Goal: Task Accomplishment & Management: Manage account settings

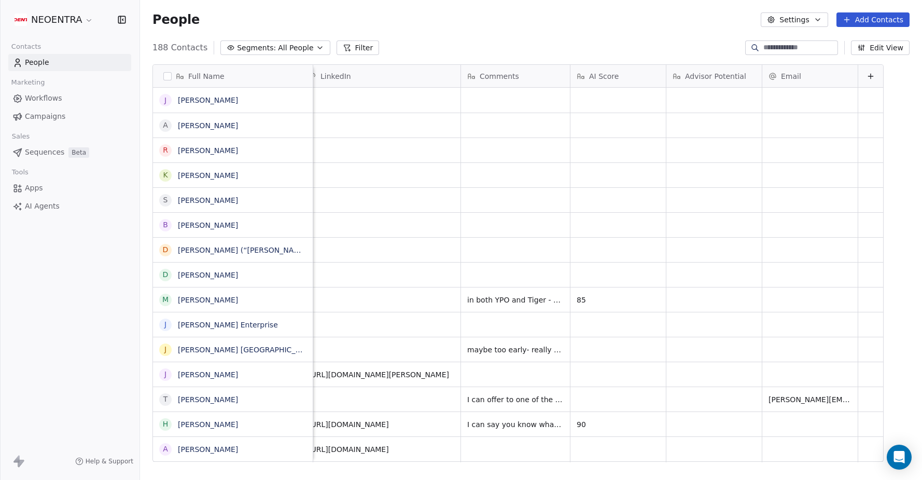
scroll to position [0, 895]
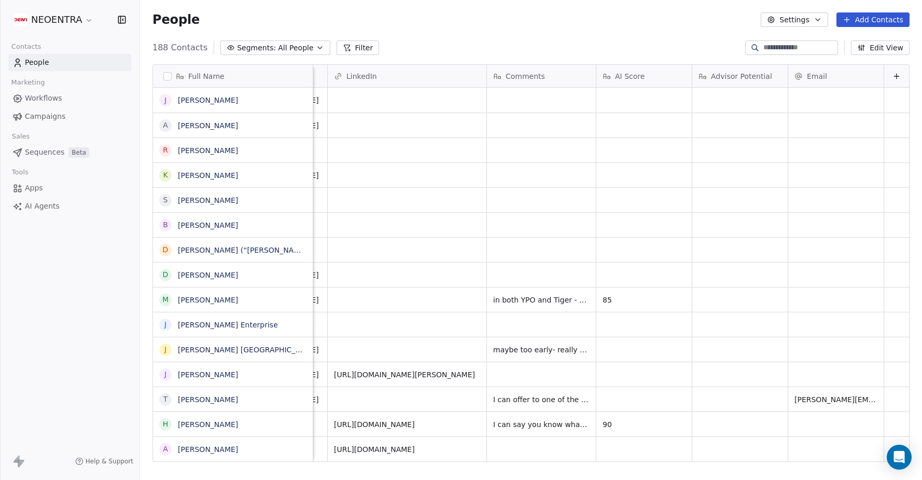
click at [401, 42] on div "188 Contacts Segments: All People Filter Edit View" at bounding box center [531, 47] width 782 height 17
click at [303, 51] on span "All People" at bounding box center [295, 48] width 35 height 11
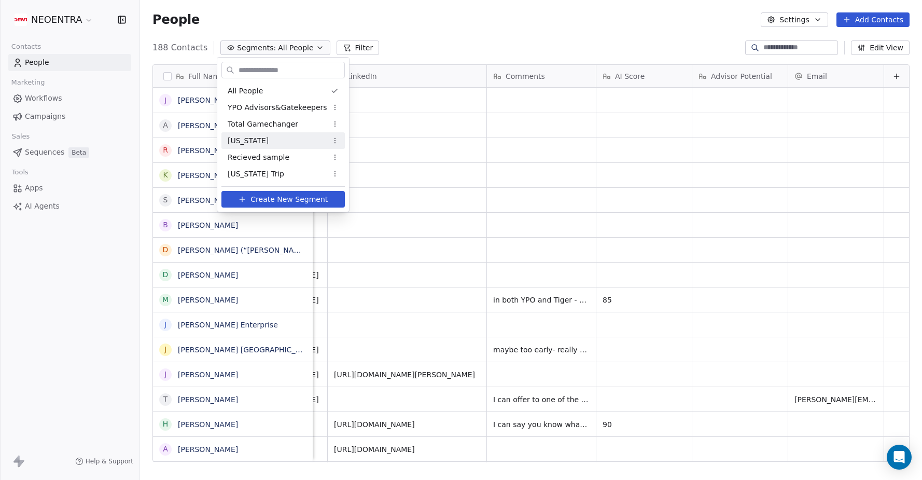
click at [276, 140] on div "[US_STATE]" at bounding box center [282, 140] width 123 height 17
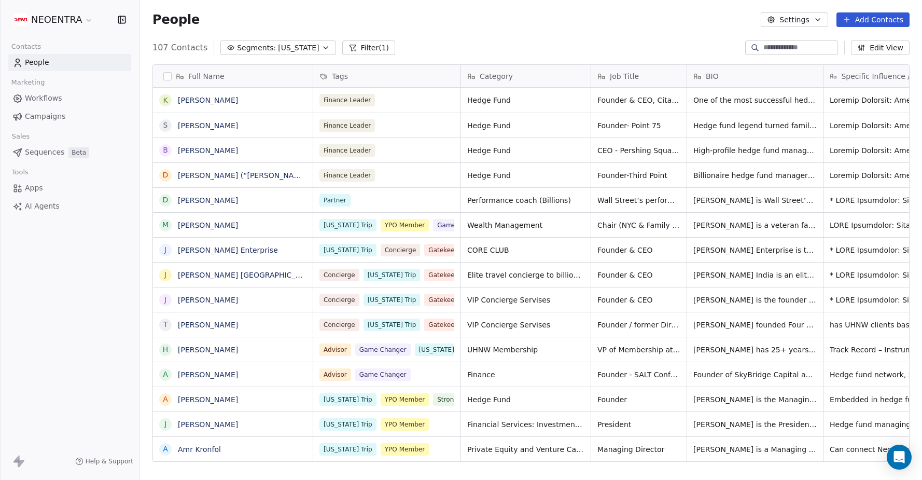
scroll to position [422, 782]
click at [324, 48] on icon "button" at bounding box center [326, 48] width 4 height 2
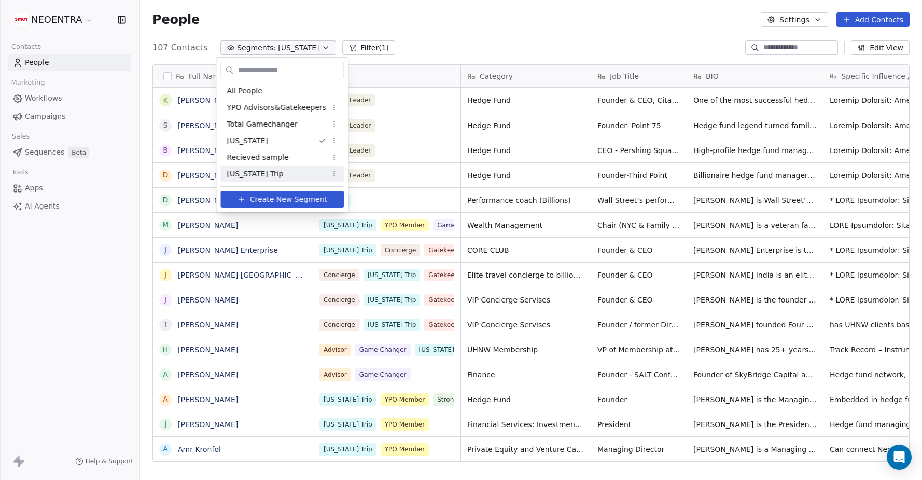
click at [267, 168] on div "[US_STATE] Trip" at bounding box center [282, 173] width 123 height 17
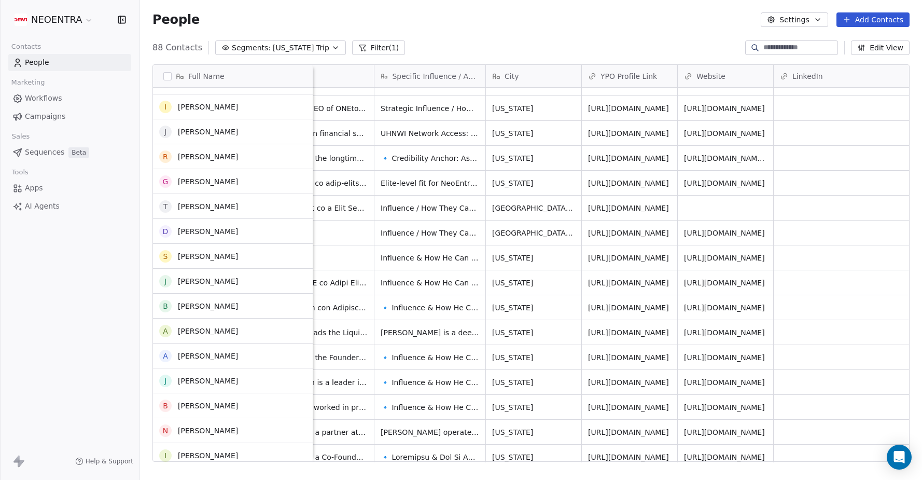
scroll to position [652, 0]
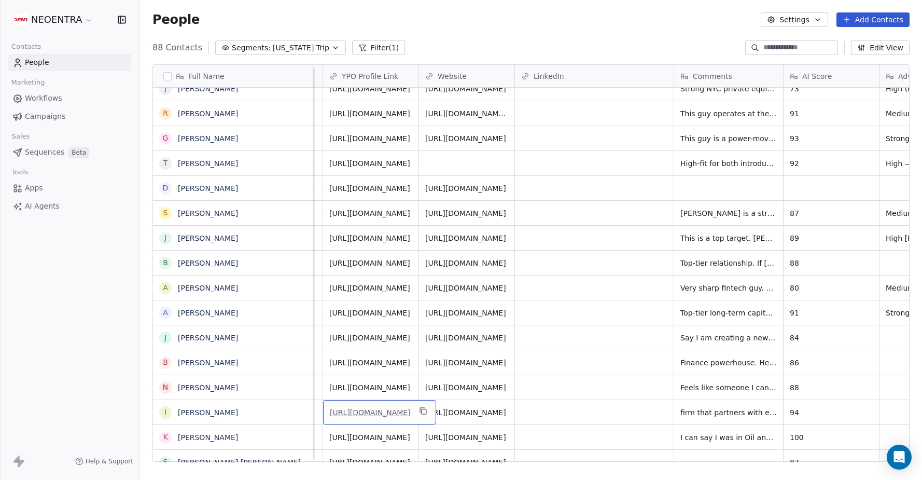
click at [393, 416] on link "[URL][DOMAIN_NAME]" at bounding box center [370, 412] width 81 height 8
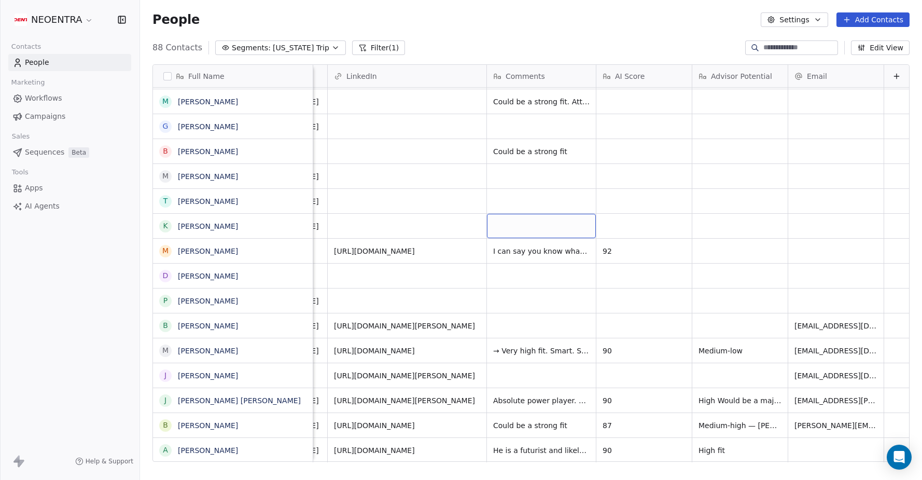
scroll to position [0, 0]
click at [653, 76] on div "AI Score" at bounding box center [643, 76] width 81 height 10
click at [644, 75] on html "NEOENTRA Contacts People Marketing Workflows Campaigns Sales Sequences Beta Too…" at bounding box center [461, 240] width 922 height 480
click at [644, 75] on span "AI Score" at bounding box center [630, 76] width 30 height 10
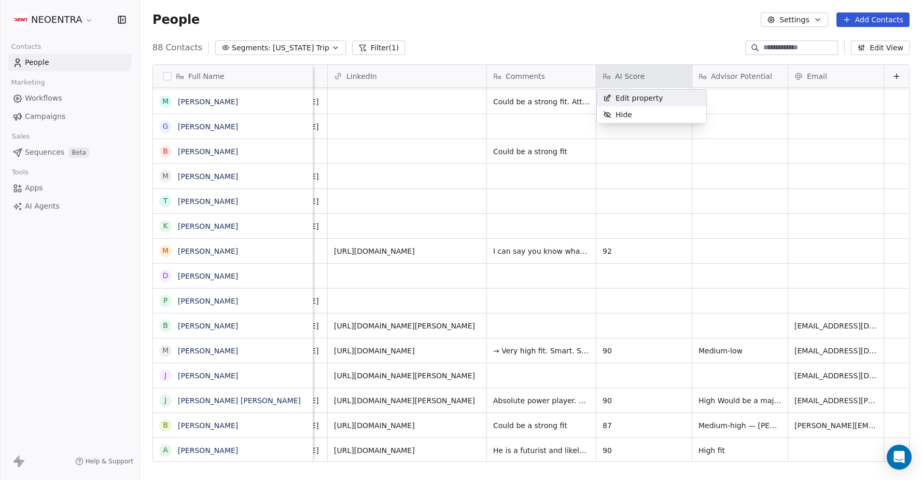
click at [656, 40] on html "NEOENTRA Contacts People Marketing Workflows Campaigns Sales Sequences Beta Too…" at bounding box center [461, 240] width 922 height 480
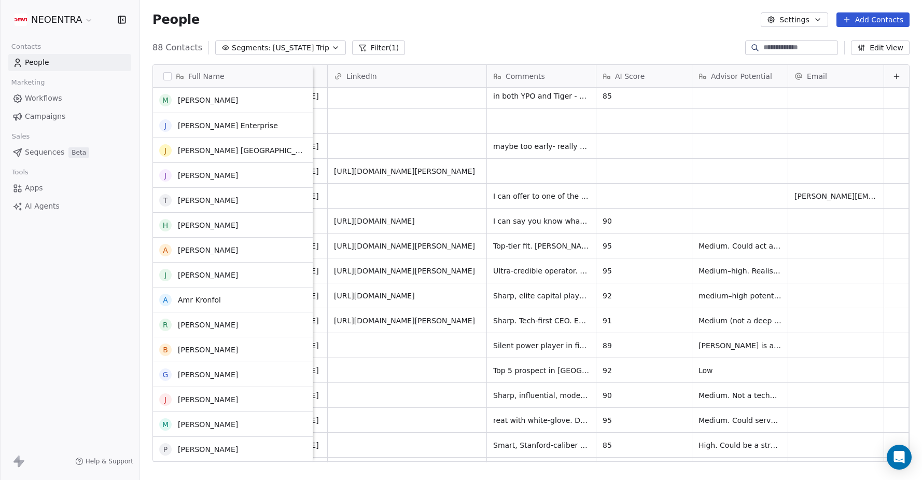
scroll to position [4, 0]
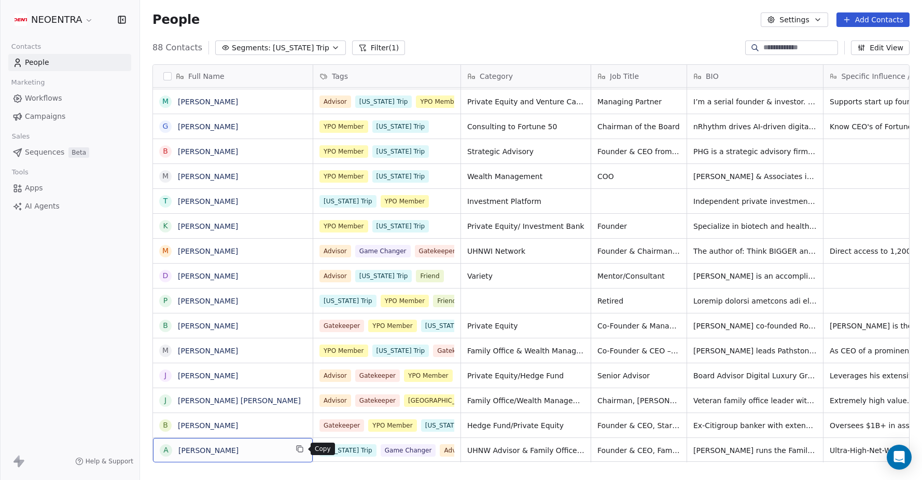
click at [301, 449] on icon "grid" at bounding box center [300, 448] width 8 height 8
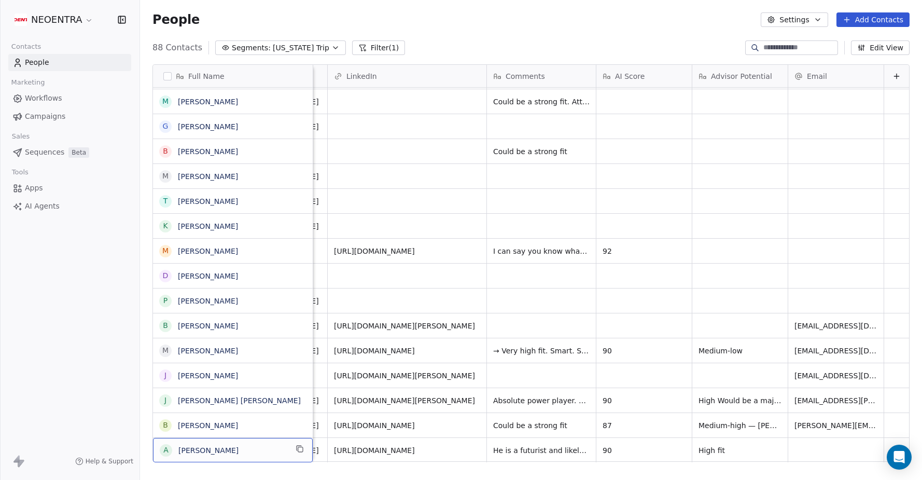
scroll to position [0, 895]
click at [896, 42] on button "Edit View" at bounding box center [880, 47] width 59 height 15
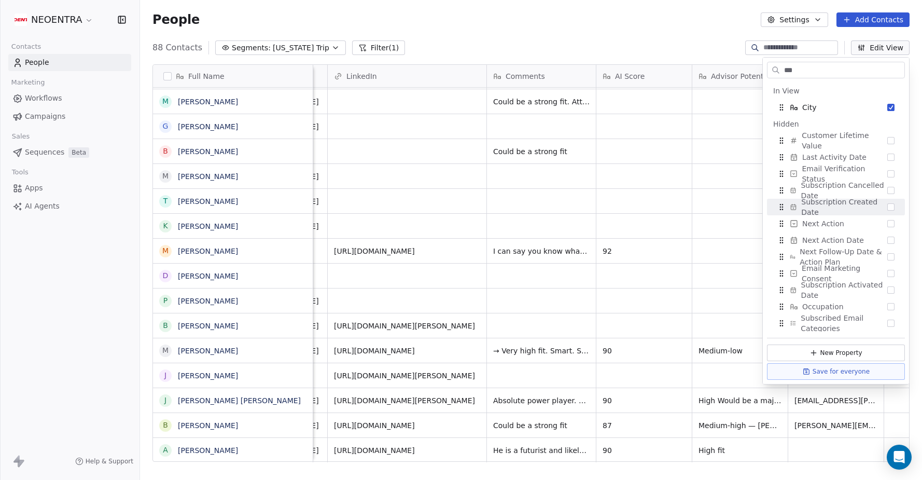
type input "***"
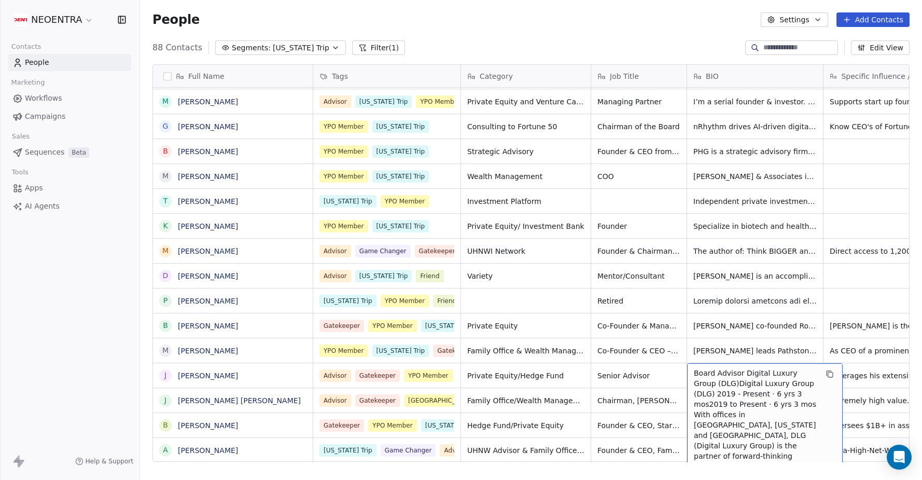
scroll to position [5, 0]
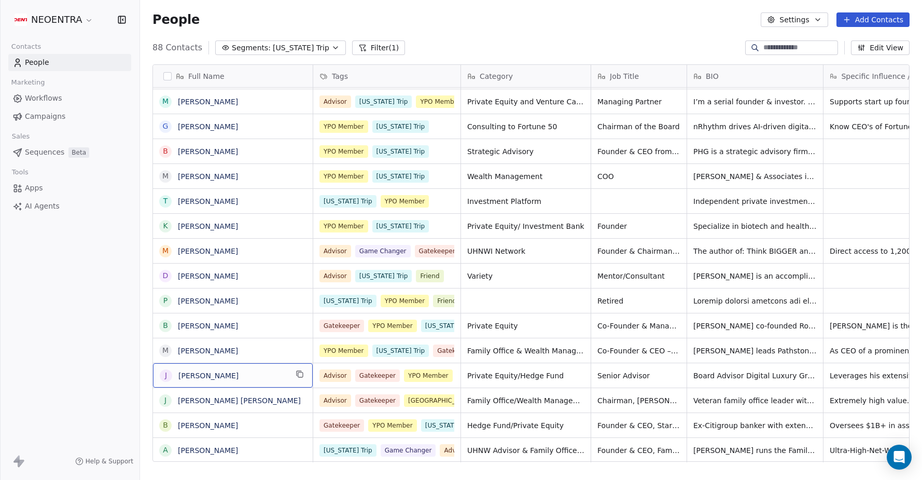
click at [157, 377] on div "J [PERSON_NAME]" at bounding box center [233, 375] width 160 height 24
click at [147, 371] on div "Full Name D [PERSON_NAME] A [PERSON_NAME] P [PERSON_NAME] W [PERSON_NAME] D [PE…" at bounding box center [531, 267] width 782 height 422
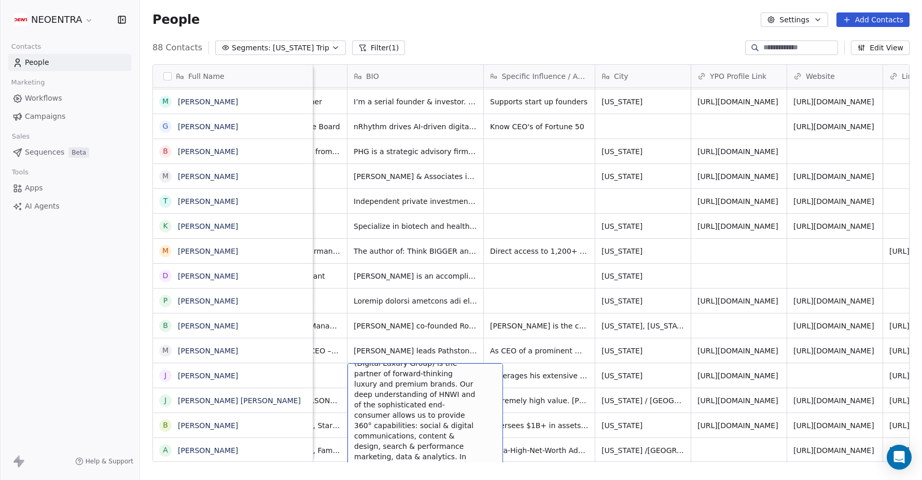
scroll to position [82, 0]
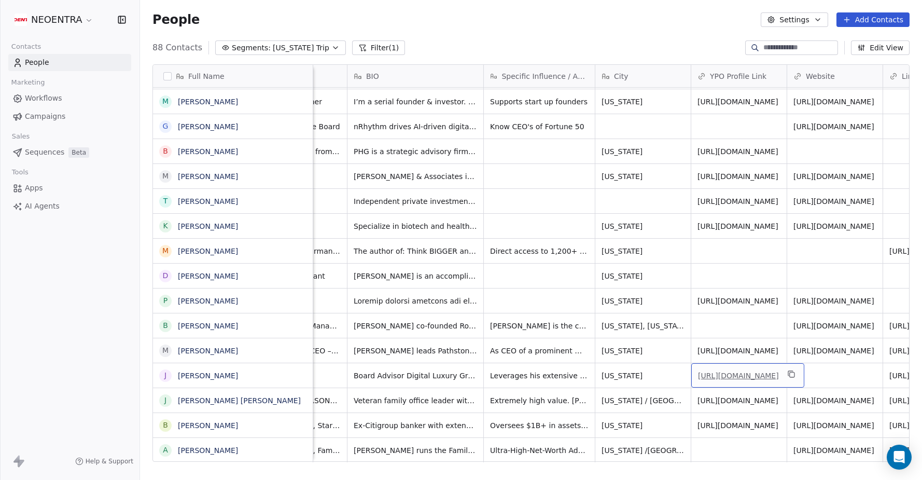
click at [717, 379] on link "[URL][DOMAIN_NAME]" at bounding box center [738, 375] width 81 height 8
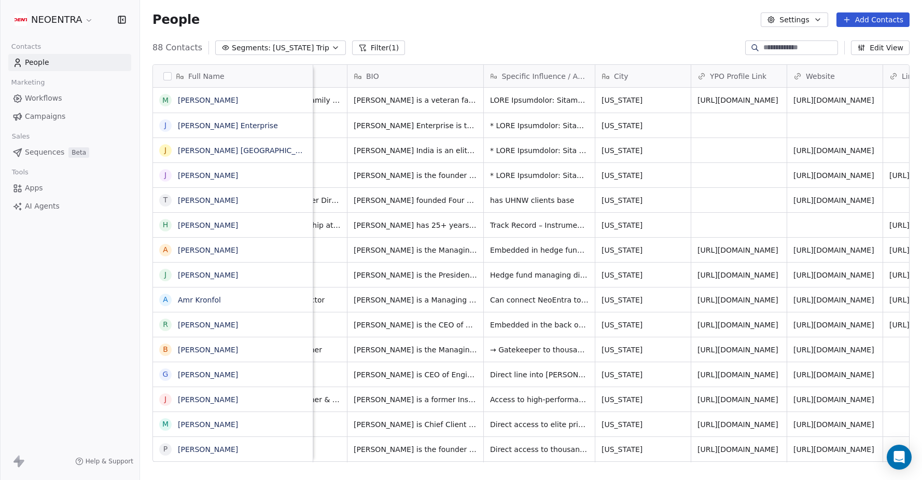
scroll to position [0, 0]
click at [300, 97] on icon "grid" at bounding box center [300, 98] width 8 height 8
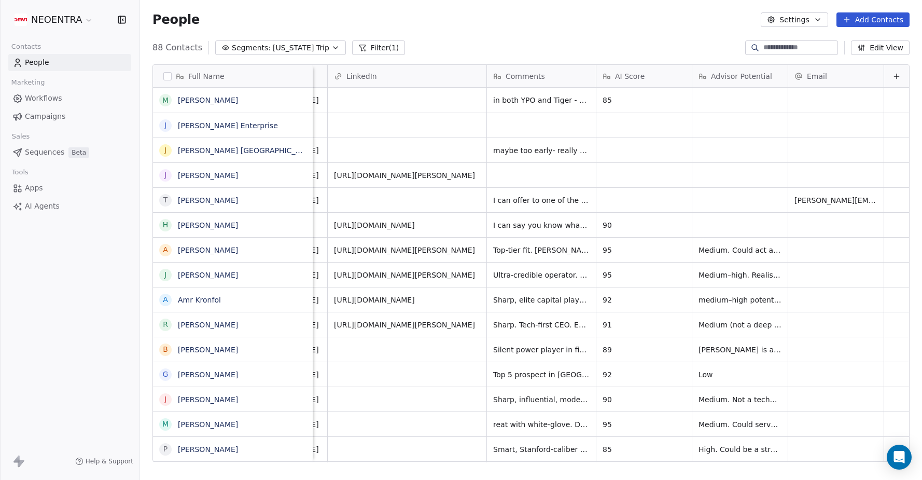
scroll to position [309, 0]
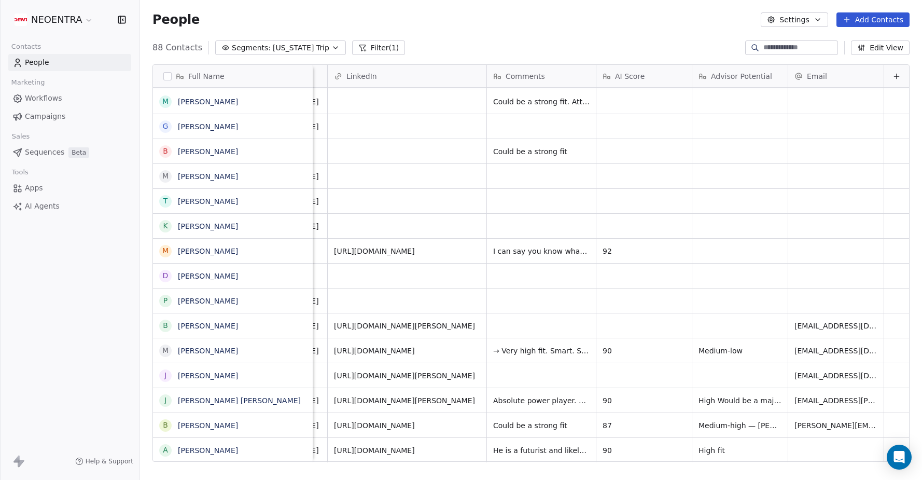
click at [596, 18] on div "People Settings Add Contacts" at bounding box center [530, 19] width 757 height 15
click at [815, 22] on icon "button" at bounding box center [818, 20] width 8 height 8
click at [804, 90] on span "Export" at bounding box center [800, 92] width 24 height 11
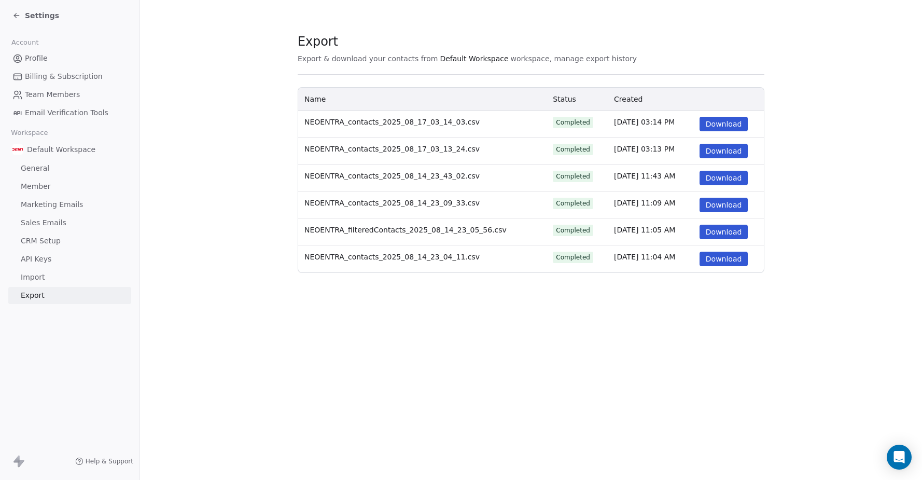
click at [263, 77] on section "Export Export & download your contacts from Default Workspace workspace, manage…" at bounding box center [531, 153] width 782 height 306
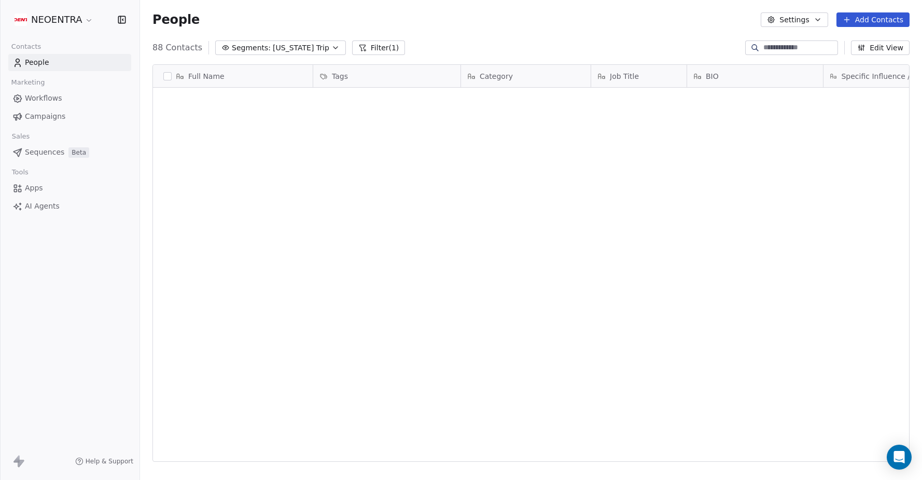
scroll to position [1816, 0]
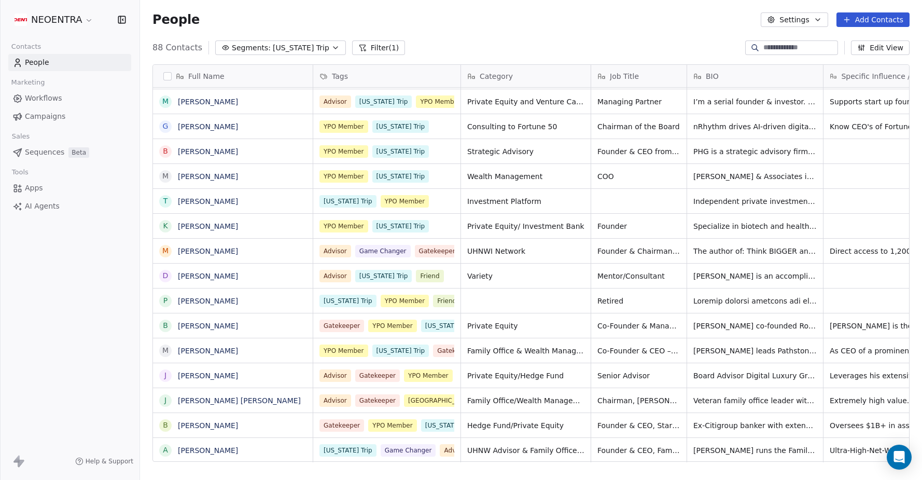
click at [169, 73] on button "button" at bounding box center [167, 76] width 8 height 8
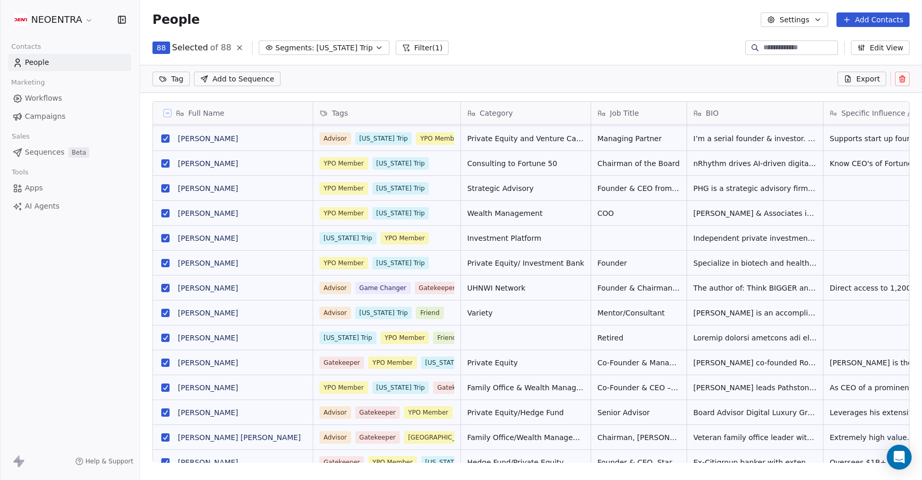
click at [873, 79] on span "Export" at bounding box center [868, 79] width 24 height 10
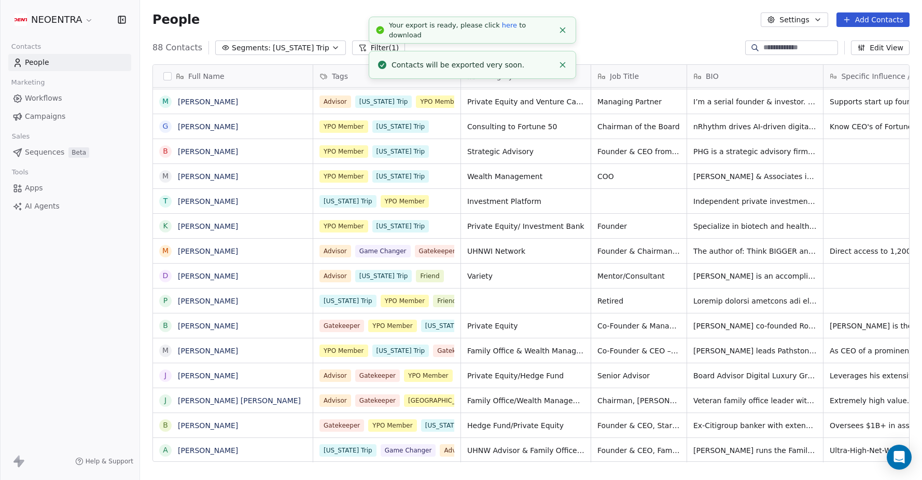
click at [502, 29] on link "here" at bounding box center [509, 25] width 15 height 8
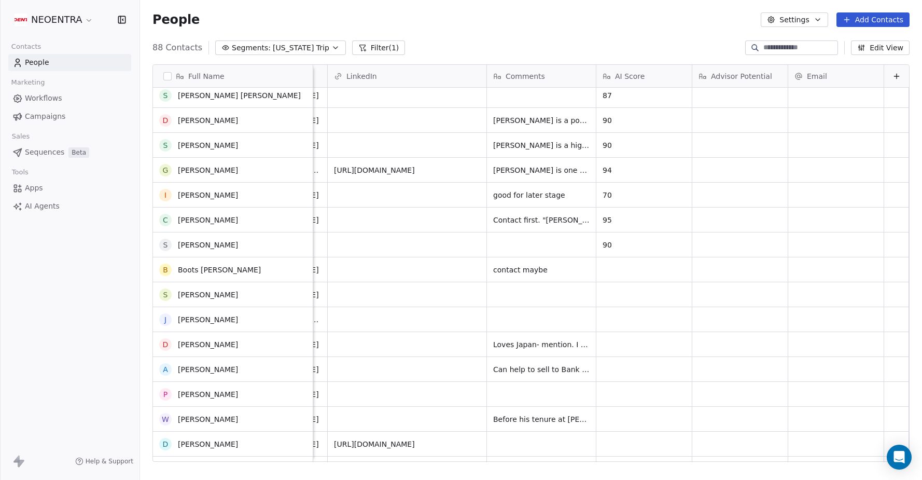
scroll to position [970, 0]
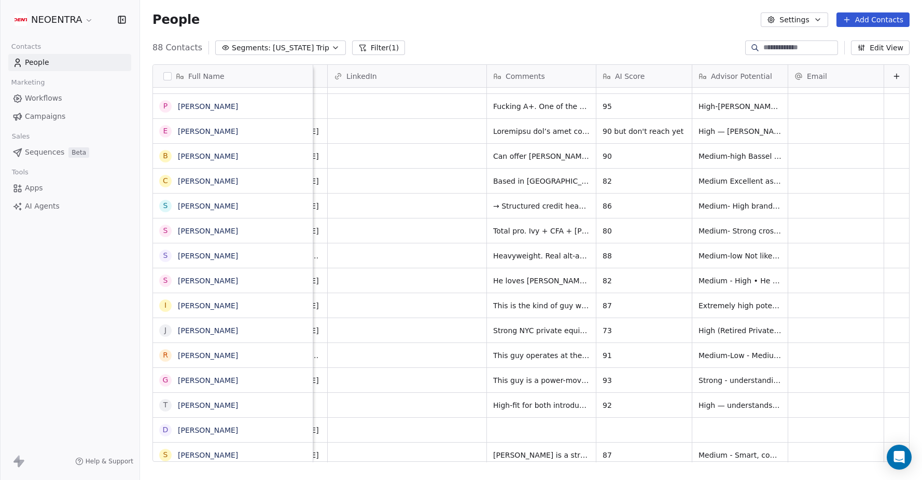
click at [763, 44] on input at bounding box center [799, 48] width 73 height 10
paste input "**********"
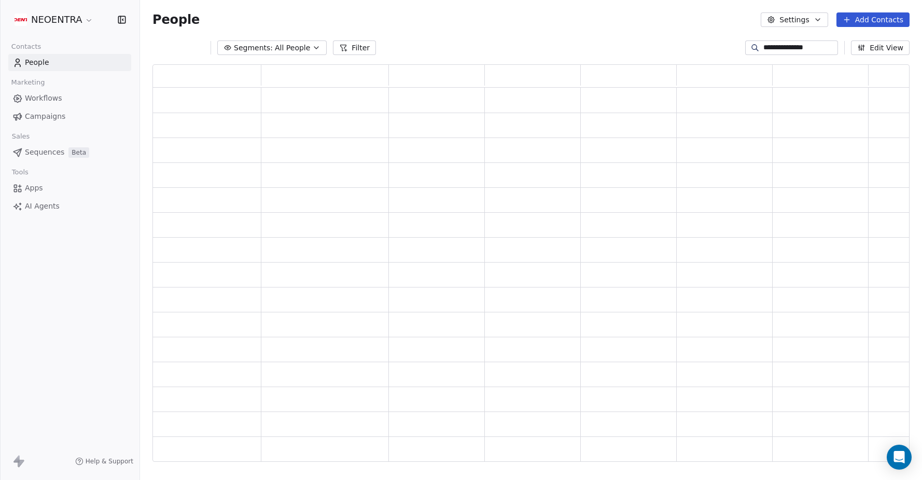
drag, startPoint x: 755, startPoint y: 48, endPoint x: 715, endPoint y: 36, distance: 41.7
click at [719, 37] on section "**********" at bounding box center [531, 240] width 782 height 480
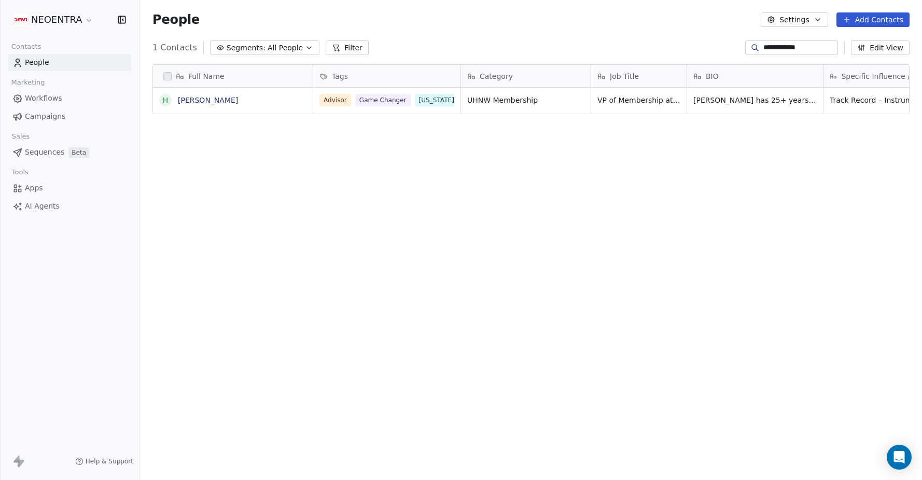
type input "**********"
click at [385, 103] on span "Game Changer" at bounding box center [383, 98] width 55 height 12
click at [282, 170] on div "Full Name H [PERSON_NAME] Tags Category Job Title BIO Specific Influence / Acce…" at bounding box center [531, 267] width 782 height 422
click at [300, 99] on icon "grid" at bounding box center [300, 98] width 8 height 8
click at [331, 213] on div "Full Name H [PERSON_NAME] Tags Category Job Title BIO Specific Influence / Acce…" at bounding box center [531, 267] width 782 height 422
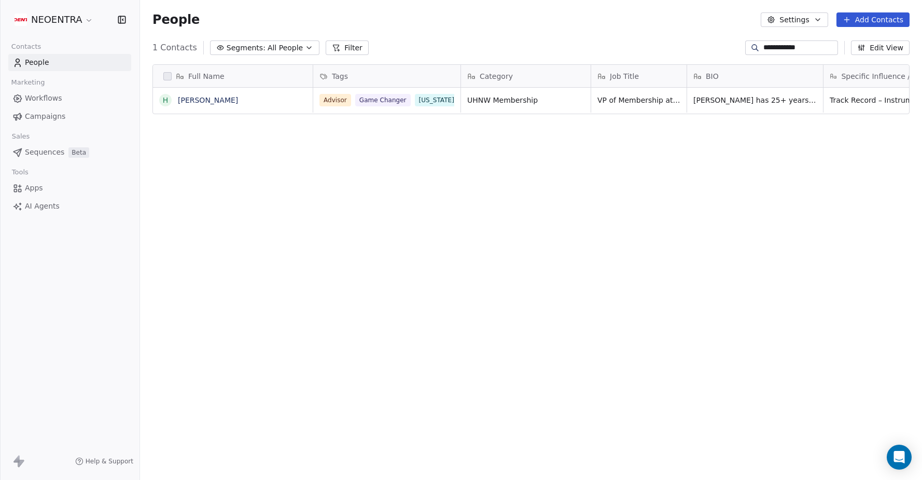
click at [631, 185] on div "Full Name H [PERSON_NAME] Tags Category Job Title BIO Specific Influence / Acce…" at bounding box center [531, 267] width 782 height 422
click at [305, 46] on icon "button" at bounding box center [309, 48] width 8 height 8
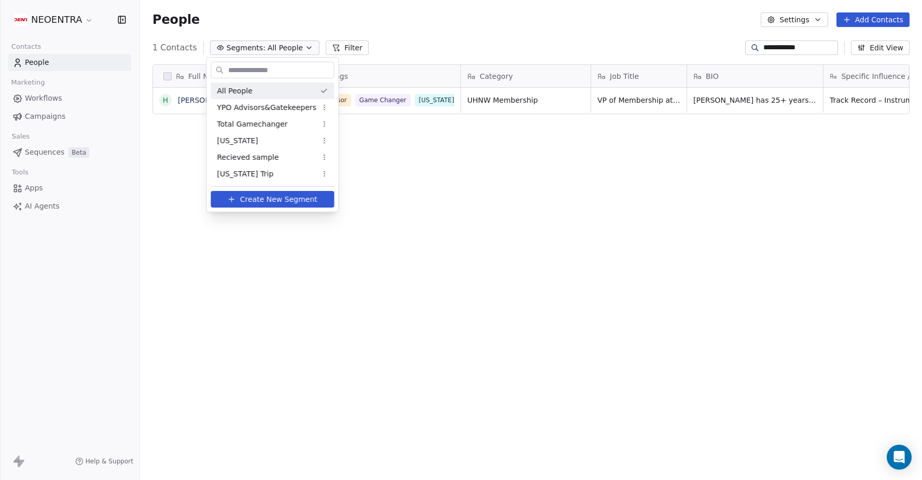
click at [400, 212] on html "**********" at bounding box center [461, 240] width 922 height 480
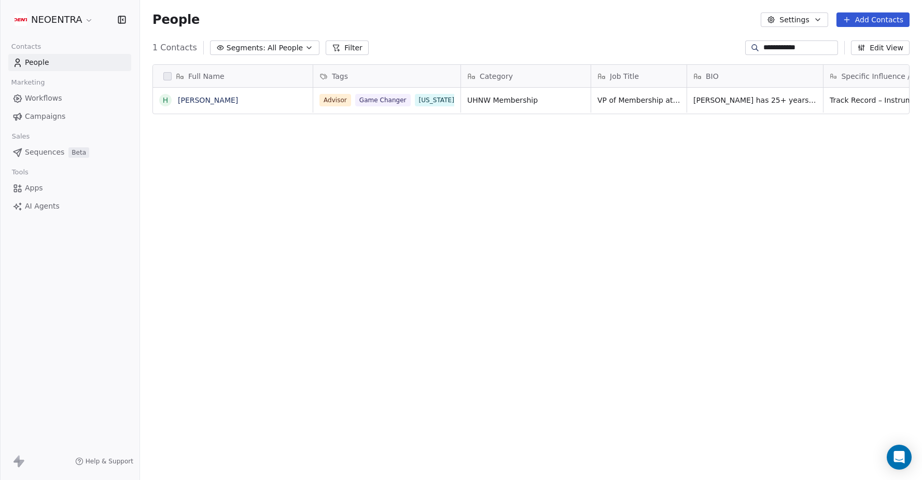
click at [345, 52] on button "Filter" at bounding box center [347, 47] width 43 height 15
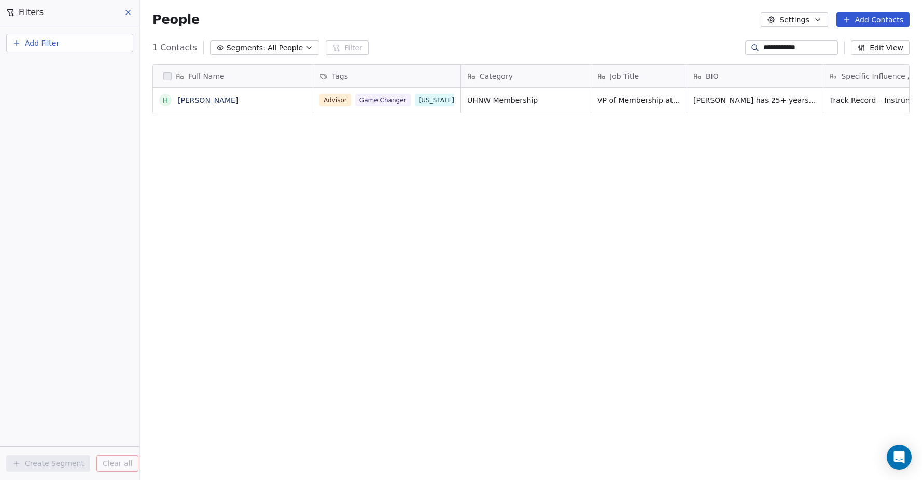
click at [89, 37] on button "Add Filter" at bounding box center [69, 43] width 127 height 19
click at [71, 63] on span "Contact properties" at bounding box center [50, 67] width 67 height 11
type input "***"
click at [40, 104] on div "Tags" at bounding box center [69, 105] width 105 height 10
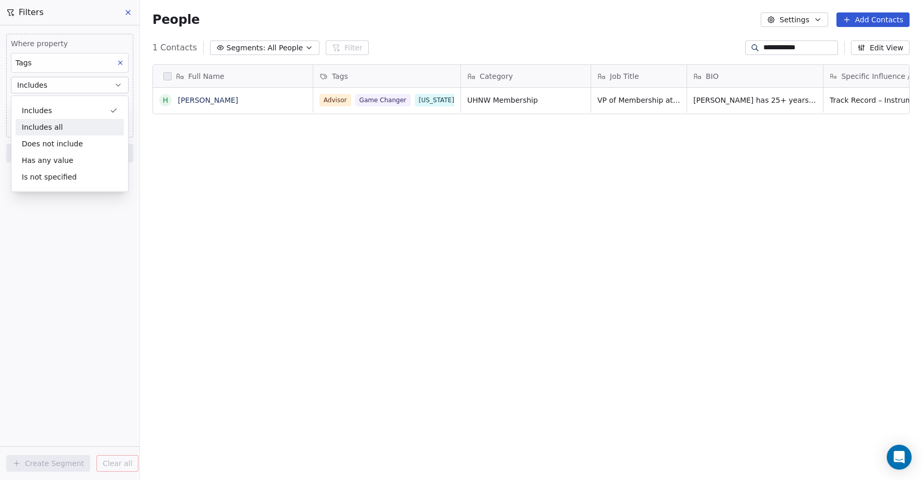
click at [46, 127] on div "Includes all" at bounding box center [70, 127] width 108 height 17
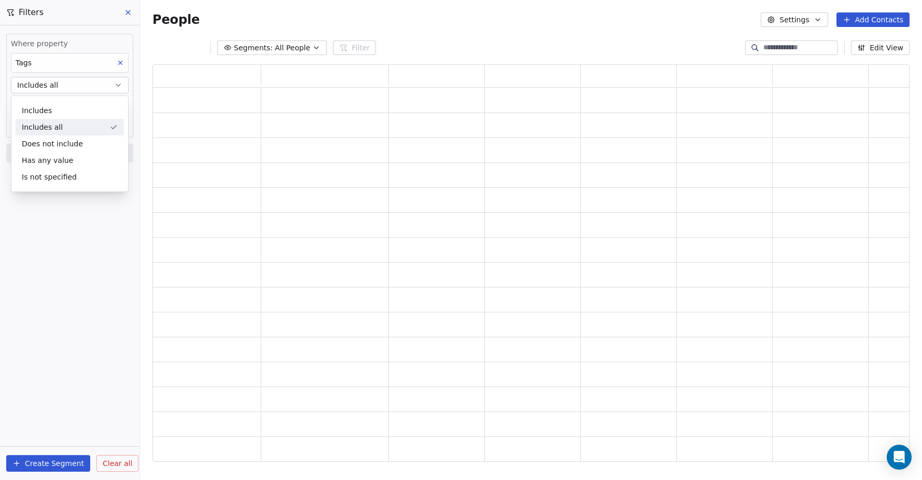
scroll to position [397, 757]
click at [48, 110] on body "NEOENTRA Contacts People Marketing Workflows Campaigns Sales Sequences Beta Too…" at bounding box center [461, 240] width 922 height 480
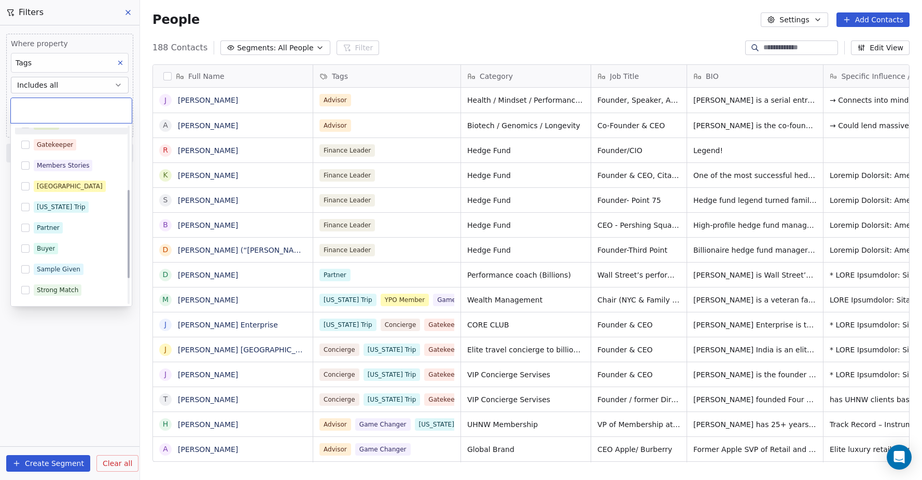
scroll to position [153, 0]
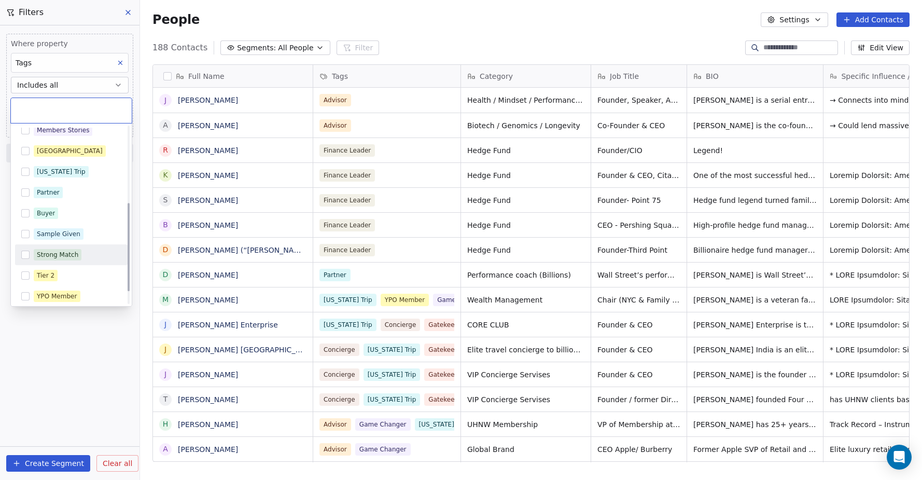
click at [28, 254] on button "Suggestions" at bounding box center [25, 254] width 8 height 8
click at [57, 467] on html "NEOENTRA Contacts People Marketing Workflows Campaigns Sales Sequences Beta Too…" at bounding box center [461, 240] width 922 height 480
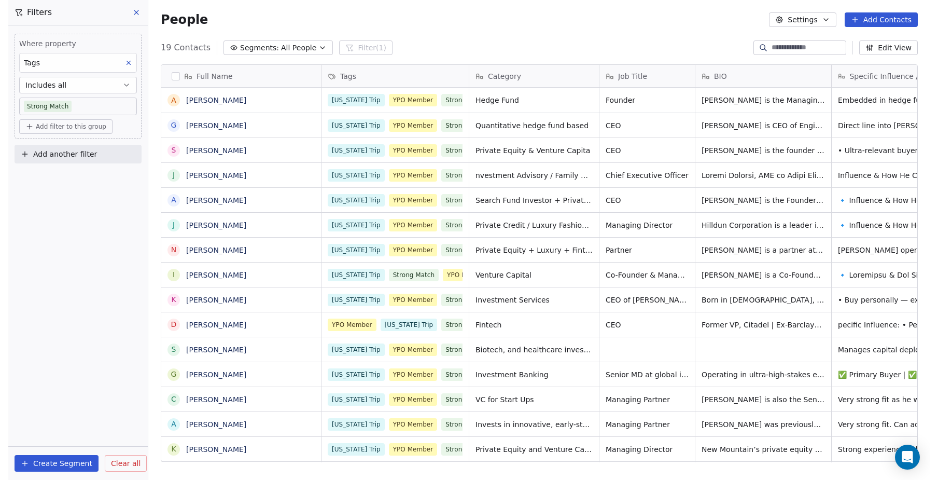
scroll to position [422, 798]
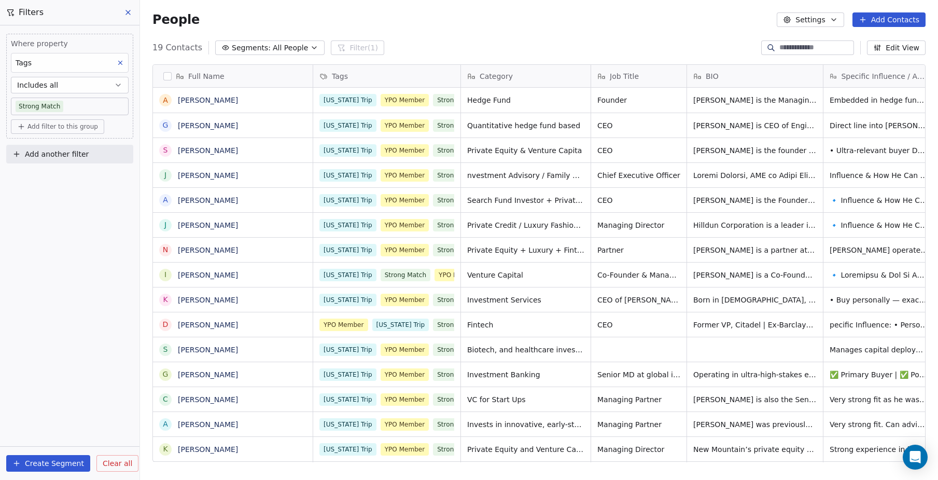
click at [48, 346] on div "Where property Tags Includes all Strong Match Add filter to this group Add anot…" at bounding box center [70, 252] width 140 height 454
click at [300, 98] on icon "grid" at bounding box center [300, 98] width 8 height 8
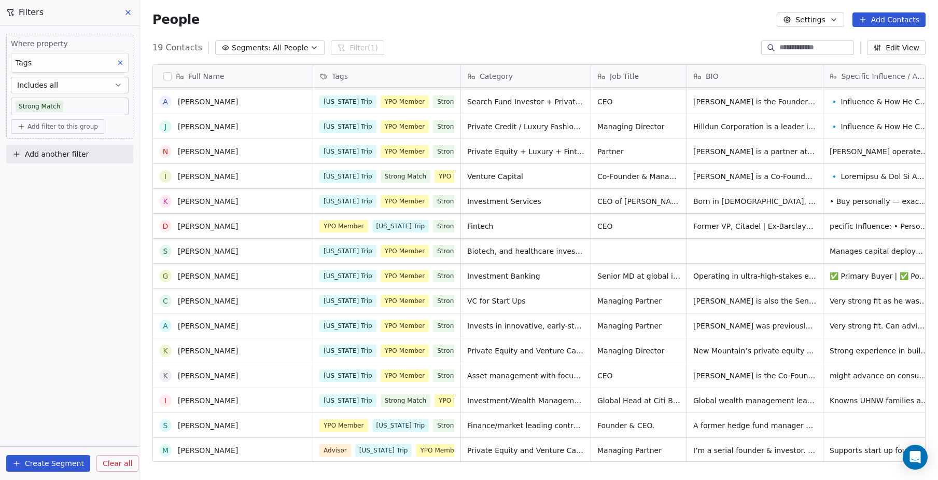
scroll to position [99, 0]
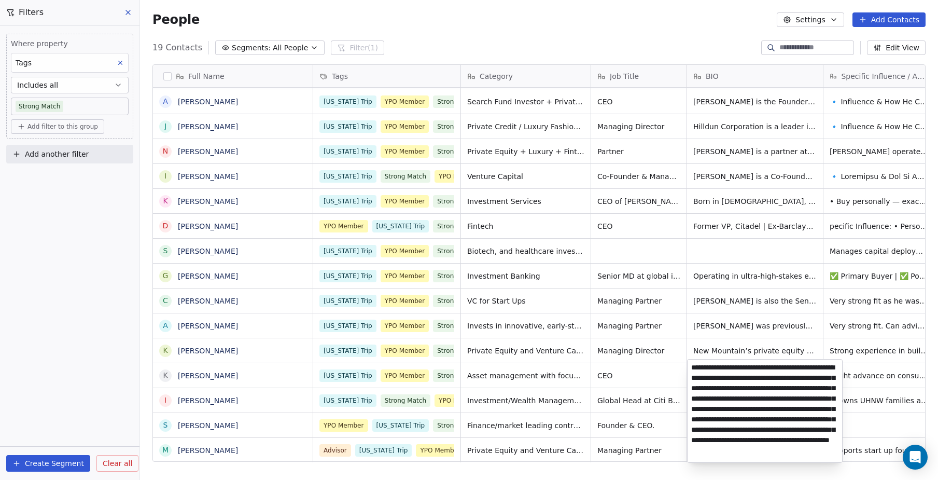
scroll to position [0, 0]
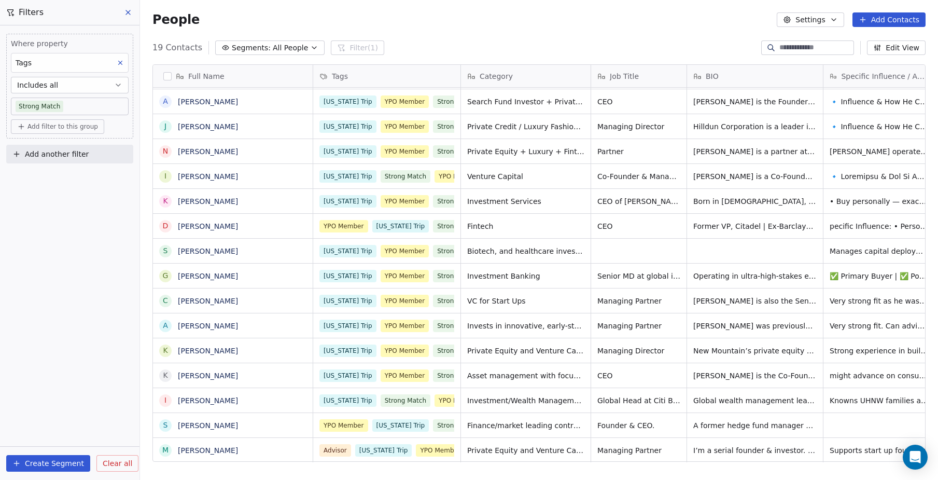
click at [649, 455] on html "NEOENTRA Contacts People Marketing Workflows Campaigns Sales Sequences Beta Too…" at bounding box center [469, 240] width 938 height 480
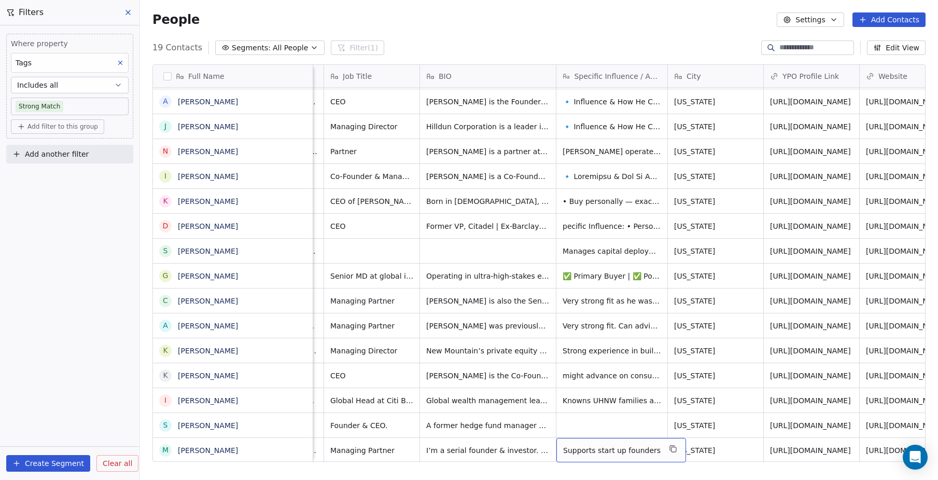
scroll to position [0, 320]
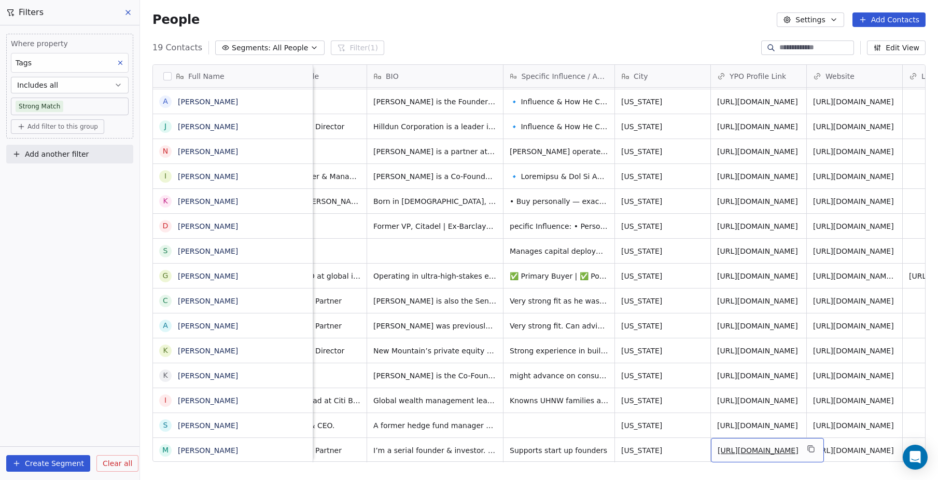
click at [752, 450] on link "[URL][DOMAIN_NAME]" at bounding box center [758, 450] width 81 height 8
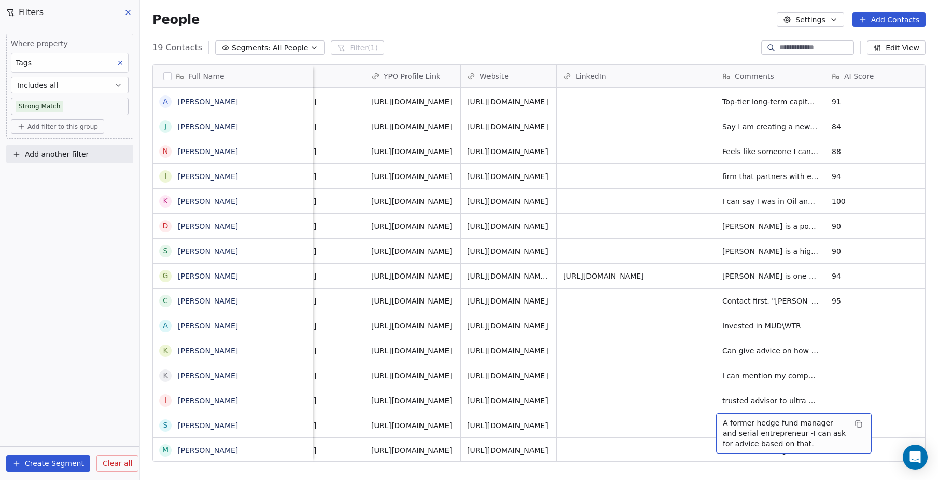
scroll to position [0, 665]
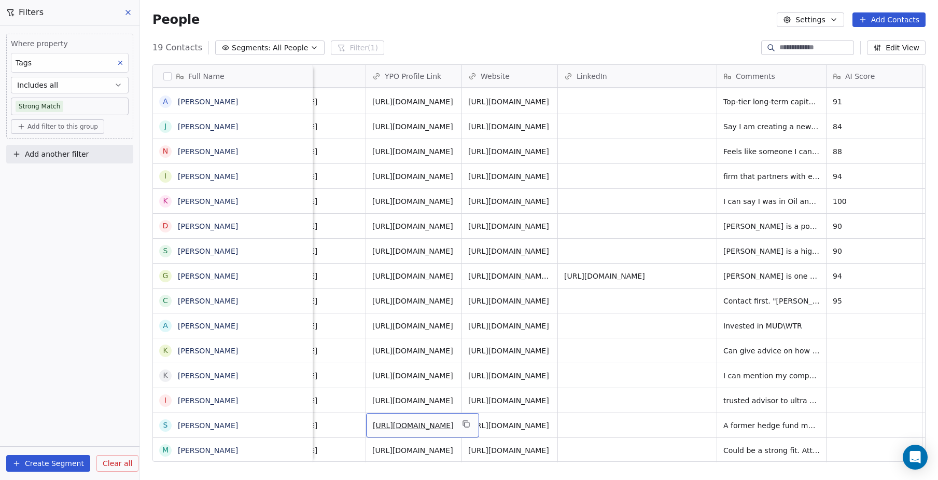
click at [398, 429] on link "[URL][DOMAIN_NAME]" at bounding box center [413, 425] width 81 height 8
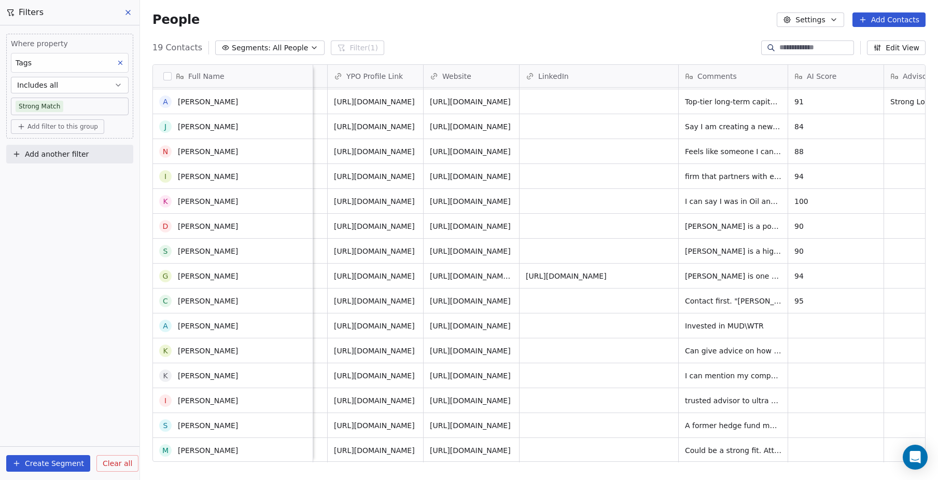
scroll to position [99, 0]
click at [668, 39] on div "People Settings Add Contacts" at bounding box center [539, 19] width 798 height 39
click at [123, 357] on div "Where property Tags Includes all Strong Match Add filter to this group Add anot…" at bounding box center [70, 252] width 140 height 454
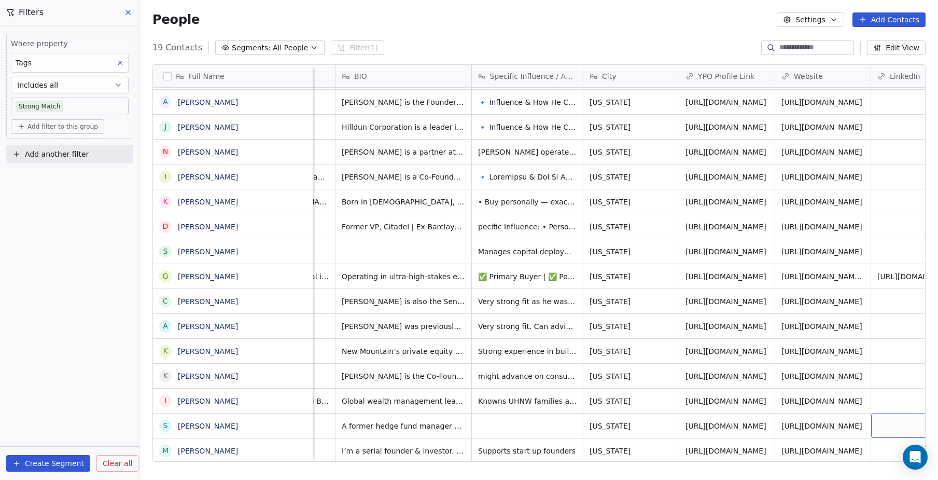
scroll to position [0, 457]
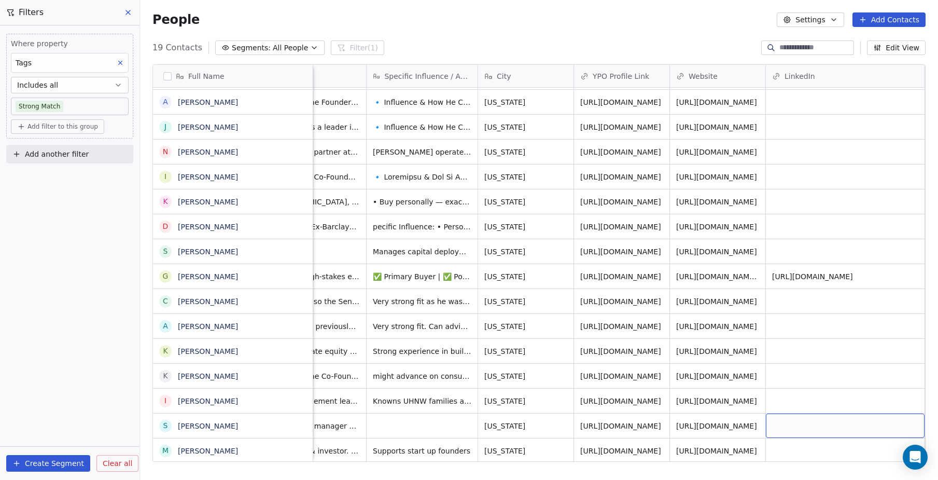
click at [883, 422] on div "grid" at bounding box center [845, 425] width 159 height 24
click at [883, 422] on input "url" at bounding box center [846, 425] width 154 height 21
click at [760, 442] on html "NEOENTRA Contacts People Marketing Workflows Campaigns Sales Sequences Beta Too…" at bounding box center [469, 240] width 938 height 480
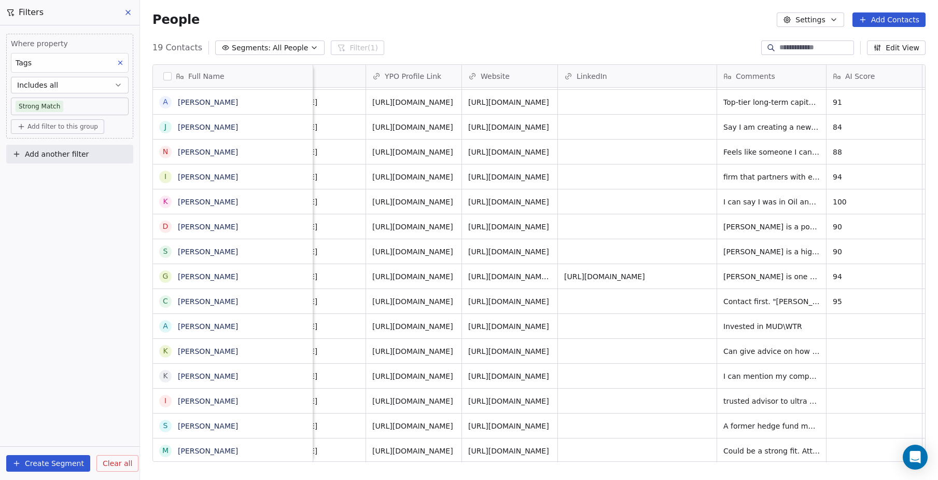
scroll to position [0, 729]
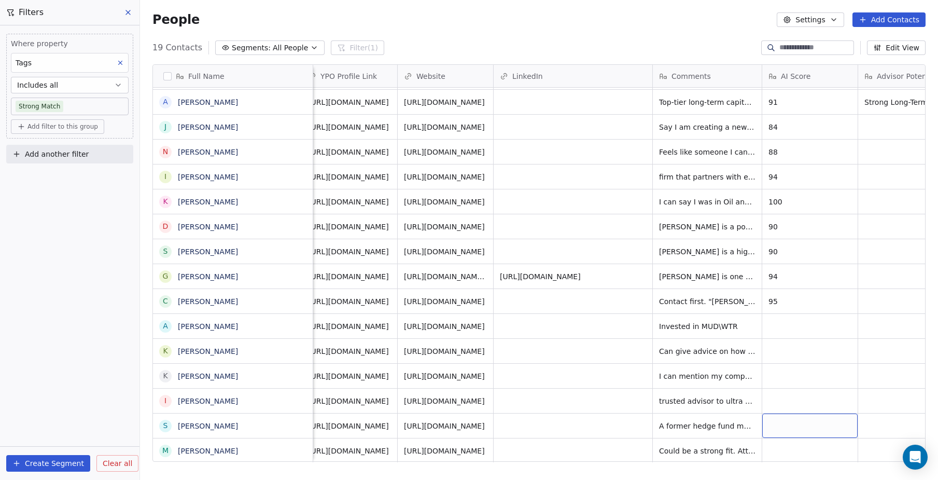
click at [775, 429] on div "grid" at bounding box center [809, 425] width 95 height 24
type textarea "**"
click at [612, 450] on html "NEOENTRA Contacts People Marketing Workflows Campaigns Sales Sequences Beta Too…" at bounding box center [469, 240] width 938 height 480
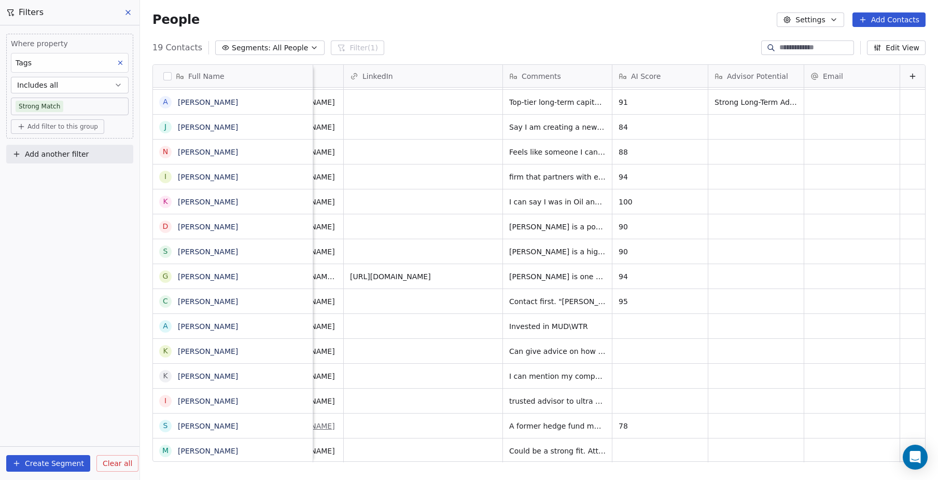
scroll to position [0, 0]
click at [593, 408] on span "trusted advisor to ultra high net worth (UHNW) families." at bounding box center [571, 403] width 123 height 21
click at [585, 412] on span "trusted advisor to ultra high net worth (UHNW) families." at bounding box center [571, 403] width 123 height 21
click at [590, 412] on span "trusted advisor to ultra high net worth (UHNW) families." at bounding box center [571, 403] width 123 height 21
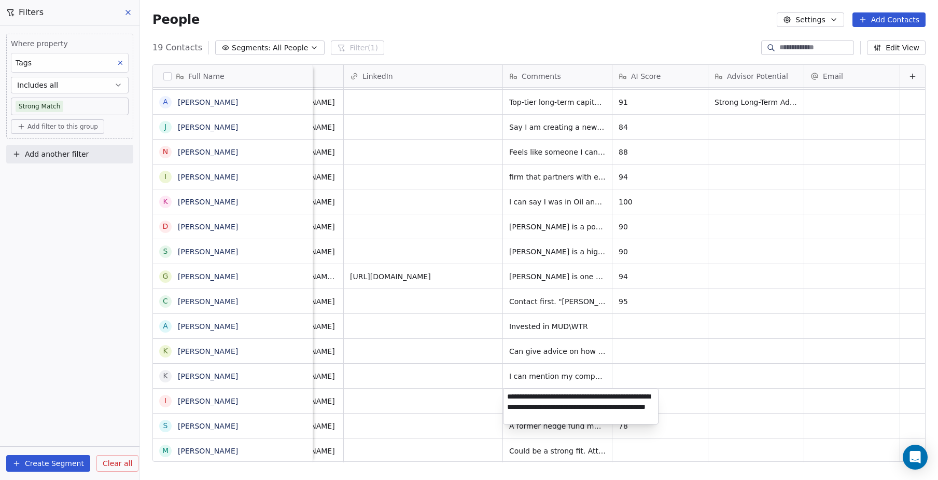
click at [591, 419] on textarea "**********" at bounding box center [581, 405] width 155 height 35
click at [557, 415] on textarea "**********" at bounding box center [581, 405] width 155 height 35
drag, startPoint x: 527, startPoint y: 414, endPoint x: 619, endPoint y: 412, distance: 91.3
click at [619, 412] on textarea "**********" at bounding box center [581, 405] width 155 height 35
type textarea "**********"
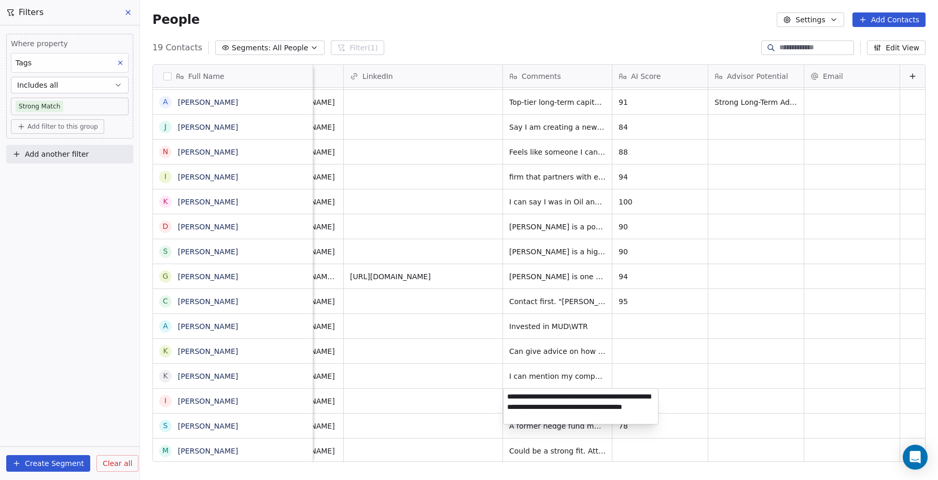
click at [516, 416] on textarea "**********" at bounding box center [581, 405] width 155 height 35
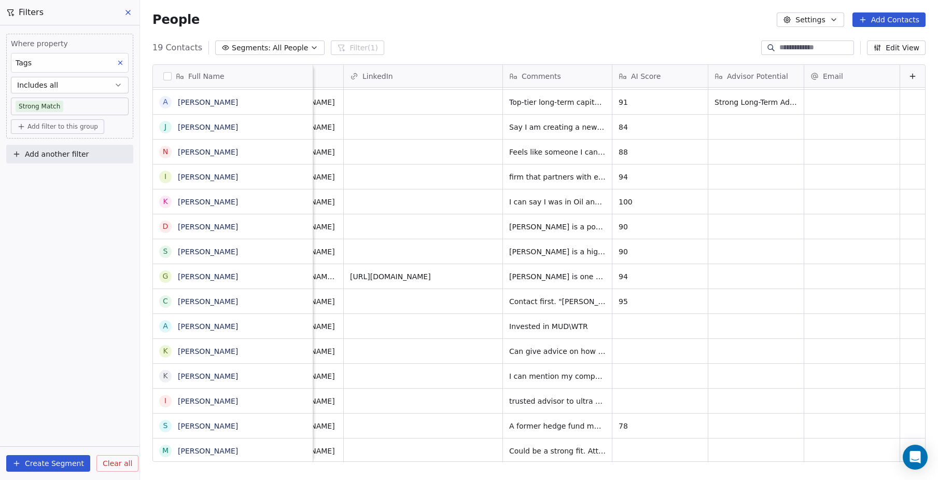
click at [456, 408] on html "NEOENTRA Contacts People Marketing Workflows Campaigns Sales Sequences Beta Too…" at bounding box center [469, 240] width 938 height 480
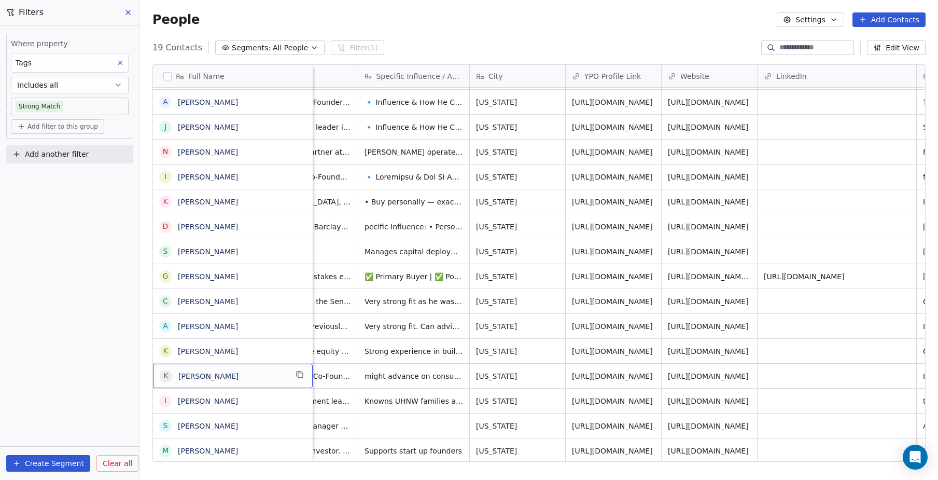
scroll to position [0, 467]
click at [601, 380] on link "[URL][DOMAIN_NAME]" at bounding box center [611, 376] width 81 height 8
click at [79, 359] on div "Where property Tags Includes all Strong Match Add filter to this group Add anot…" at bounding box center [70, 252] width 140 height 454
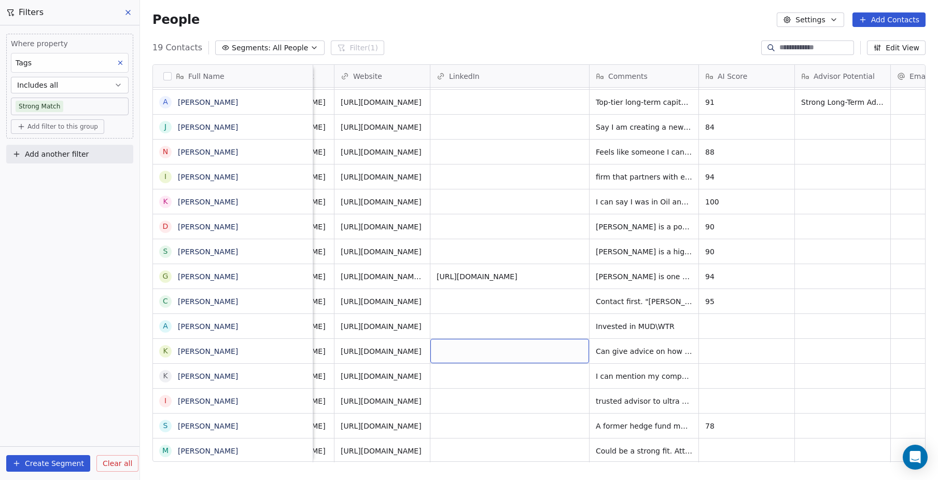
scroll to position [0, 793]
click at [742, 355] on div "grid" at bounding box center [746, 351] width 95 height 24
type textarea "**"
click at [638, 346] on html "NEOENTRA Contacts People Marketing Workflows Campaigns Sales Sequences Beta Too…" at bounding box center [469, 240] width 938 height 480
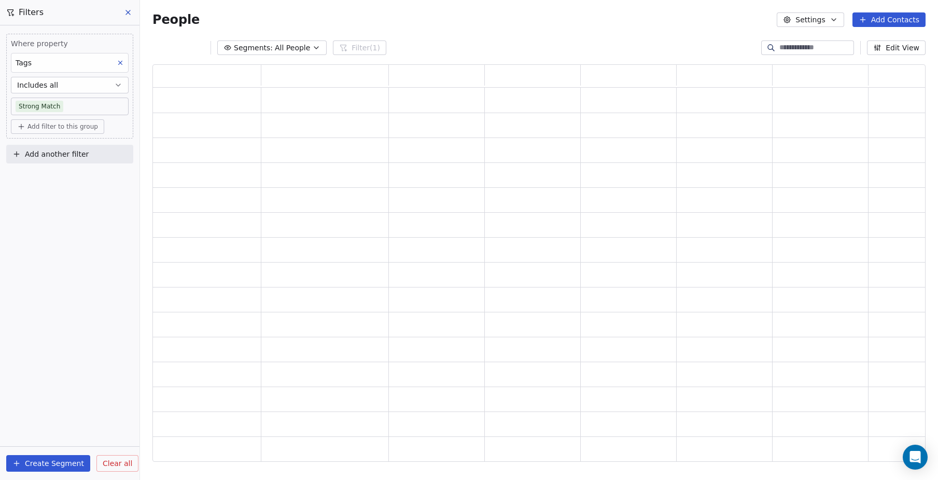
scroll to position [397, 773]
click at [524, 357] on div "grid" at bounding box center [532, 349] width 87 height 16
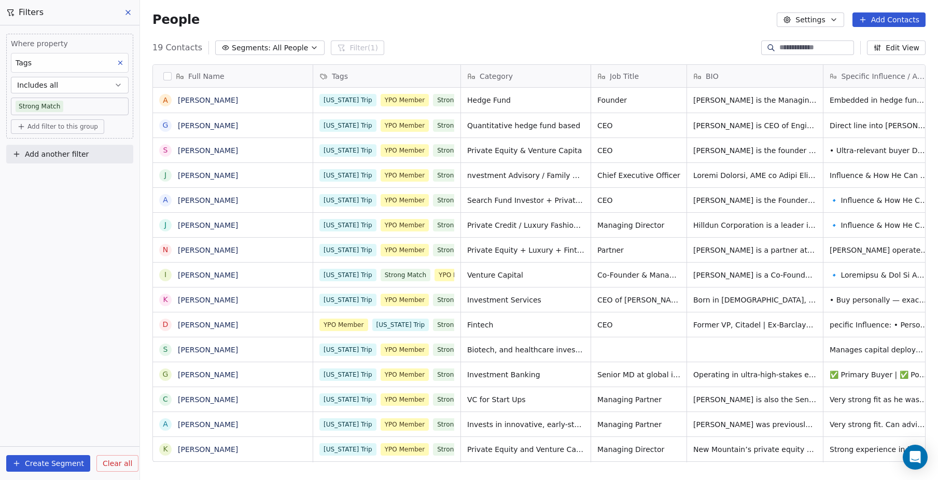
scroll to position [422, 798]
click at [294, 48] on span "All People" at bounding box center [290, 48] width 35 height 11
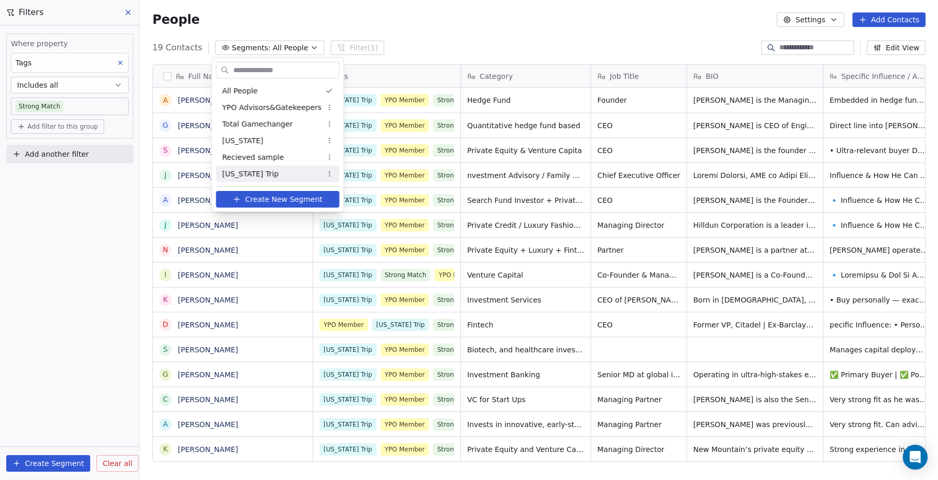
click at [42, 277] on html "NEOENTRA Contacts People Marketing Workflows Campaigns Sales Sequences Beta Too…" at bounding box center [469, 240] width 938 height 480
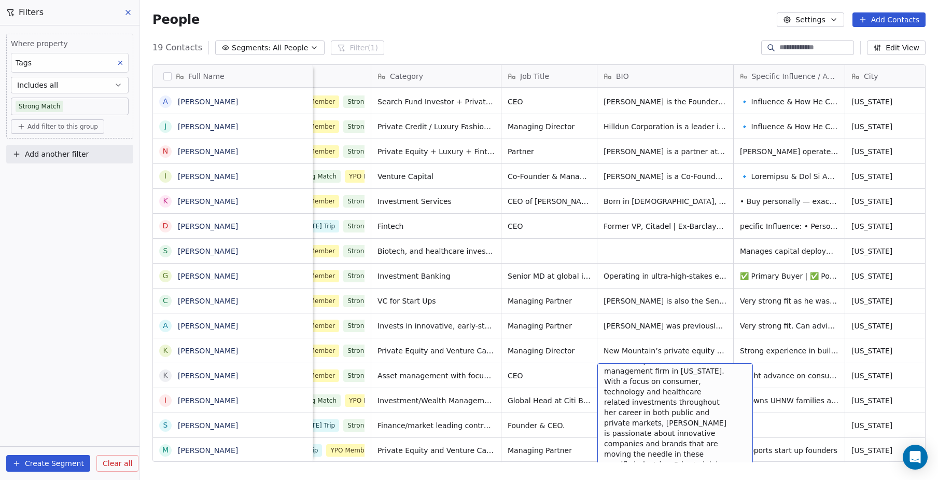
scroll to position [45, 0]
click at [641, 435] on span "[PERSON_NAME] is the Co-Founder of the new natural oral care company @RiseWell,…" at bounding box center [665, 478] width 123 height 311
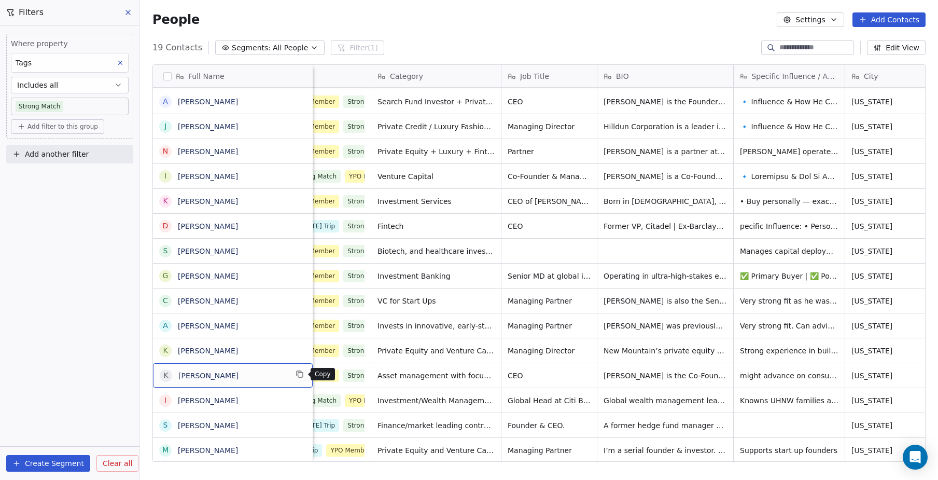
click at [303, 374] on icon "grid" at bounding box center [300, 374] width 5 height 5
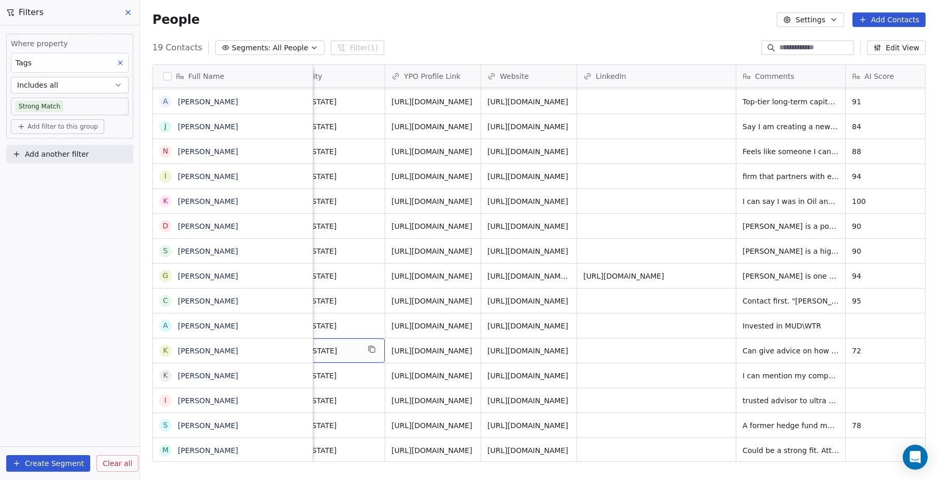
scroll to position [0, 650]
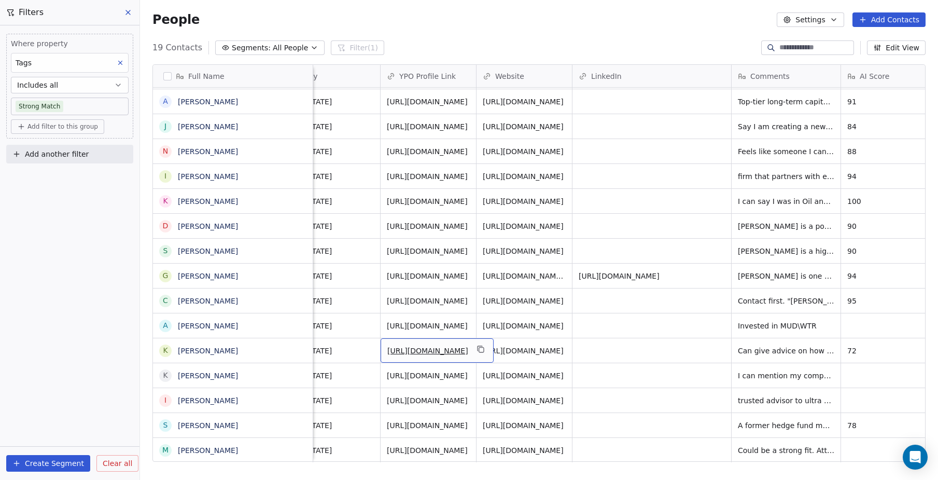
click at [436, 353] on span "[URL][DOMAIN_NAME]" at bounding box center [427, 350] width 81 height 10
click at [441, 355] on link "[URL][DOMAIN_NAME]" at bounding box center [427, 350] width 81 height 8
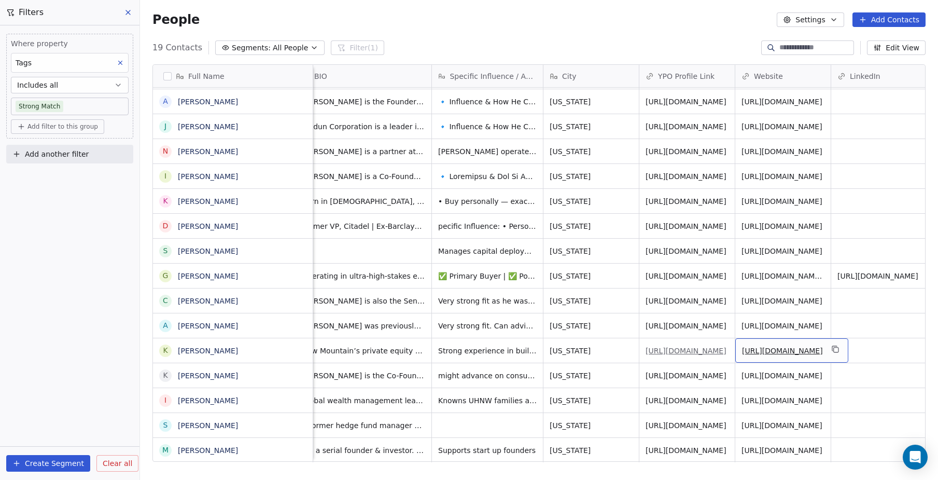
scroll to position [0, 305]
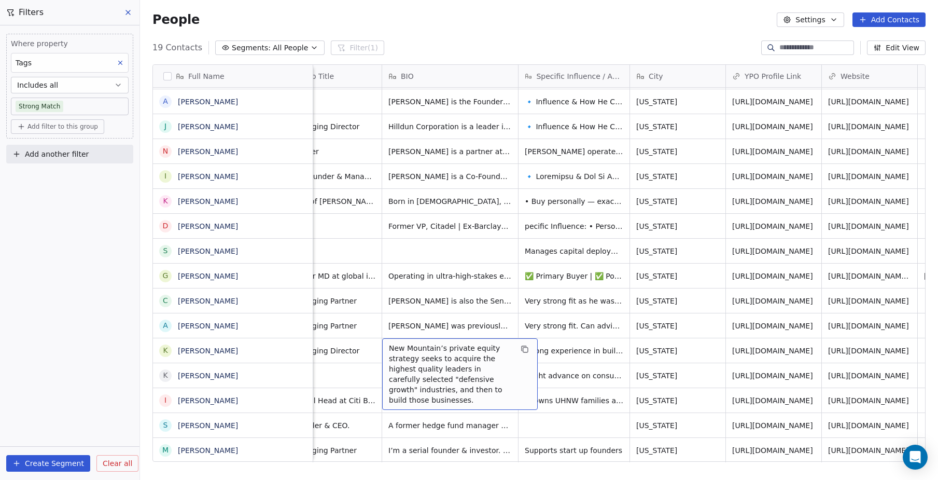
click at [428, 387] on span "New Mountain’s private equity strategy seeks to acquire the highest quality lea…" at bounding box center [450, 374] width 123 height 62
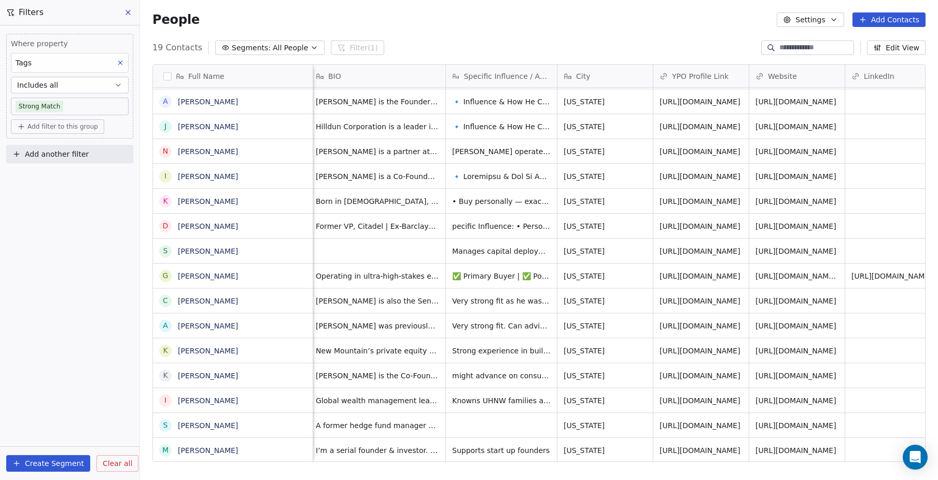
scroll to position [0, 376]
click at [708, 330] on link "[URL][DOMAIN_NAME]" at bounding box center [702, 326] width 81 height 8
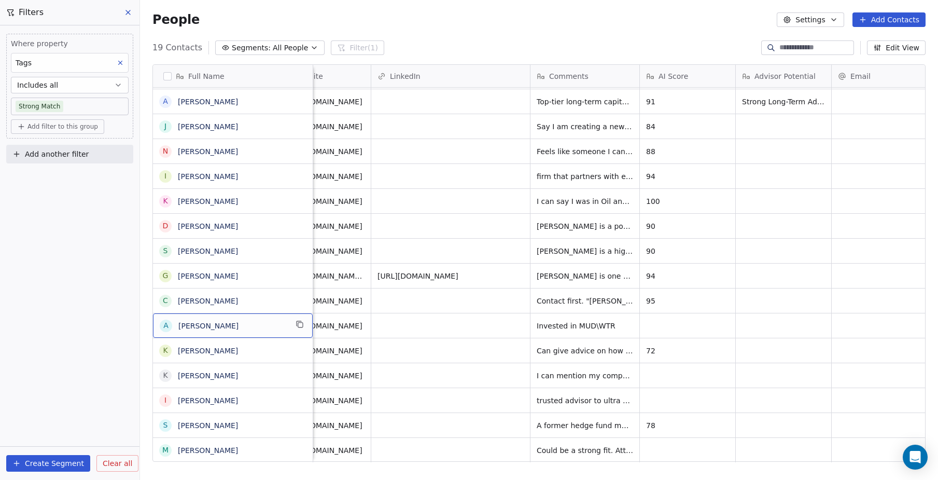
scroll to position [0, 850]
click at [664, 354] on span "72" at bounding box center [679, 350] width 63 height 10
type textarea "*"
type textarea "**"
click at [665, 378] on html "NEOENTRA Contacts People Marketing Workflows Campaigns Sales Sequences Beta Too…" at bounding box center [469, 240] width 938 height 480
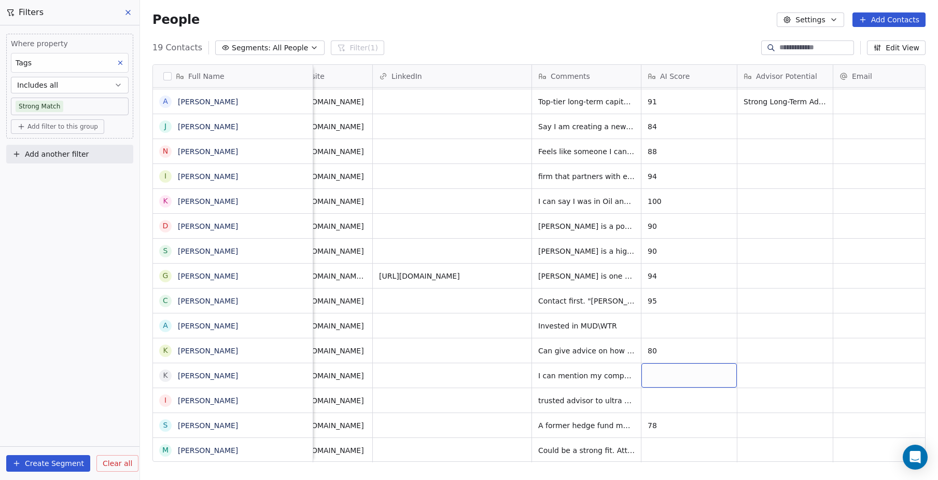
click at [668, 380] on div "grid" at bounding box center [689, 375] width 95 height 24
type textarea "**"
click at [695, 419] on html "NEOENTRA Contacts People Marketing Workflows Campaigns Sales Sequences Beta Too…" at bounding box center [469, 240] width 938 height 480
click at [301, 326] on icon "grid" at bounding box center [300, 324] width 8 height 8
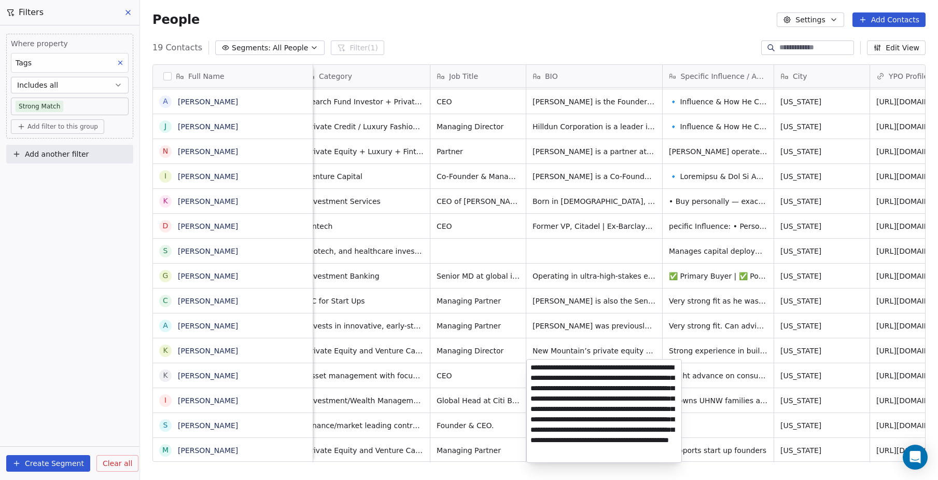
scroll to position [27, 0]
click at [96, 392] on html "NEOENTRA Contacts People Marketing Workflows Campaigns Sales Sequences Beta Too…" at bounding box center [469, 240] width 938 height 480
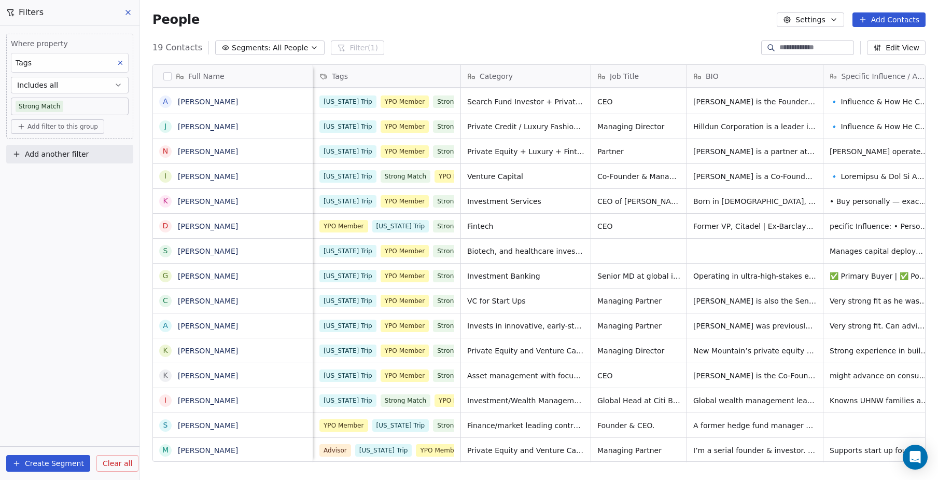
scroll to position [0, -6]
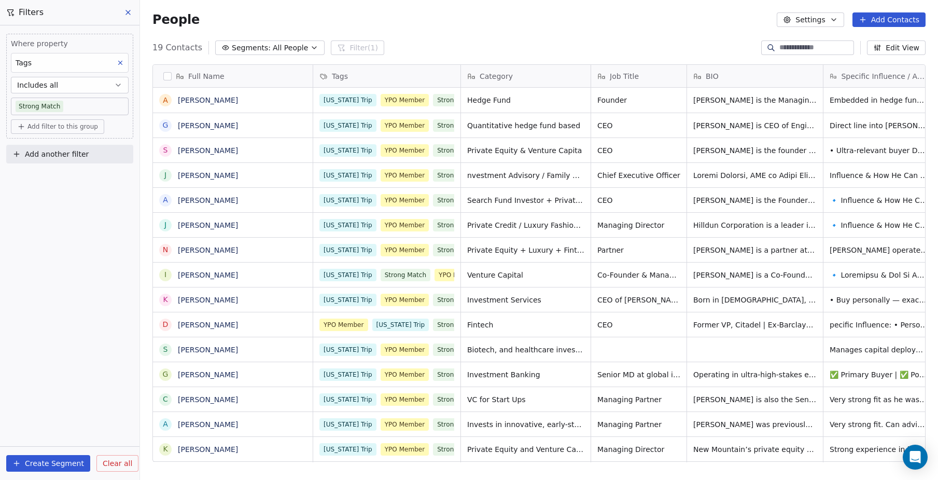
scroll to position [422, 798]
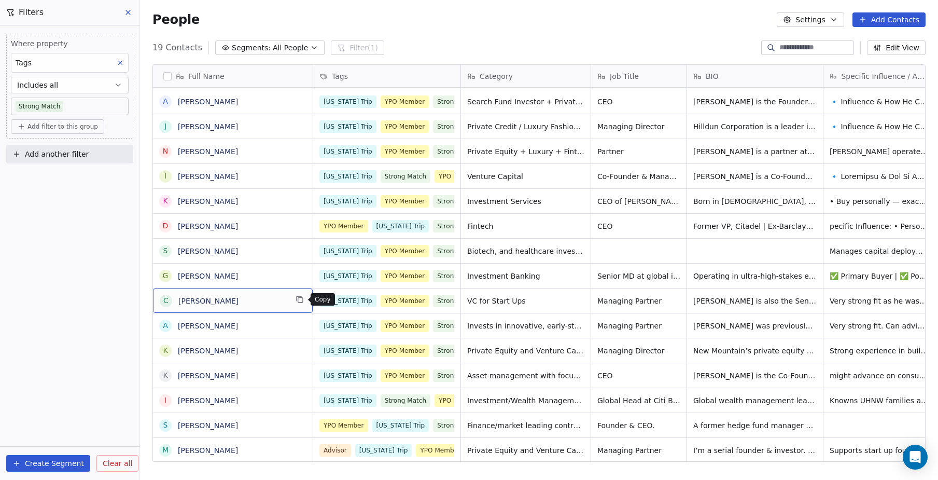
click at [298, 300] on icon "grid" at bounding box center [300, 300] width 5 height 5
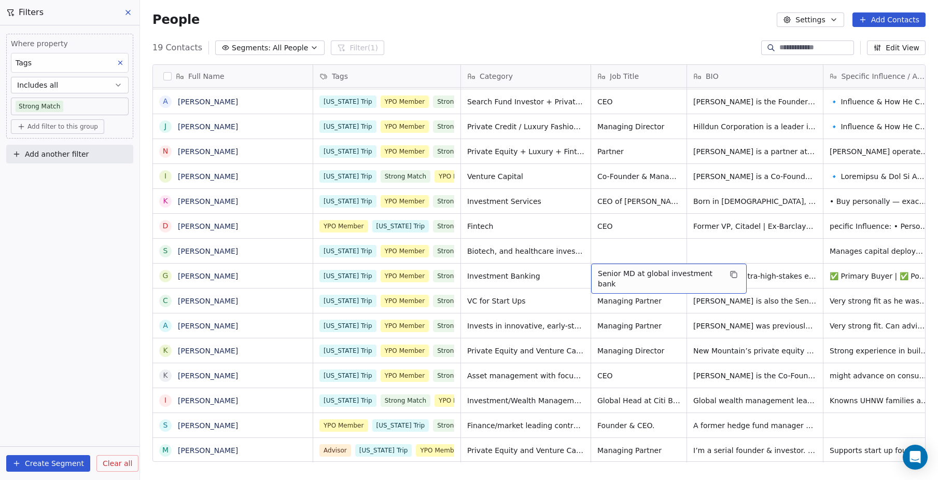
click at [632, 277] on span "Senior MD at global investment bank" at bounding box center [659, 278] width 123 height 21
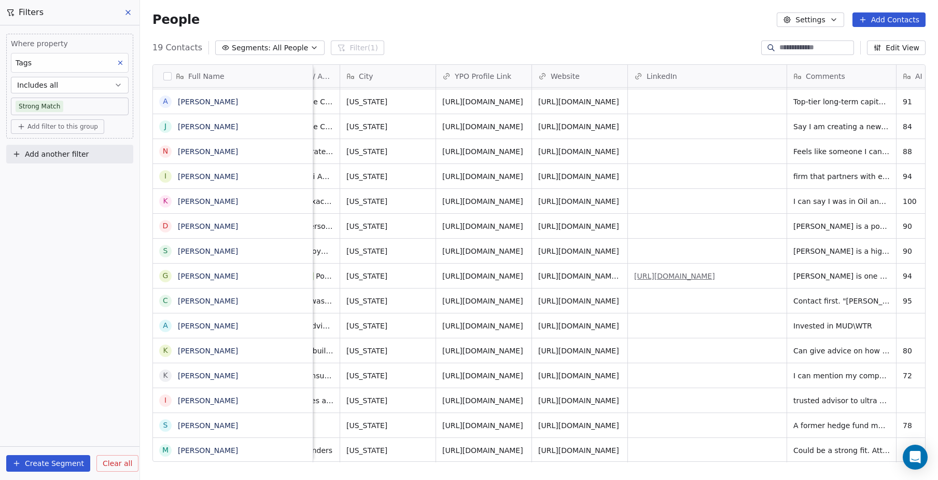
scroll to position [0, 645]
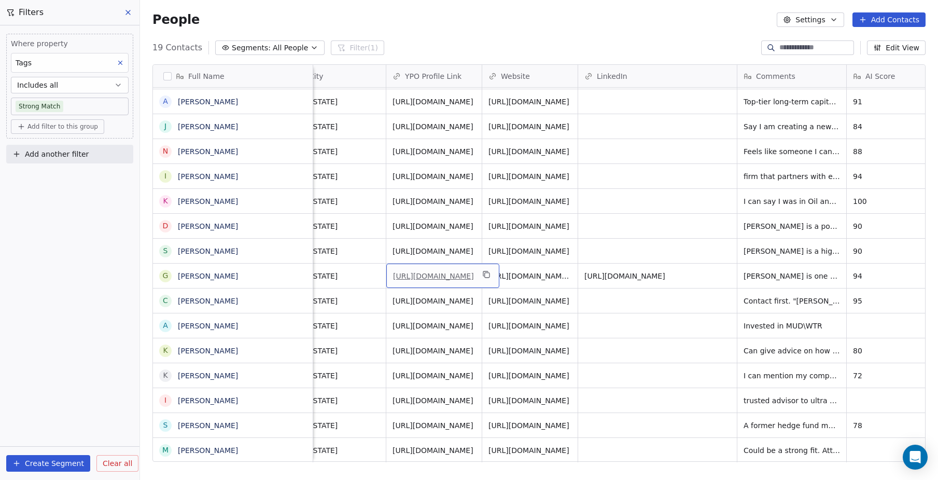
click at [425, 280] on link "[URL][DOMAIN_NAME]" at bounding box center [433, 276] width 81 height 8
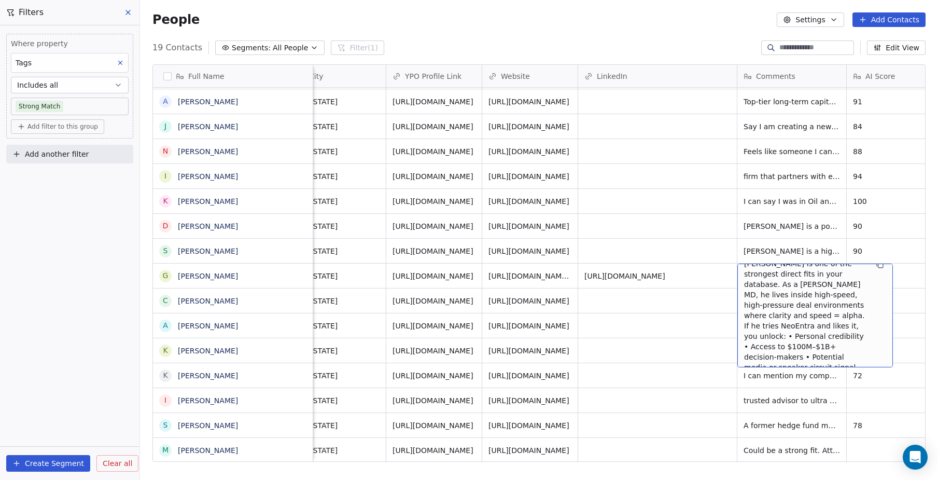
scroll to position [9, 0]
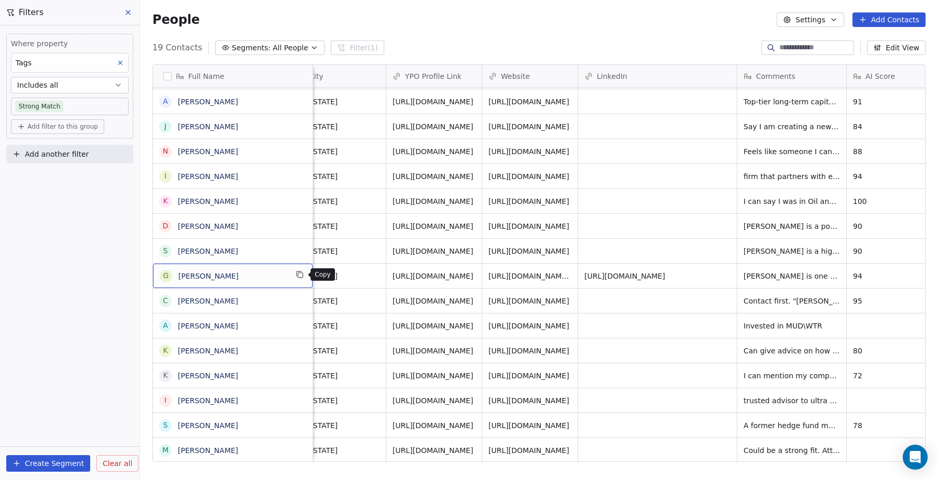
click at [303, 274] on icon "grid" at bounding box center [300, 274] width 8 height 8
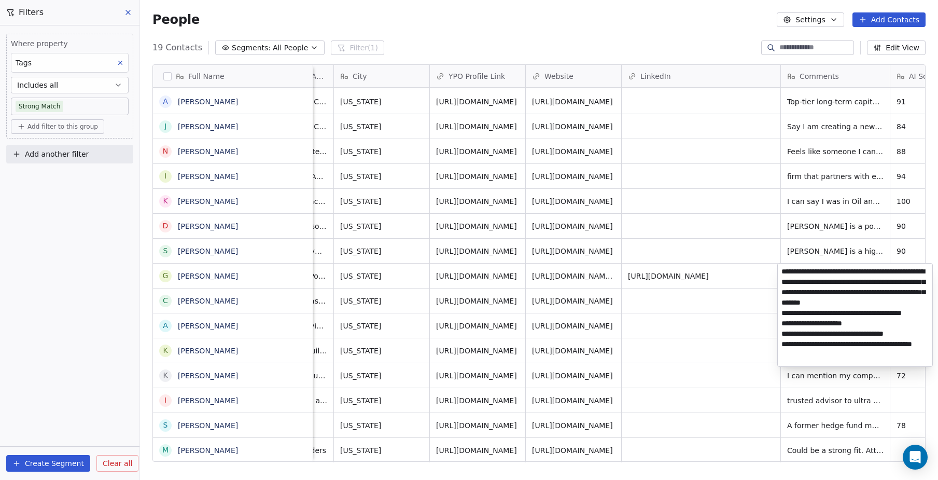
scroll to position [0, 0]
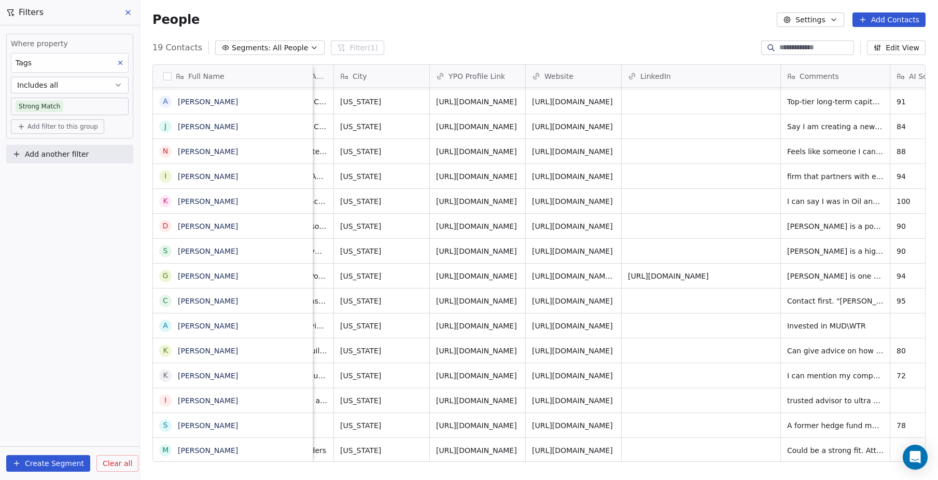
click at [399, 281] on html "NEOENTRA Contacts People Marketing Workflows Campaigns Sales Sequences Beta Too…" at bounding box center [469, 240] width 938 height 480
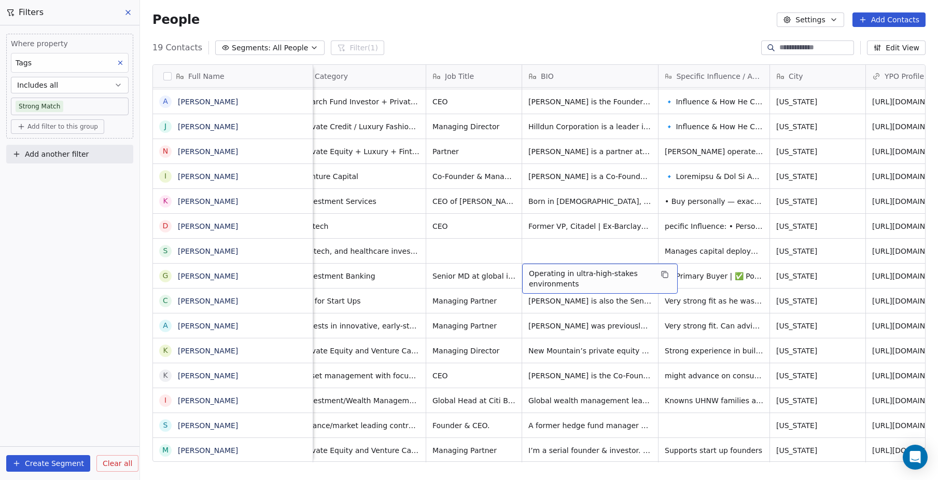
scroll to position [0, 151]
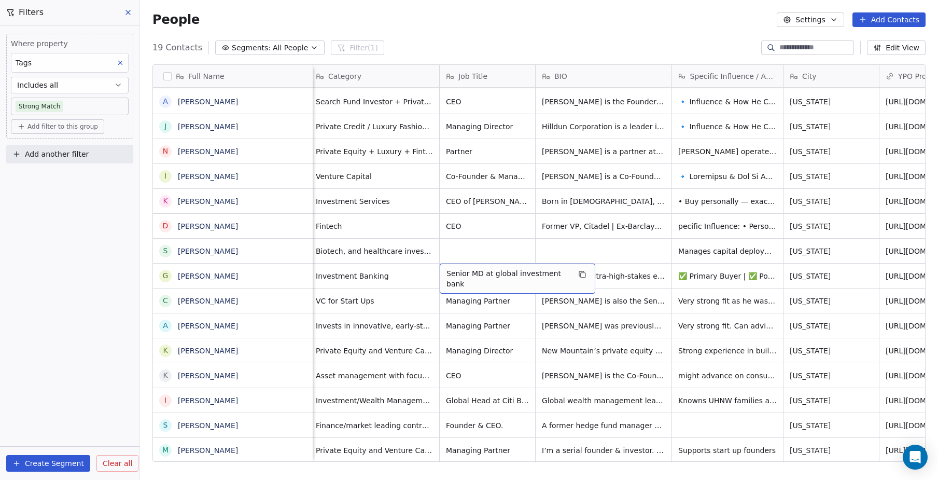
drag, startPoint x: 569, startPoint y: 276, endPoint x: 495, endPoint y: 274, distance: 73.7
click at [495, 274] on span "Senior MD at global investment bank" at bounding box center [508, 278] width 123 height 21
click at [568, 272] on span "Senior MD at global investment bank" at bounding box center [508, 278] width 123 height 21
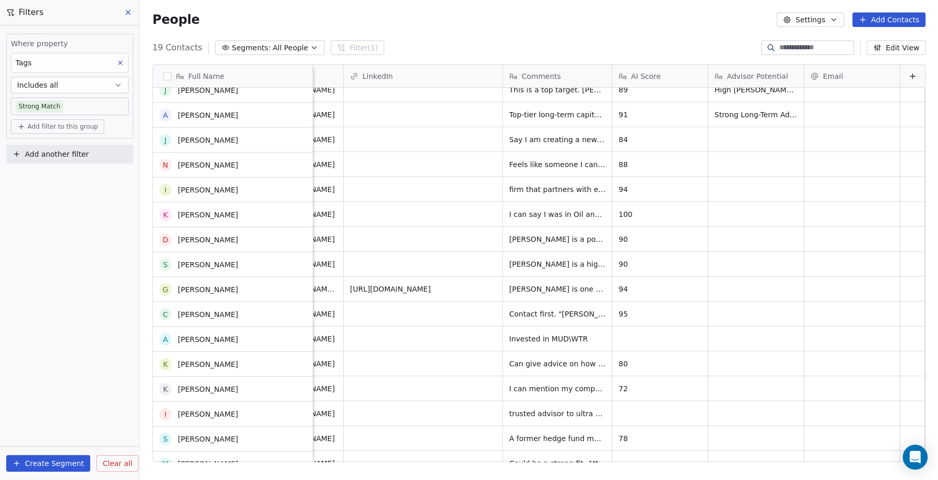
scroll to position [87, 0]
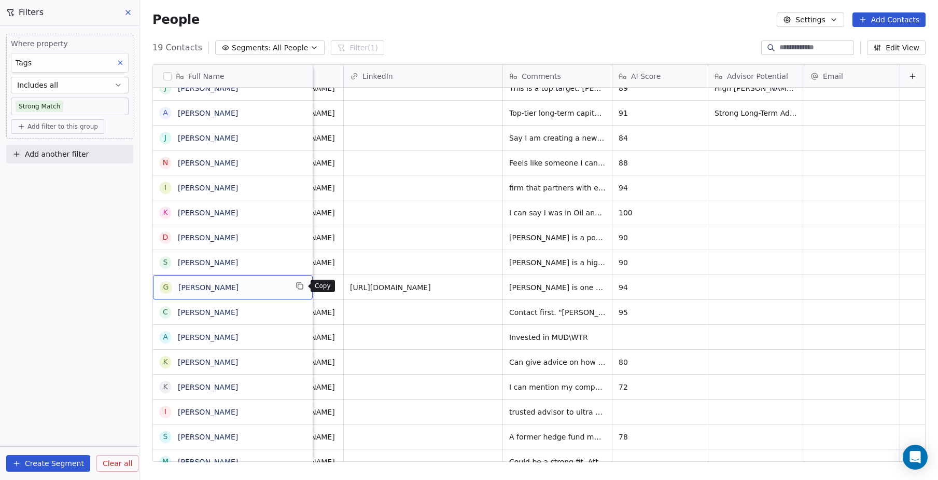
click at [304, 287] on button "grid" at bounding box center [300, 286] width 12 height 12
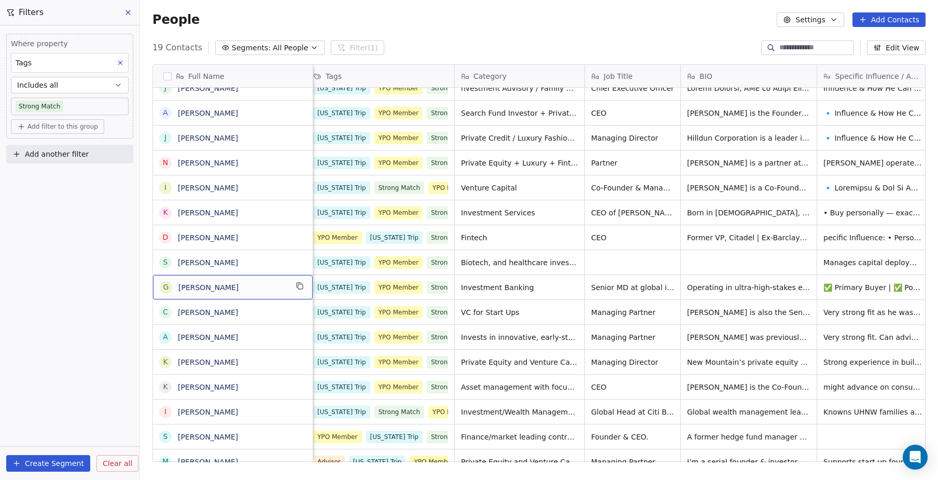
scroll to position [0, -1]
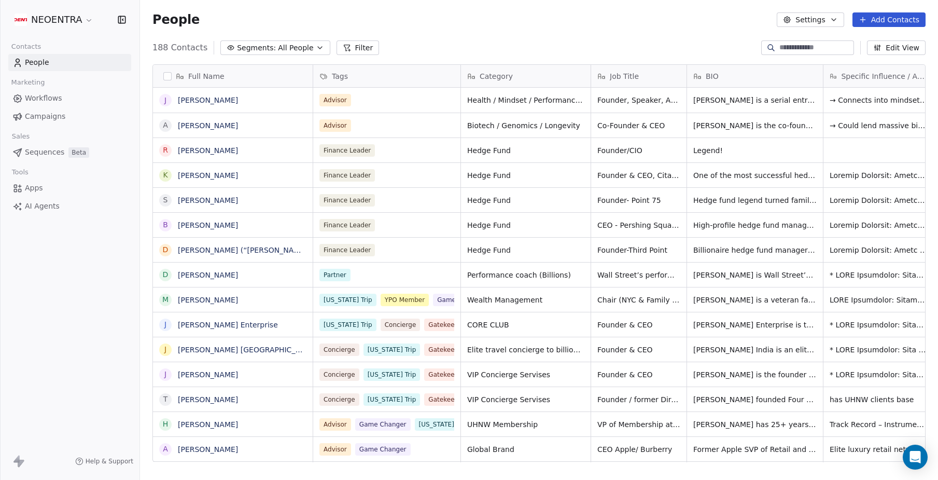
scroll to position [422, 798]
click at [35, 358] on div "NEOENTRA Contacts People Marketing Workflows Campaigns Sales Sequences Beta Too…" at bounding box center [70, 240] width 140 height 480
click at [290, 49] on span "All People" at bounding box center [295, 48] width 35 height 11
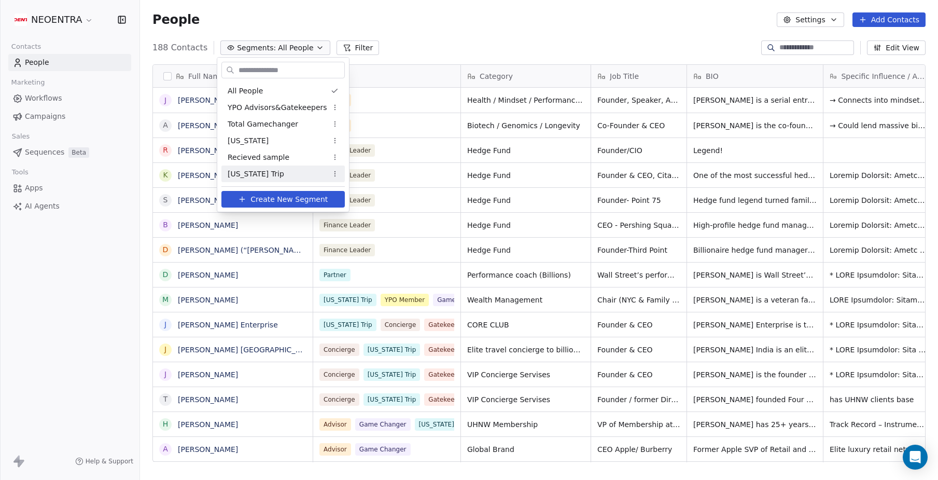
click at [262, 175] on span "[US_STATE] Trip" at bounding box center [256, 174] width 57 height 11
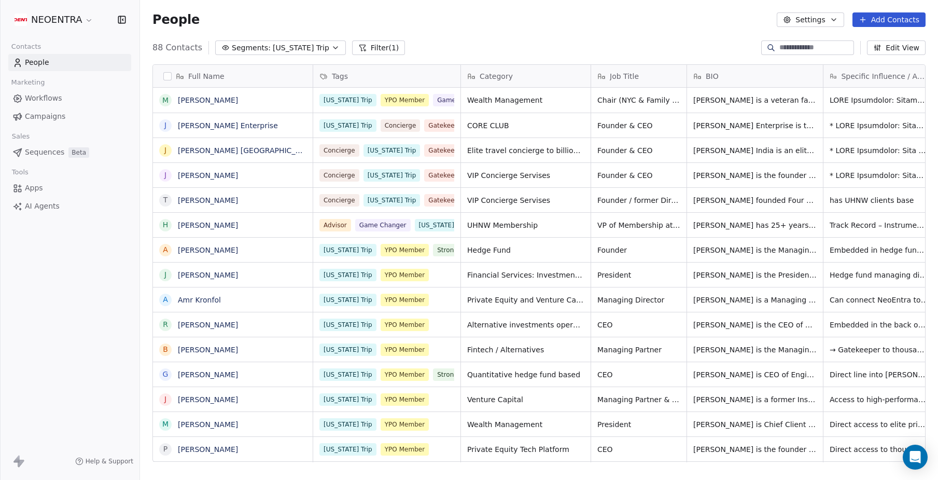
click at [373, 53] on button "Filter (1)" at bounding box center [378, 47] width 53 height 15
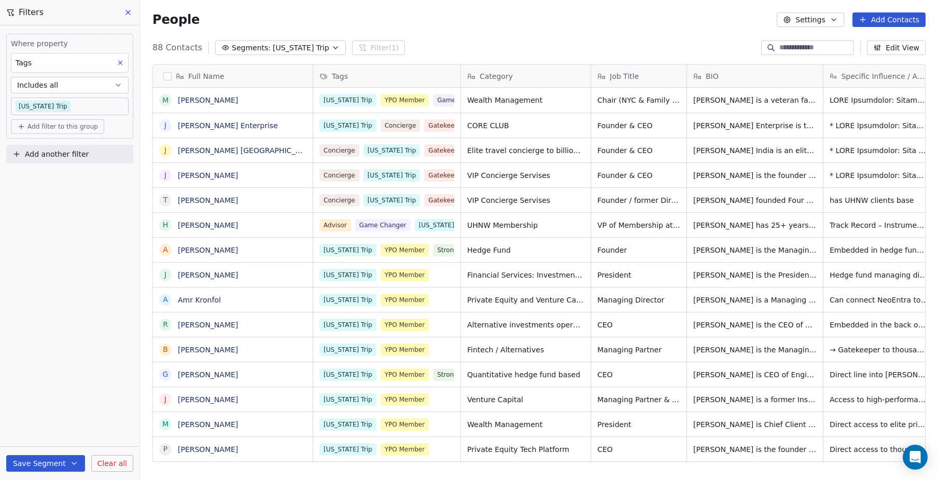
click at [67, 130] on span "Add filter to this group" at bounding box center [62, 126] width 71 height 8
click at [66, 149] on span "Contact properties" at bounding box center [55, 149] width 67 height 11
type input "******"
drag, startPoint x: 60, startPoint y: 148, endPoint x: 4, endPoint y: 145, distance: 56.1
click at [4, 146] on html "NEOENTRA Contacts People Marketing Workflows Campaigns Sales Sequences Beta Too…" at bounding box center [469, 240] width 938 height 480
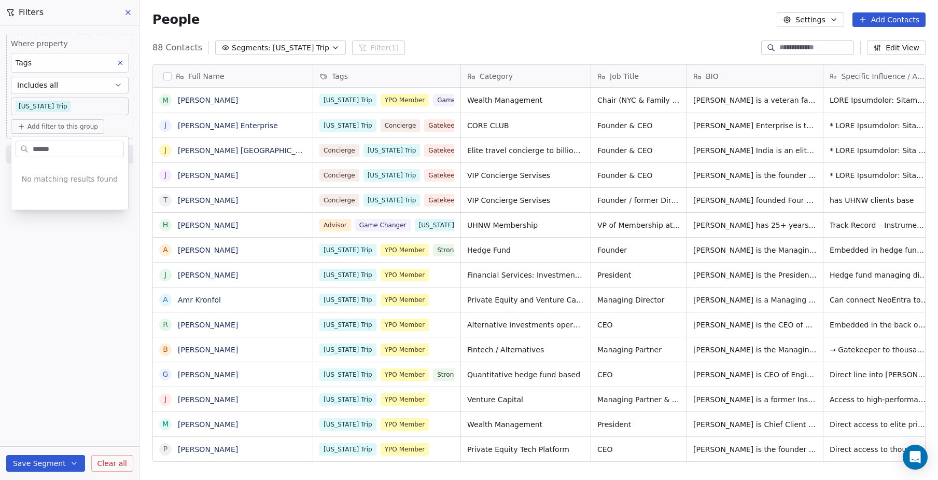
drag, startPoint x: 32, startPoint y: 146, endPoint x: 60, endPoint y: 149, distance: 28.1
click at [60, 149] on input "******" at bounding box center [77, 149] width 93 height 15
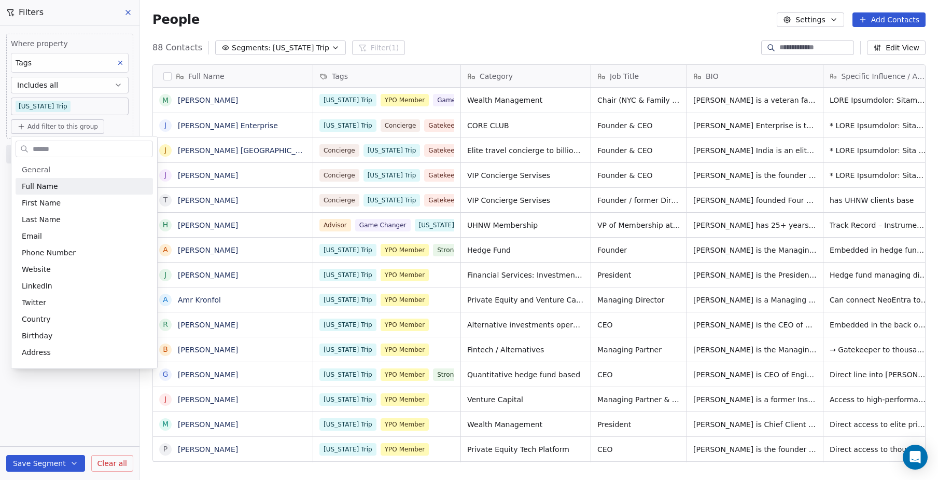
click at [118, 123] on html "NEOENTRA Contacts People Marketing Workflows Campaigns Sales Sequences Beta Too…" at bounding box center [469, 240] width 938 height 480
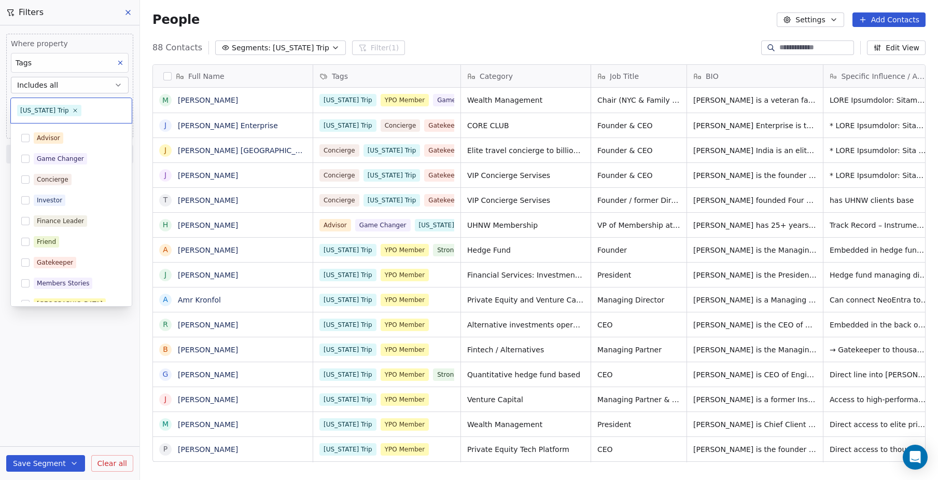
click at [101, 108] on body "NEOENTRA Contacts People Marketing Workflows Campaigns Sales Sequences Beta Too…" at bounding box center [469, 240] width 938 height 480
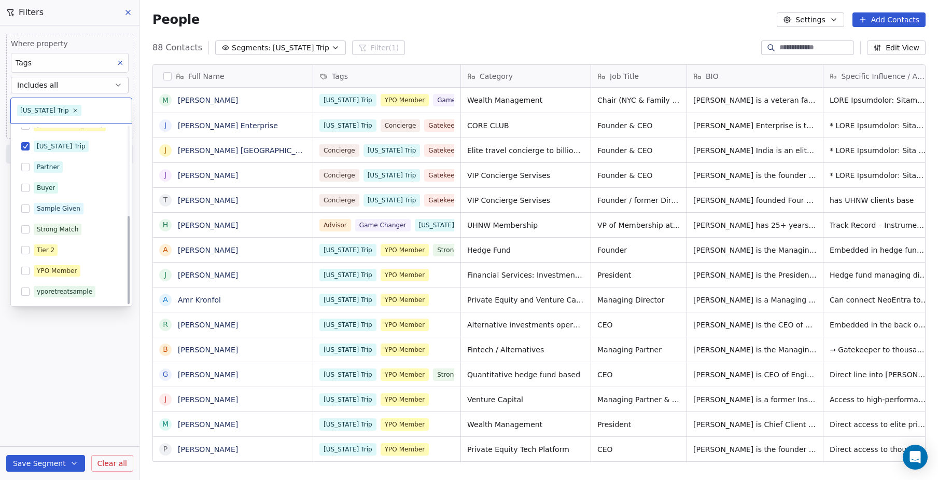
scroll to position [178, 0]
click at [26, 230] on button "Suggestions" at bounding box center [25, 229] width 8 height 8
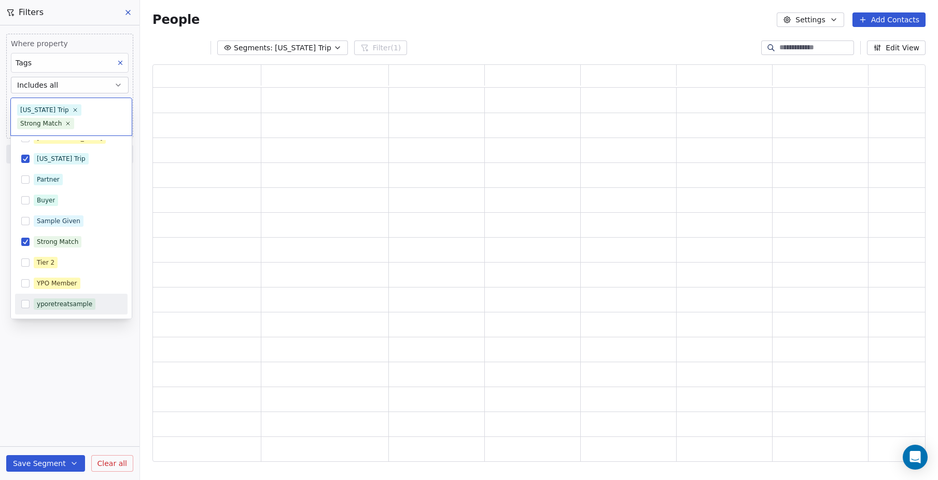
click at [76, 429] on html "NEOENTRA Contacts People Marketing Workflows Campaigns Sales Sequences Beta Too…" at bounding box center [469, 240] width 938 height 480
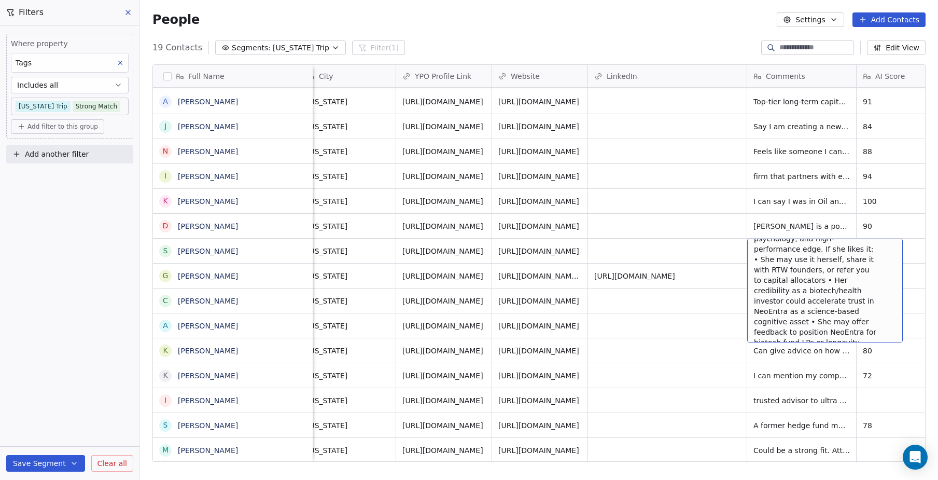
scroll to position [51, 0]
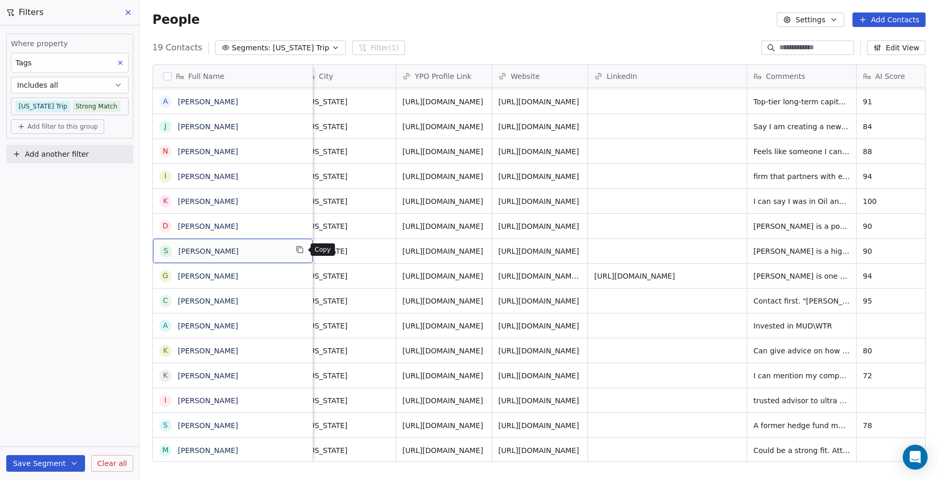
click at [299, 250] on icon "grid" at bounding box center [300, 249] width 8 height 8
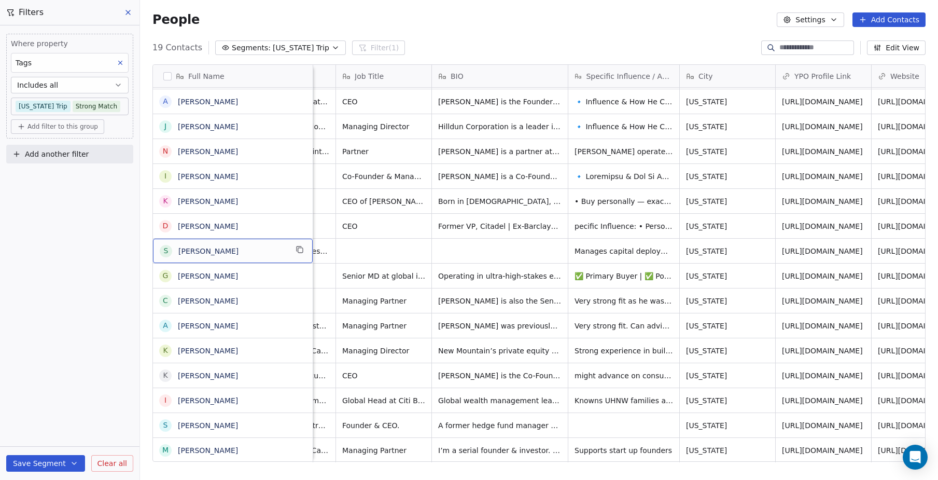
scroll to position [0, 323]
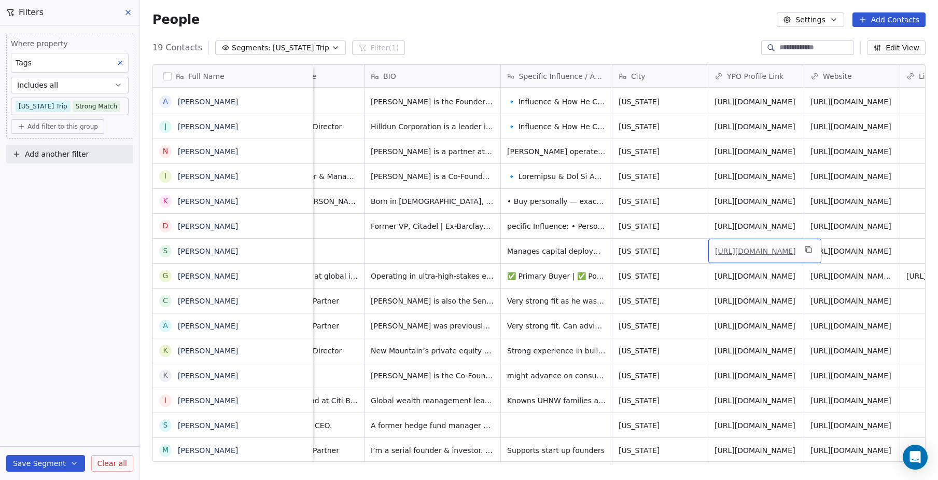
click at [766, 255] on link "[URL][DOMAIN_NAME]" at bounding box center [755, 251] width 81 height 8
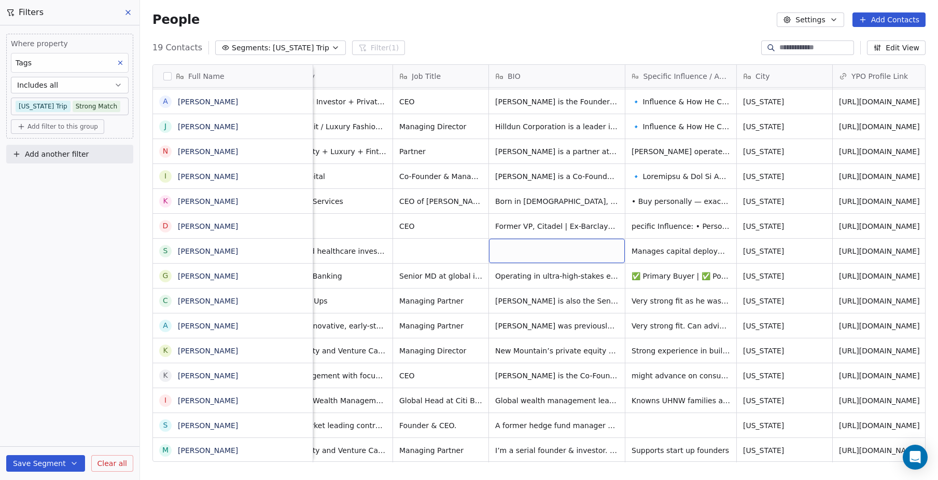
scroll to position [0, 198]
click at [424, 254] on div "grid" at bounding box center [440, 251] width 95 height 24
type textarea "**********"
click at [523, 255] on html "NEOENTRA Contacts People Marketing Workflows Campaigns Sales Sequences Beta Too…" at bounding box center [469, 240] width 938 height 480
type textarea "**********"
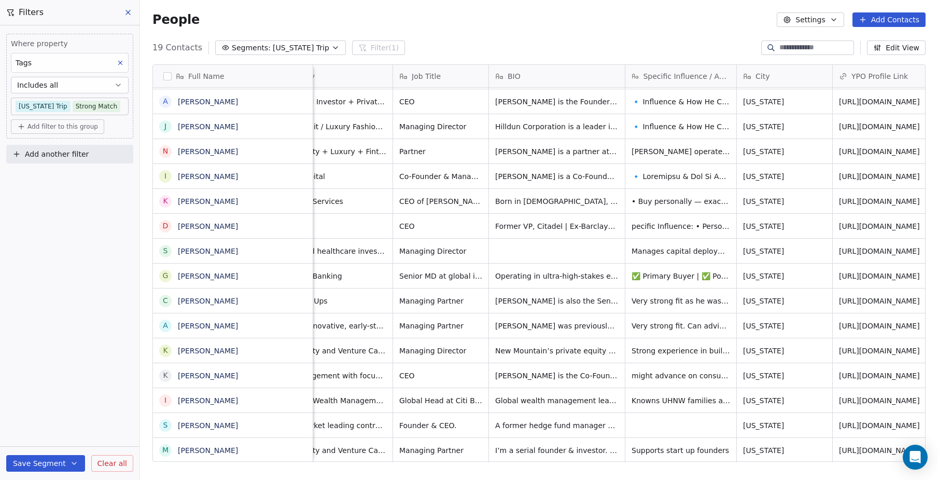
click at [549, 248] on html "NEOENTRA Contacts People Marketing Workflows Campaigns Sales Sequences Beta Too…" at bounding box center [469, 240] width 938 height 480
click at [96, 240] on div "Where property Tags Includes all New York Trip Strong Match Add filter to this …" at bounding box center [70, 252] width 140 height 454
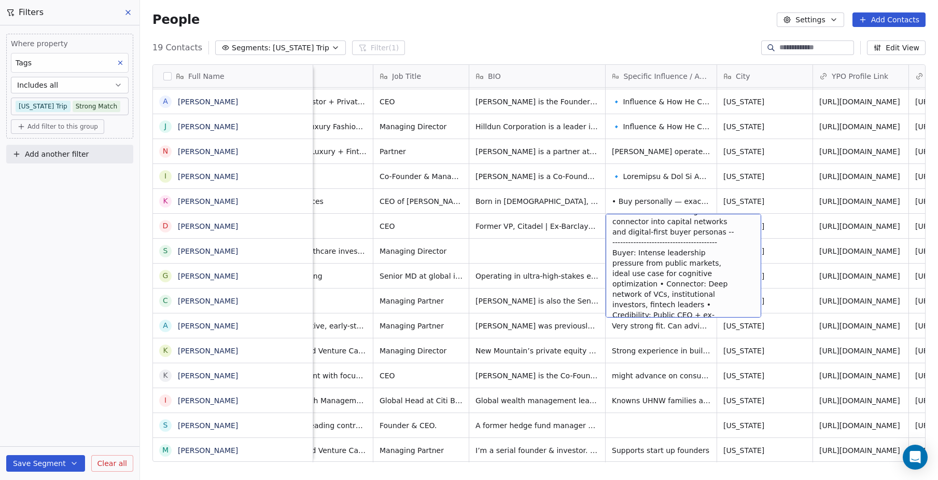
scroll to position [79, 0]
click at [778, 238] on div "New York Trip YPO Member Strong Match Biotech, and healthcare investments Manag…" at bounding box center [840, 250] width 1491 height 25
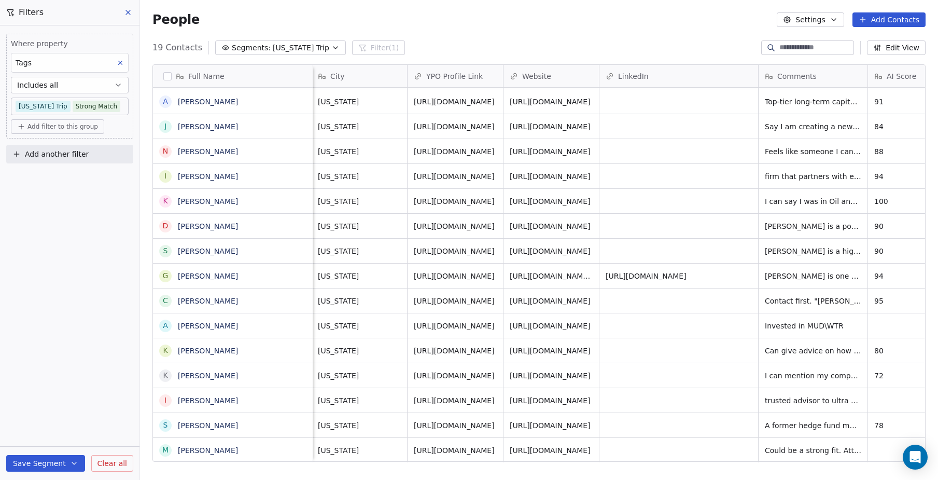
scroll to position [0, 624]
click at [301, 228] on icon "grid" at bounding box center [300, 225] width 5 height 5
click at [451, 228] on span "[URL][DOMAIN_NAME]" at bounding box center [454, 226] width 81 height 10
click at [461, 230] on link "[URL][DOMAIN_NAME]" at bounding box center [454, 226] width 81 height 8
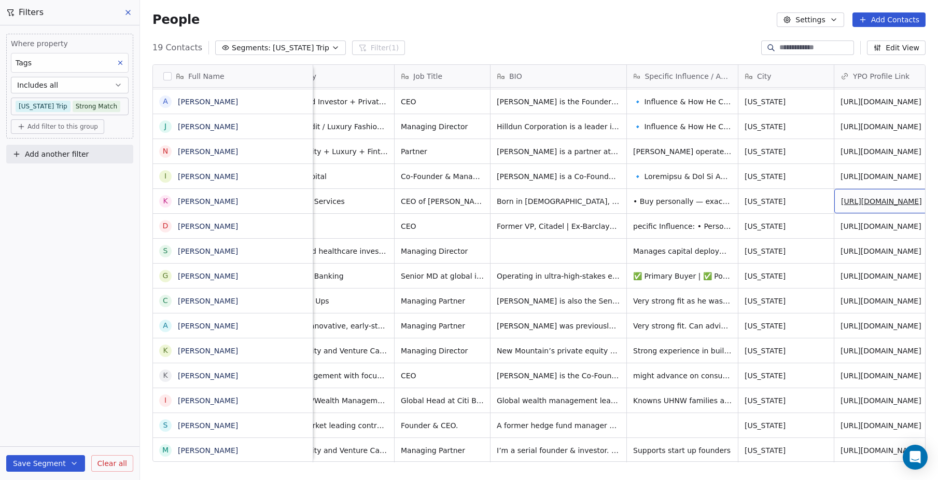
scroll to position [0, 202]
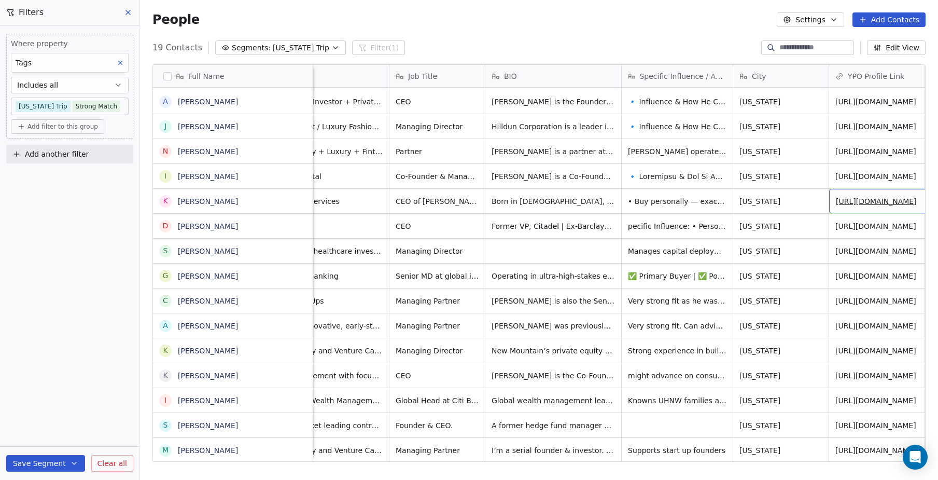
click at [882, 197] on link "[URL][DOMAIN_NAME]" at bounding box center [876, 201] width 81 height 8
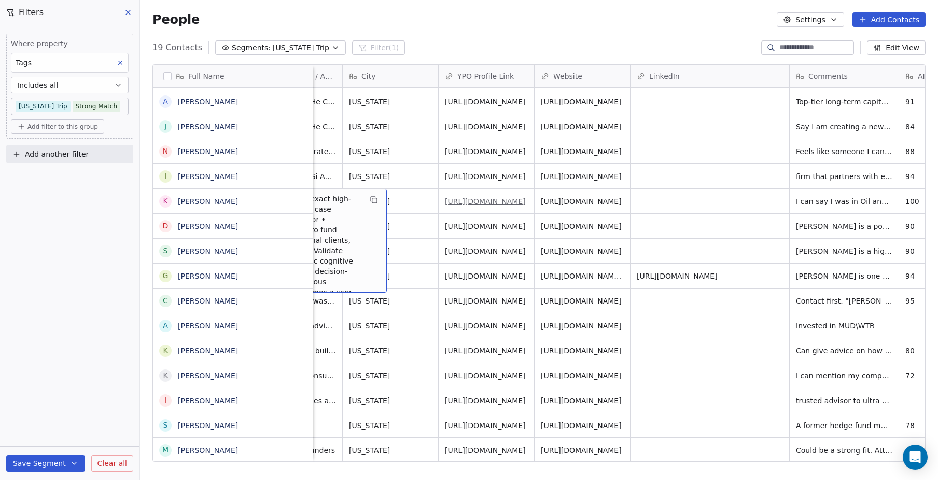
scroll to position [0, 598]
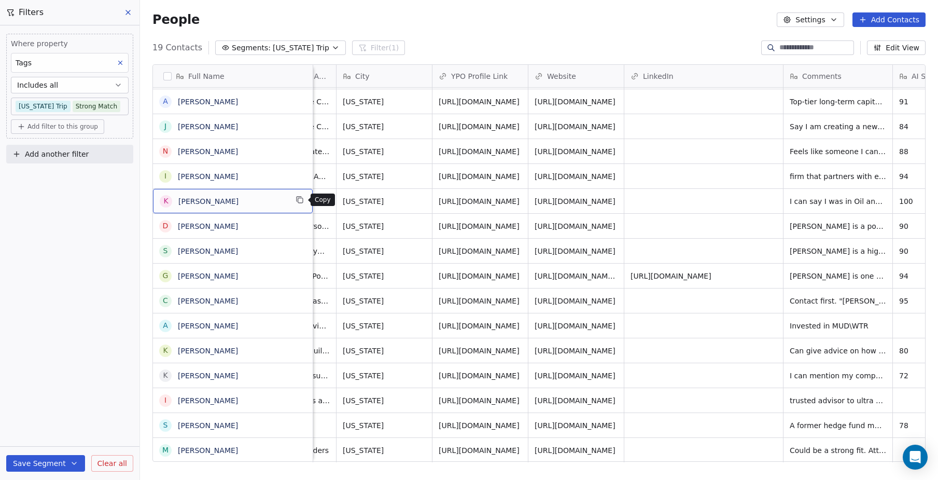
click at [299, 202] on icon "grid" at bounding box center [300, 200] width 8 height 8
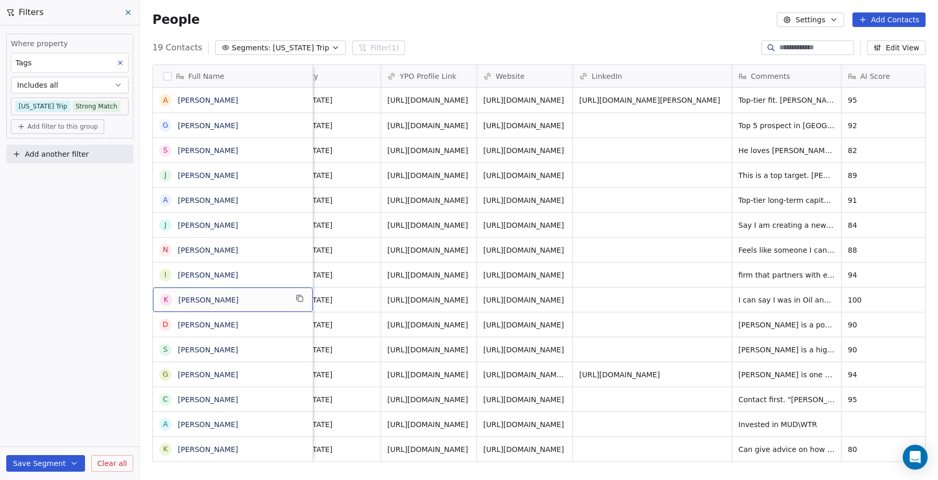
scroll to position [0, 0]
click at [299, 275] on icon "grid" at bounding box center [300, 273] width 8 height 8
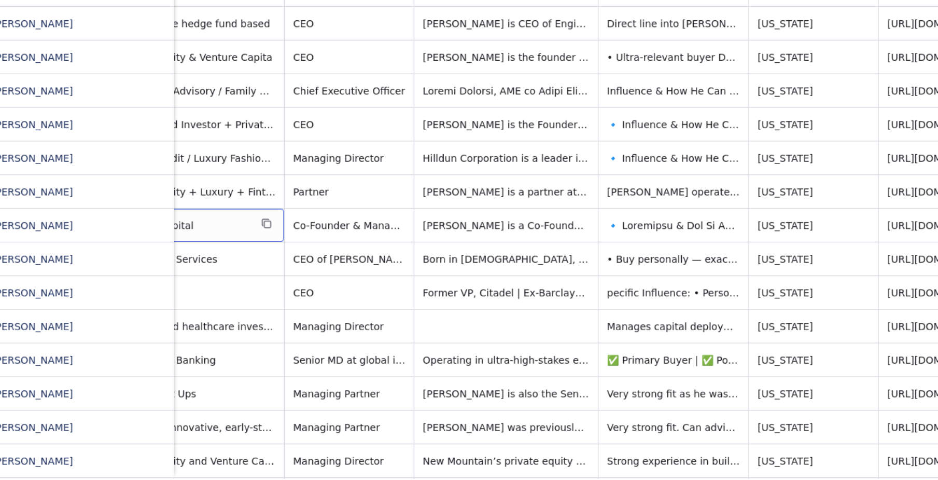
scroll to position [0, 215]
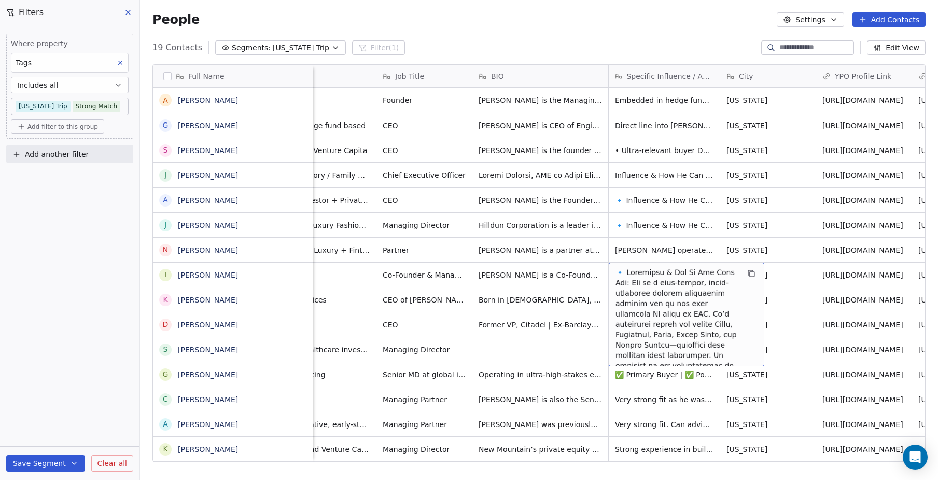
click at [661, 317] on span "grid" at bounding box center [677, 448] width 123 height 363
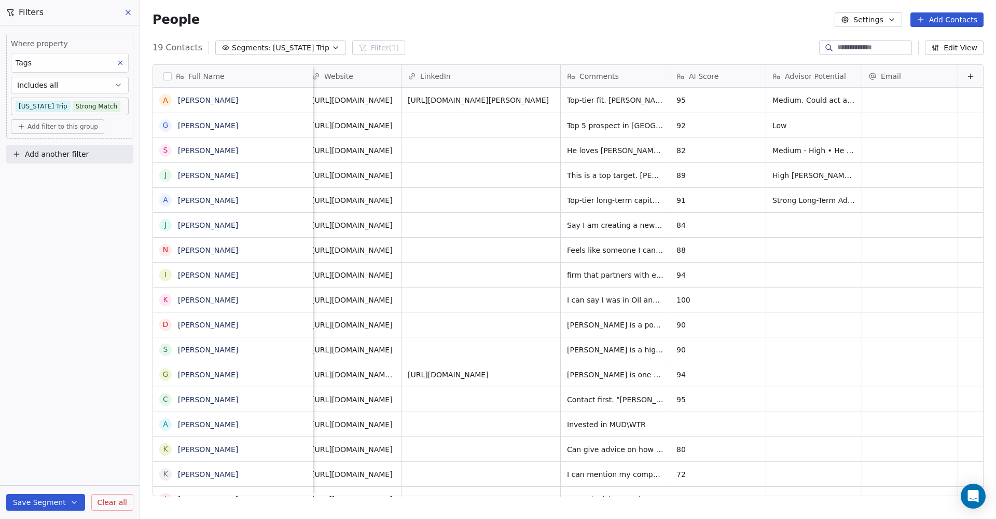
scroll to position [0, 821]
click at [300, 251] on icon "grid" at bounding box center [300, 248] width 8 height 8
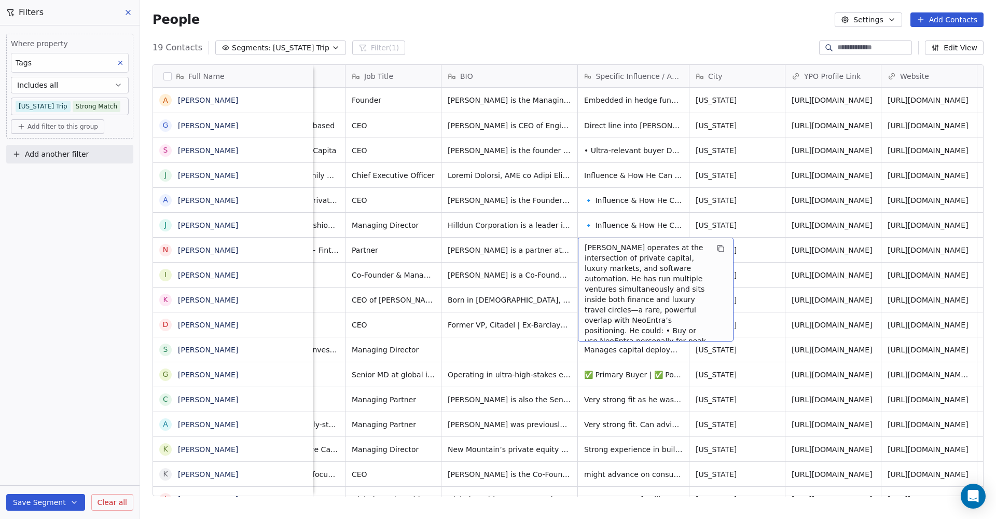
scroll to position [0, 247]
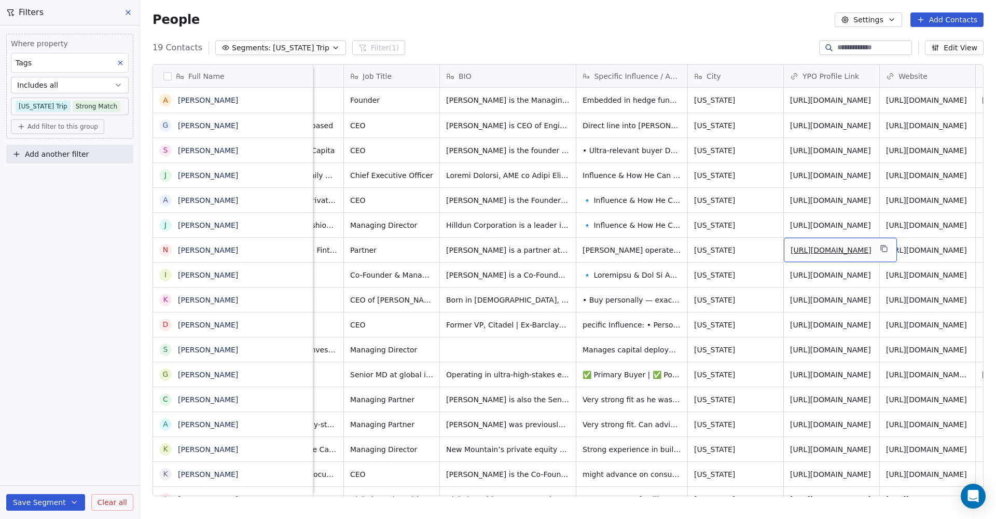
click at [827, 252] on span "[URL][DOMAIN_NAME]" at bounding box center [830, 250] width 81 height 10
click at [828, 254] on link "[URL][DOMAIN_NAME]" at bounding box center [830, 250] width 81 height 8
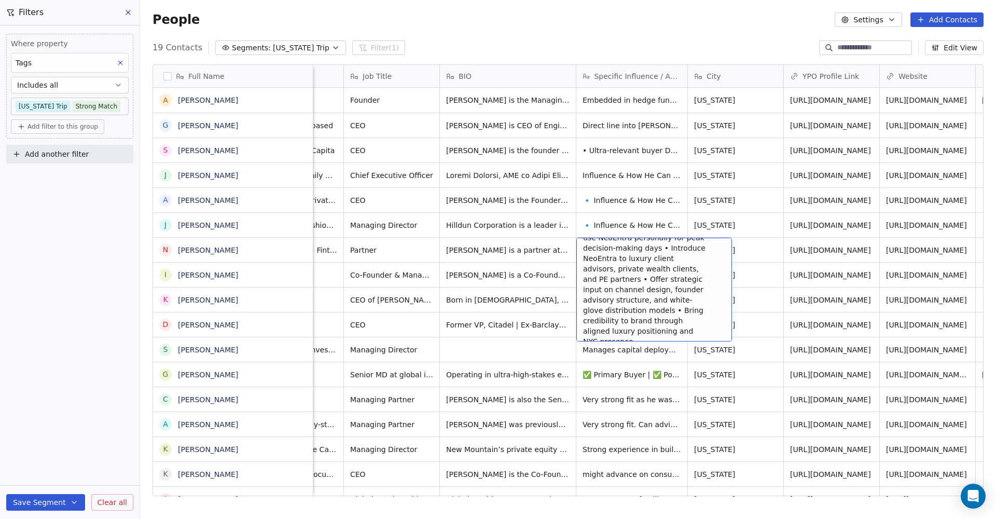
scroll to position [103, 0]
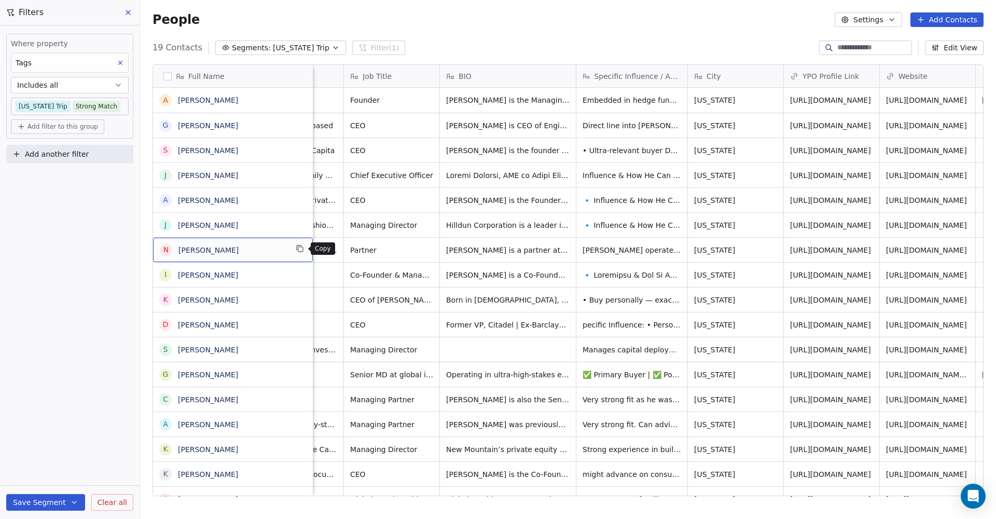
click at [299, 247] on icon "grid" at bounding box center [300, 248] width 8 height 8
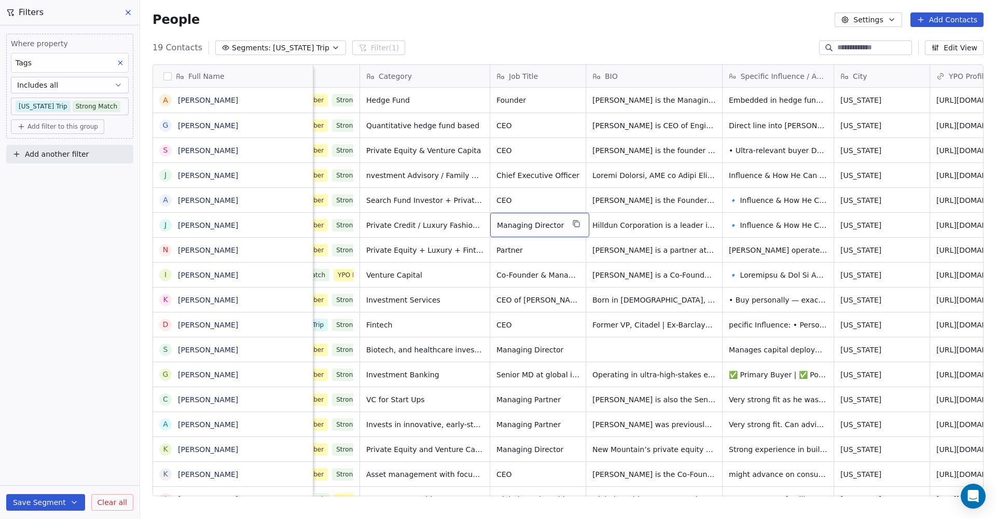
scroll to position [0, 102]
click at [299, 224] on icon "grid" at bounding box center [300, 223] width 8 height 8
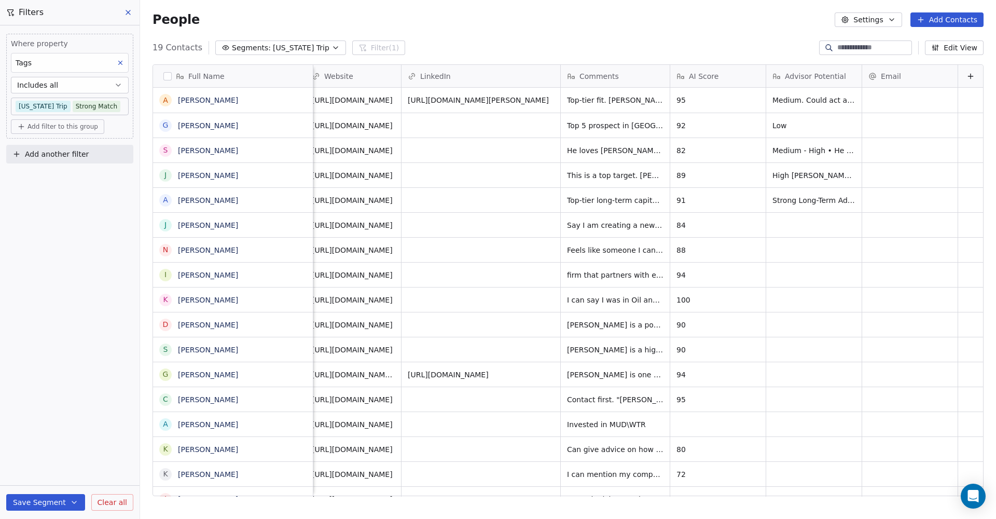
scroll to position [0, 821]
click at [301, 201] on icon "grid" at bounding box center [300, 198] width 8 height 8
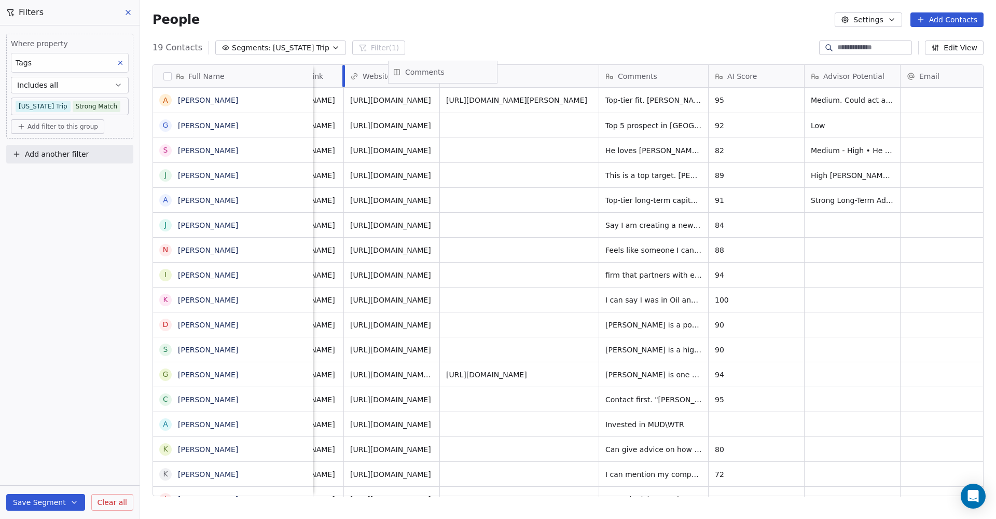
scroll to position [0, 776]
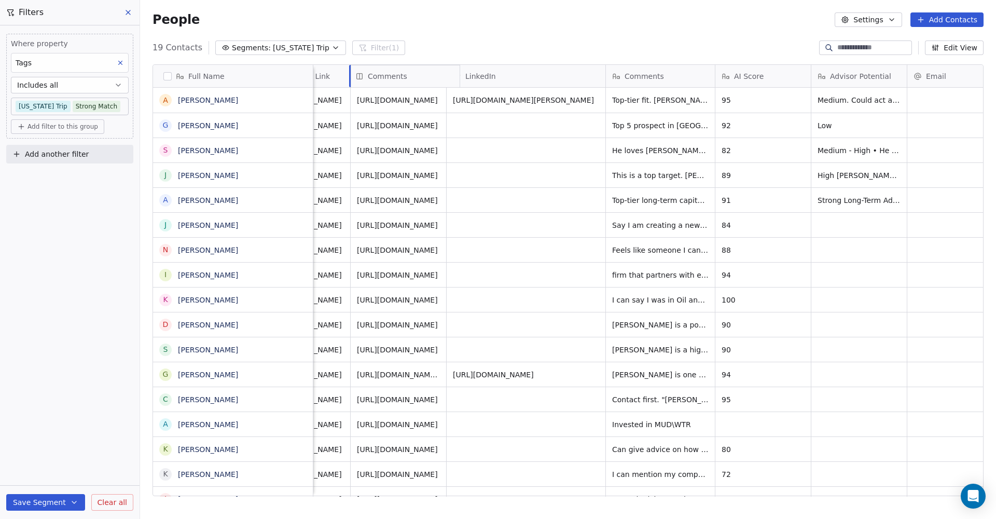
drag, startPoint x: 609, startPoint y: 83, endPoint x: 437, endPoint y: 79, distance: 171.7
click at [437, 79] on div "Full Name A Andrew Komery G Greg Eisner S Suhel Kothari J Joseph Weilgus A Alex…" at bounding box center [568, 280] width 830 height 431
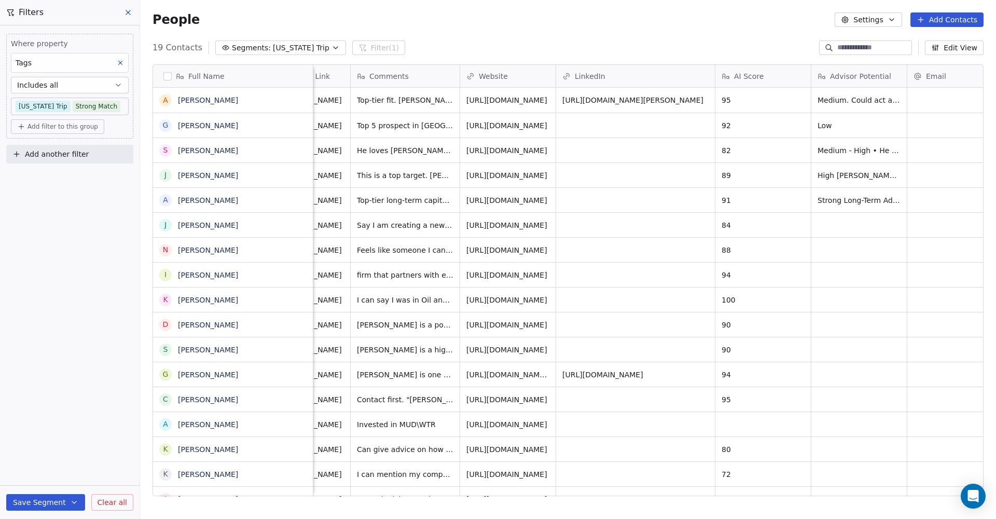
click at [503, 75] on div "Full Name A Andrew Komery G Greg Eisner S Suhel Kothari J Joseph Weilgus A Alex…" at bounding box center [568, 280] width 830 height 431
drag, startPoint x: 848, startPoint y: 71, endPoint x: 587, endPoint y: 73, distance: 261.4
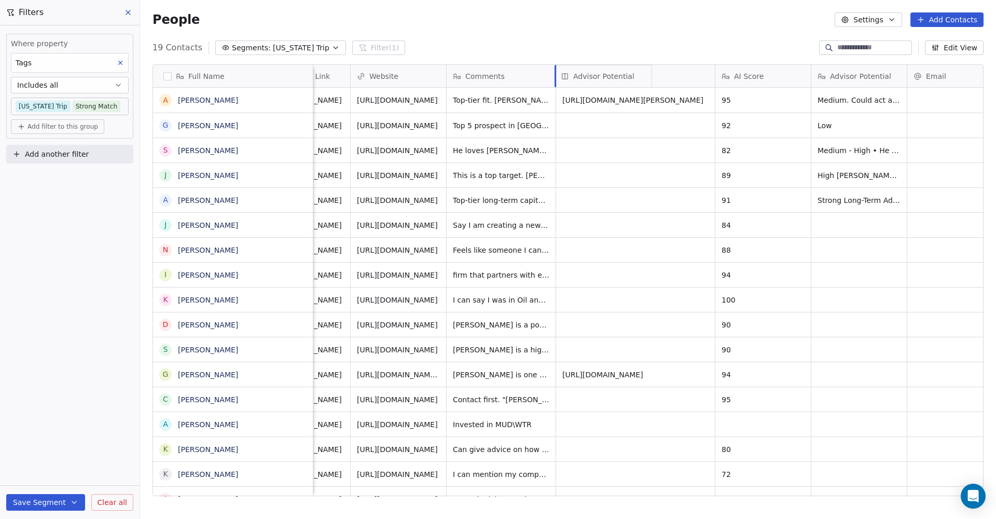
click at [587, 73] on div "Full Name A Andrew Komery G Greg Eisner S Suhel Kothari J Joseph Weilgus A Alex…" at bounding box center [568, 280] width 830 height 431
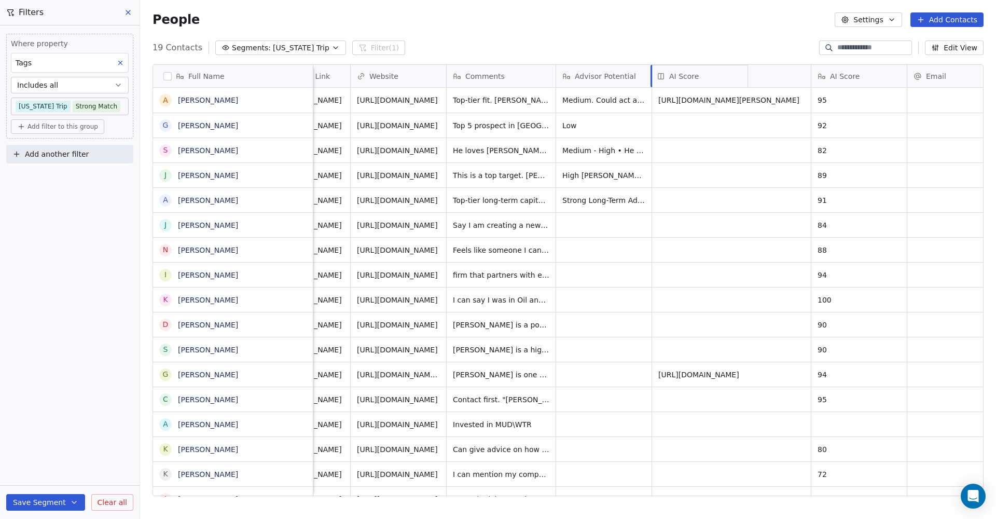
drag, startPoint x: 831, startPoint y: 73, endPoint x: 731, endPoint y: 75, distance: 100.1
click at [731, 75] on div "Full Name A Andrew Komery G Greg Eisner S Suhel Kothari J Joseph Weilgus A Alex…" at bounding box center [568, 280] width 830 height 431
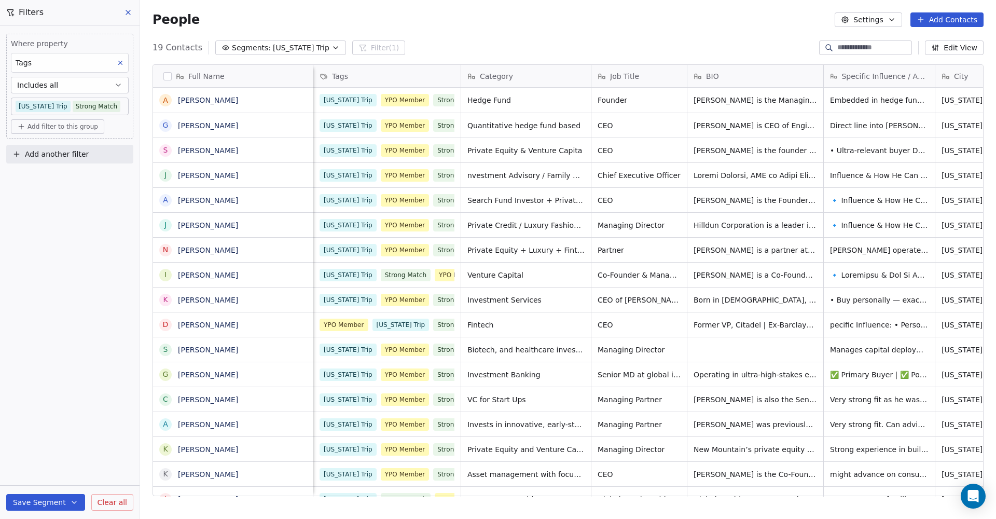
scroll to position [0, 0]
click at [300, 201] on icon "grid" at bounding box center [300, 198] width 8 height 8
click at [467, 170] on div "nvestment Advisory / Family Office / Direct Investments (BioTech + Tech)" at bounding box center [539, 183] width 156 height 40
click at [471, 172] on span "nvestment Advisory / Family Office / Direct Investments (BioTech + Tech)" at bounding box center [529, 183] width 123 height 31
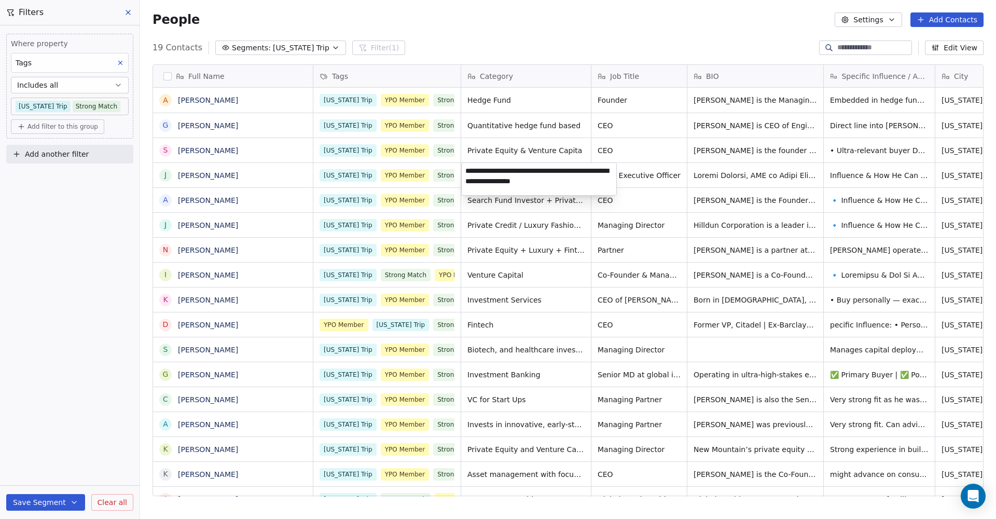
click at [466, 171] on textarea "**********" at bounding box center [539, 179] width 155 height 32
type textarea "**********"
click at [661, 171] on html "NEOENTRA Contacts People Marketing Workflows Campaigns Sales Sequences Beta Too…" at bounding box center [498, 259] width 996 height 519
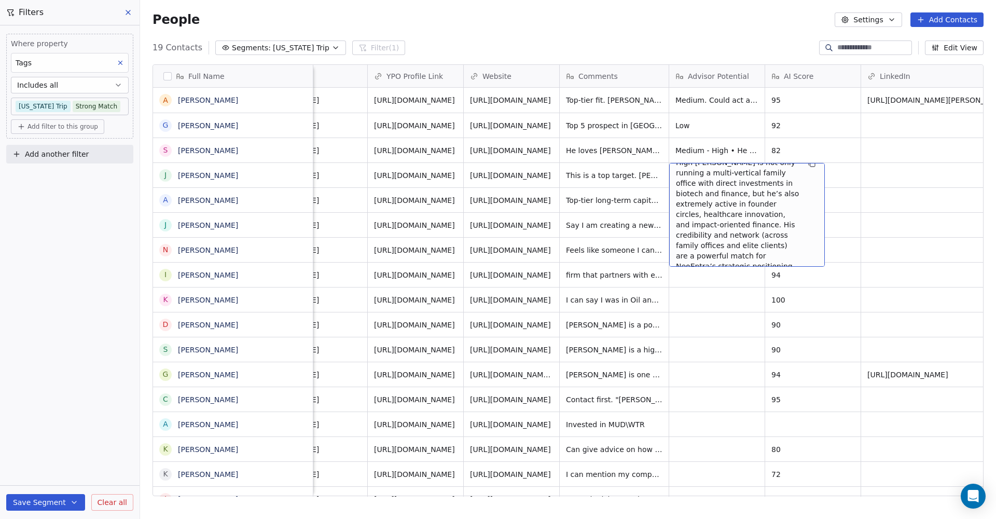
scroll to position [9, 0]
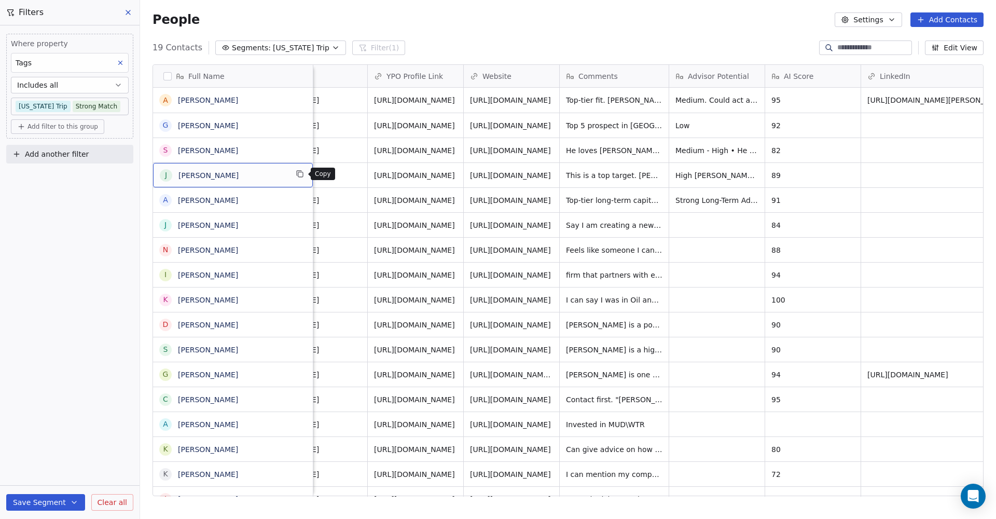
click at [299, 175] on icon "grid" at bounding box center [300, 174] width 8 height 8
click at [301, 177] on html "NEOENTRA Contacts People Marketing Workflows Campaigns Sales Sequences Beta Too…" at bounding box center [498, 259] width 996 height 519
click at [302, 175] on icon "grid" at bounding box center [300, 174] width 8 height 8
click at [300, 149] on icon "grid" at bounding box center [300, 149] width 8 height 8
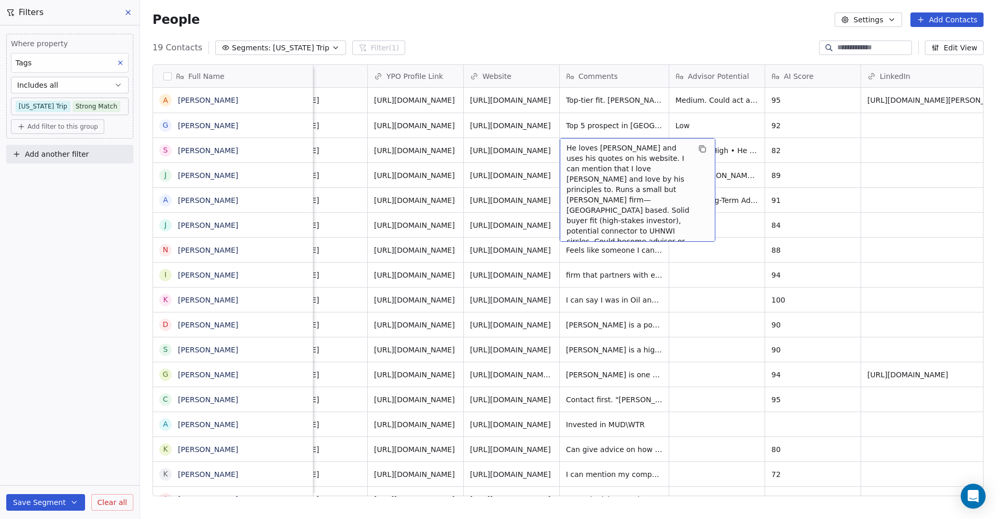
click at [598, 149] on span "He loves [PERSON_NAME] and uses his quotes on his website. I can mention that I…" at bounding box center [627, 210] width 123 height 135
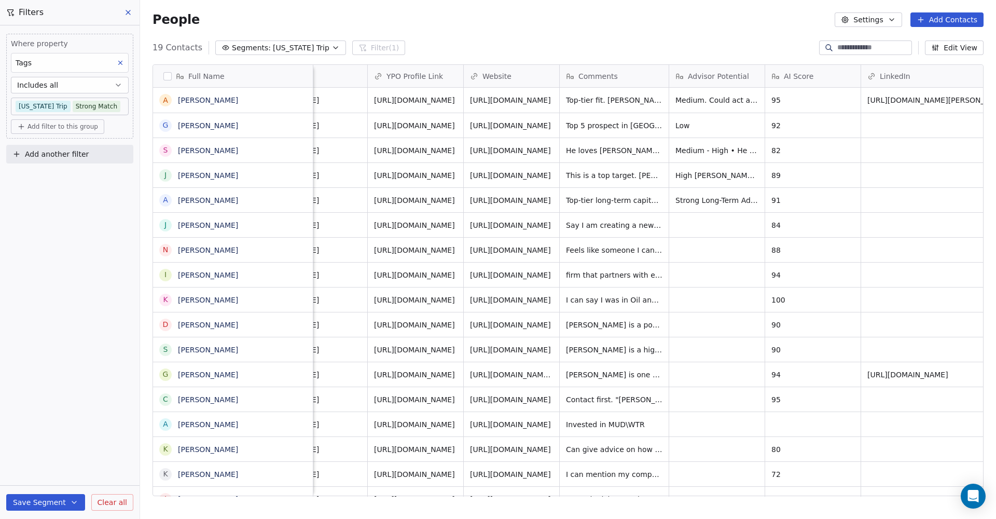
click at [743, 155] on html "NEOENTRA Contacts People Marketing Workflows Campaigns Sales Sequences Beta Too…" at bounding box center [498, 259] width 996 height 519
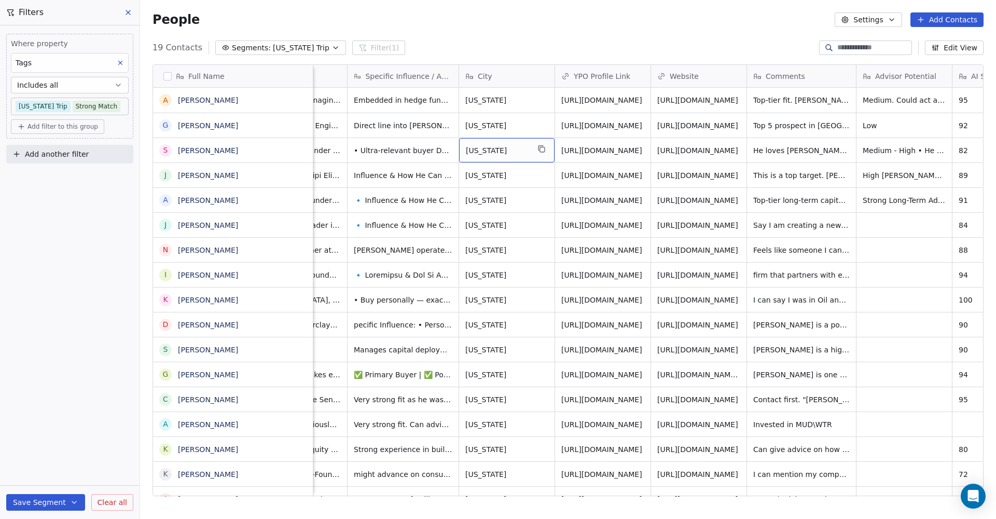
scroll to position [0, 466]
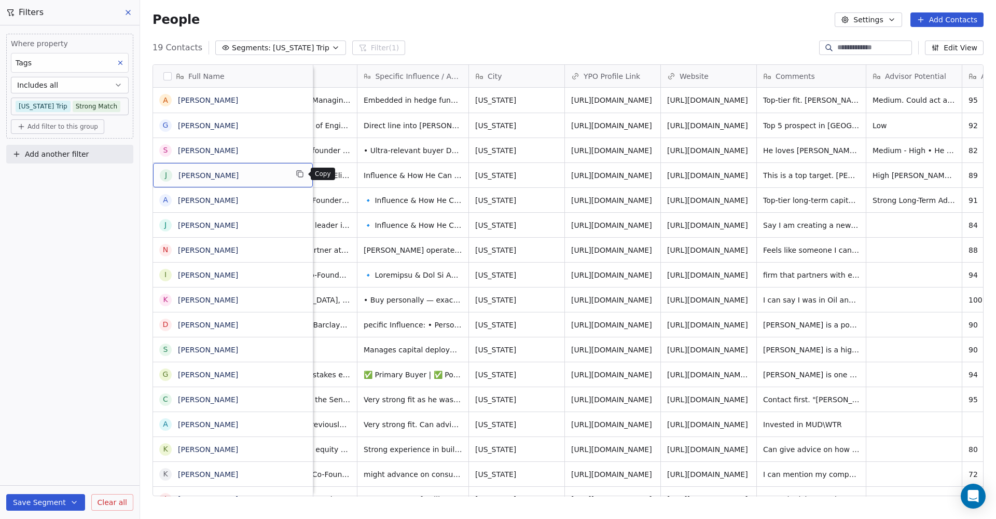
click at [302, 175] on icon "grid" at bounding box center [300, 174] width 8 height 8
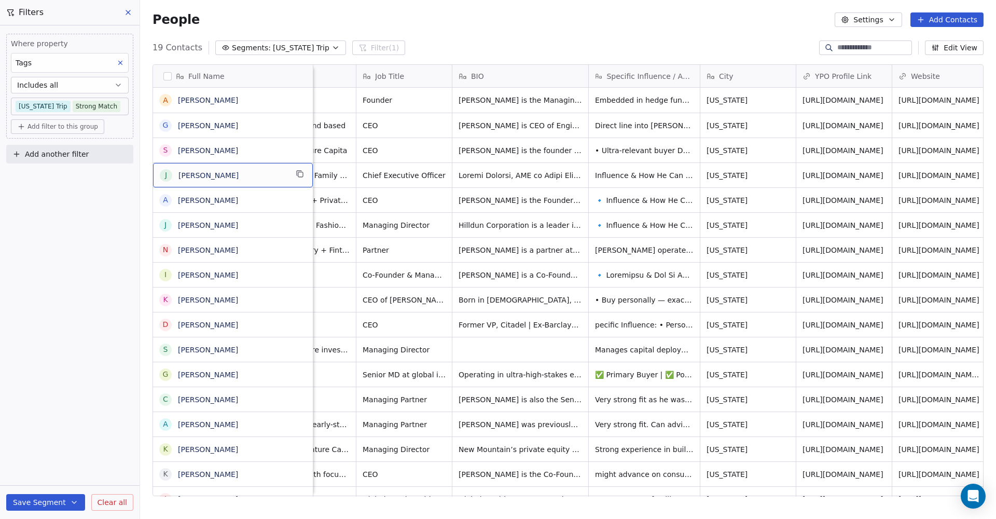
scroll to position [0, 227]
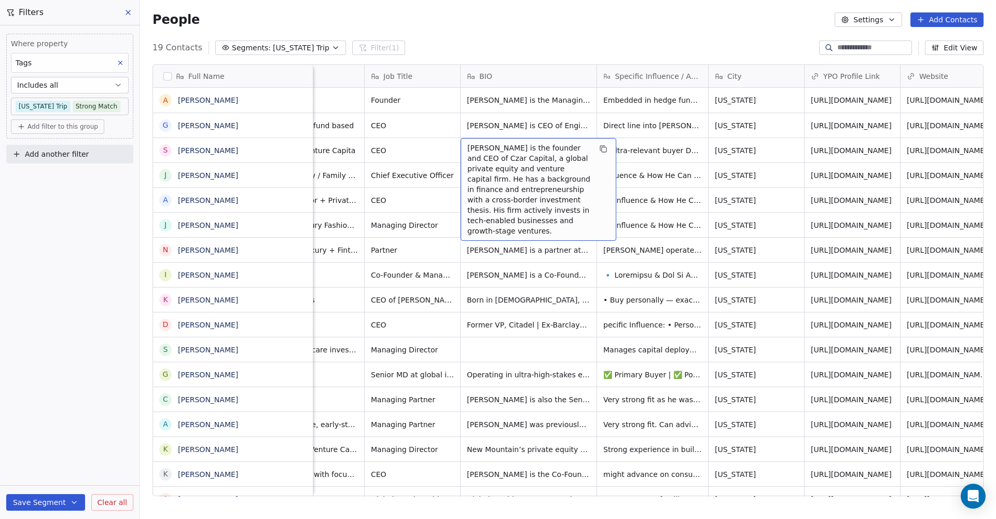
click at [524, 164] on span "[PERSON_NAME] is the founder and CEO of Czar Capital, a global private equity a…" at bounding box center [528, 189] width 123 height 93
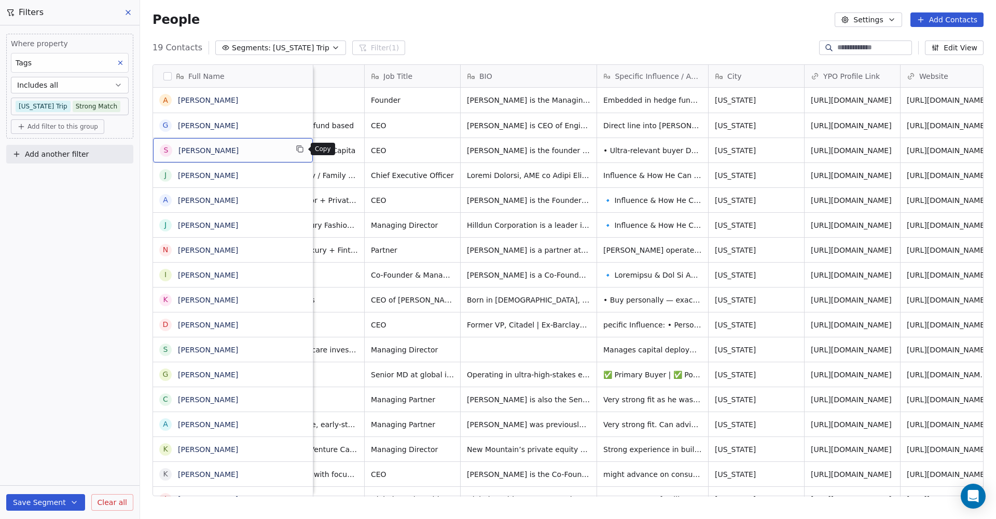
click at [301, 149] on icon "grid" at bounding box center [300, 149] width 8 height 8
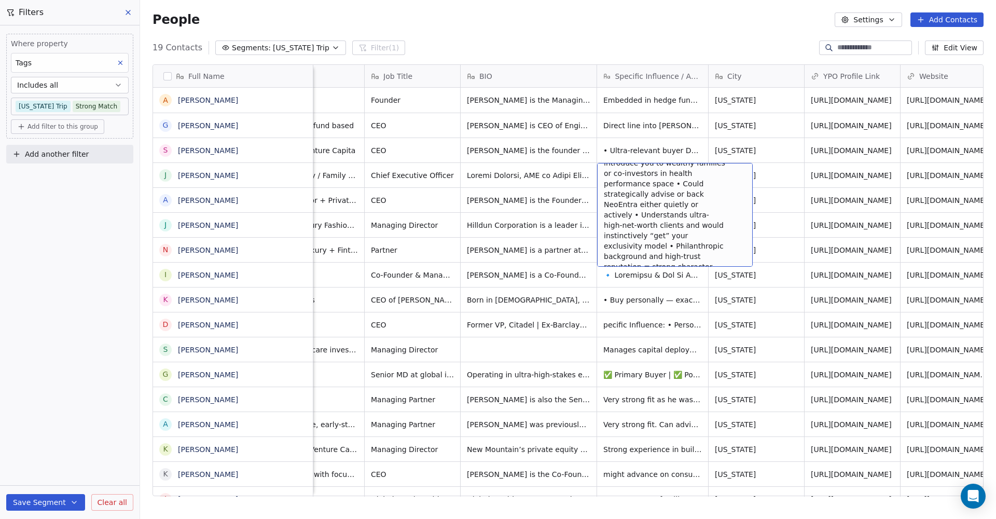
scroll to position [61, 0]
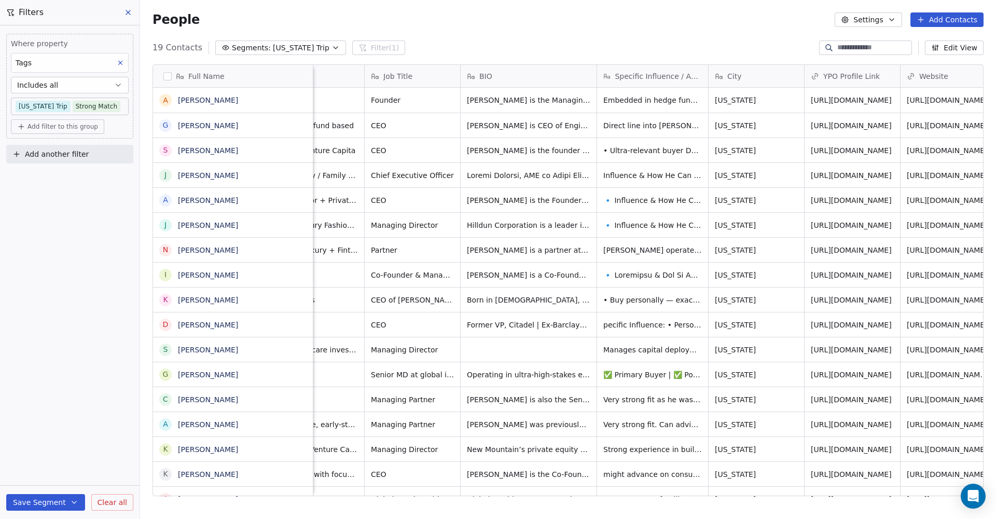
click at [96, 267] on div "Where property Tags Includes all New York Trip Strong Match Add filter to this …" at bounding box center [70, 271] width 140 height 493
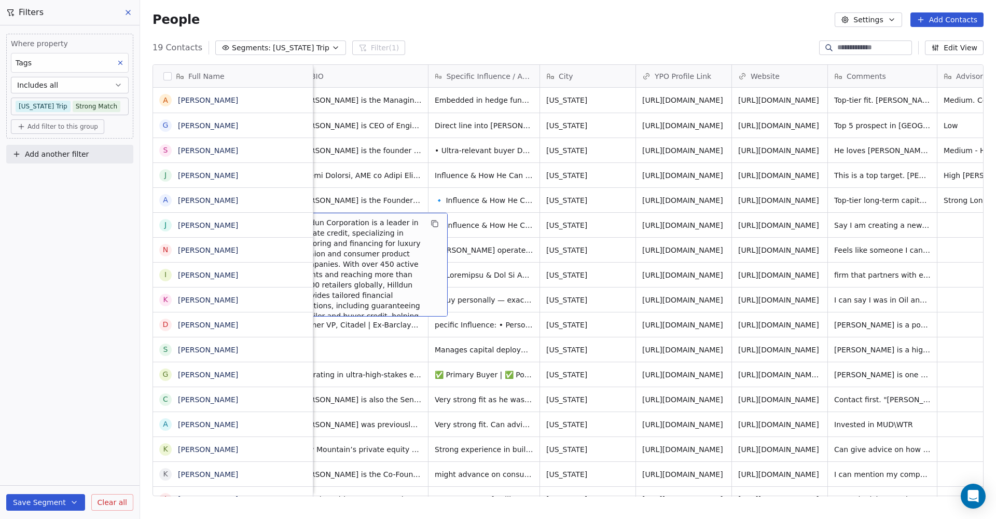
scroll to position [0, 445]
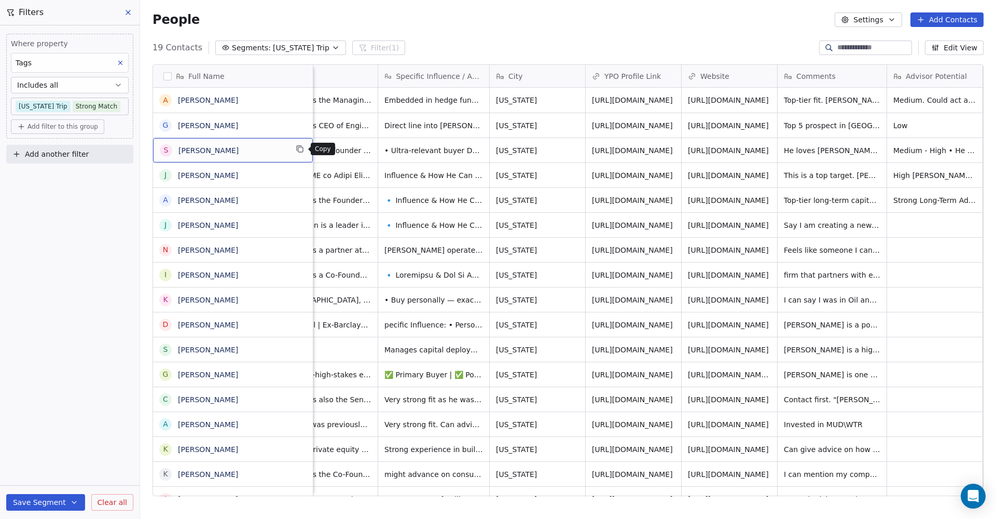
click at [299, 151] on icon "grid" at bounding box center [300, 149] width 8 height 8
click at [299, 122] on icon "grid" at bounding box center [300, 124] width 5 height 5
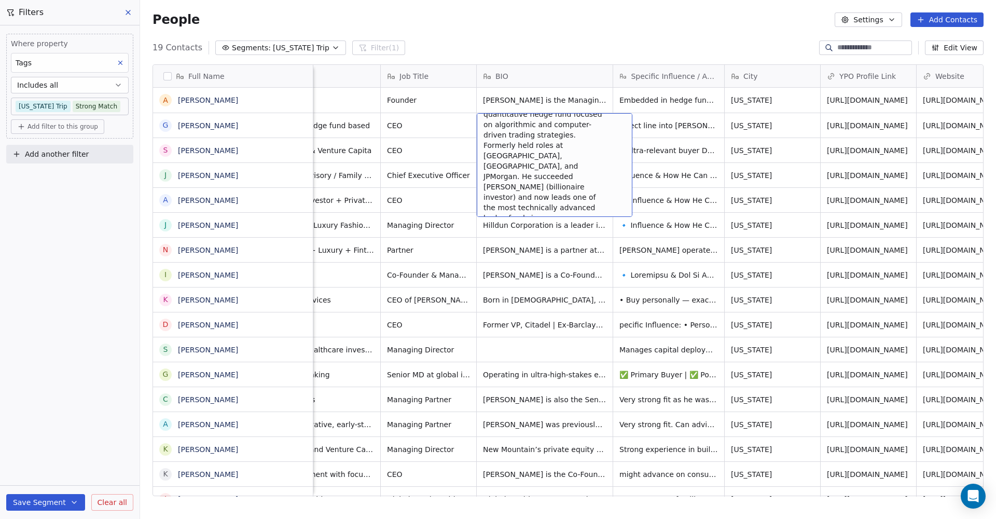
scroll to position [30, 0]
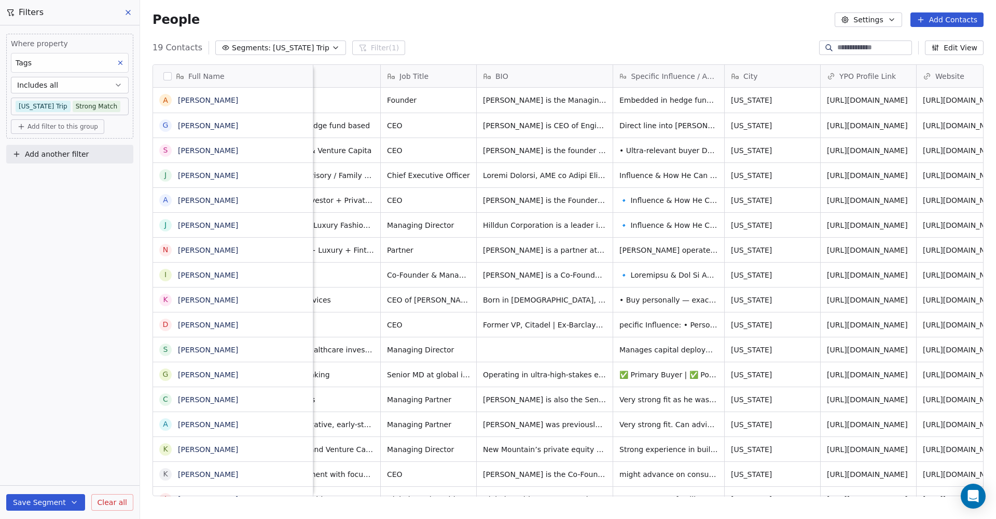
click at [79, 247] on div "Where property Tags Includes all New York Trip Strong Match Add filter to this …" at bounding box center [70, 271] width 140 height 493
click at [298, 124] on icon "grid" at bounding box center [300, 124] width 5 height 5
click at [302, 99] on icon "grid" at bounding box center [300, 98] width 8 height 8
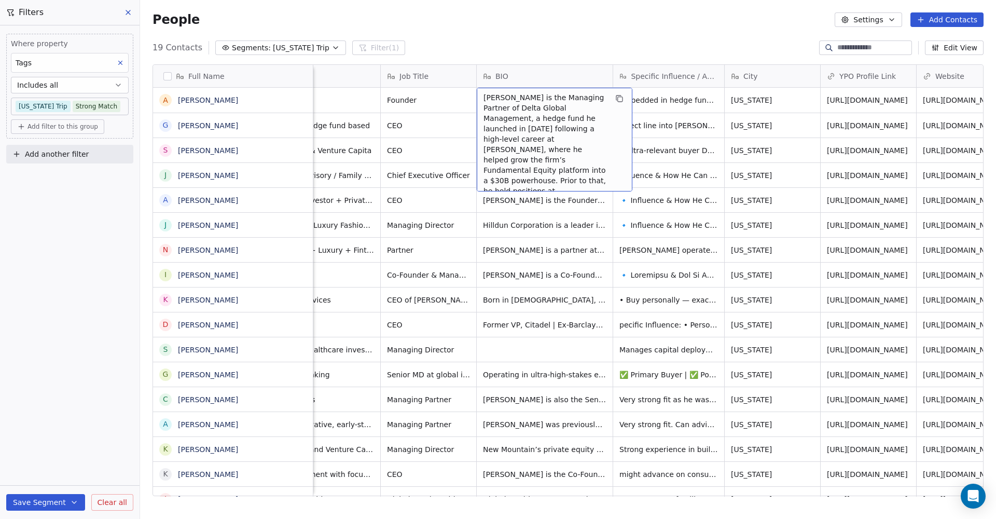
click at [537, 97] on span "[PERSON_NAME] is the Managing Partner of Delta Global Management, a hedge fund …" at bounding box center [544, 201] width 123 height 218
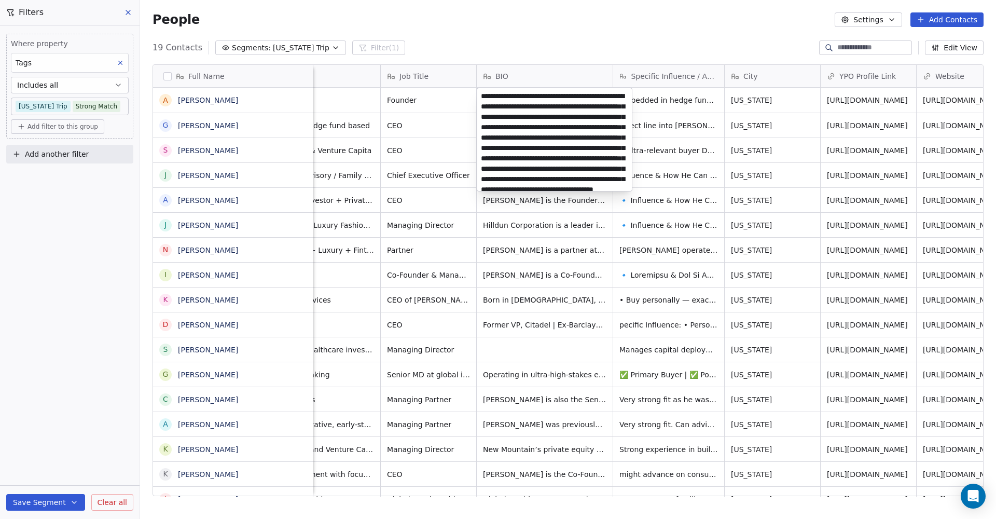
scroll to position [48, 0]
